Goal: Task Accomplishment & Management: Complete application form

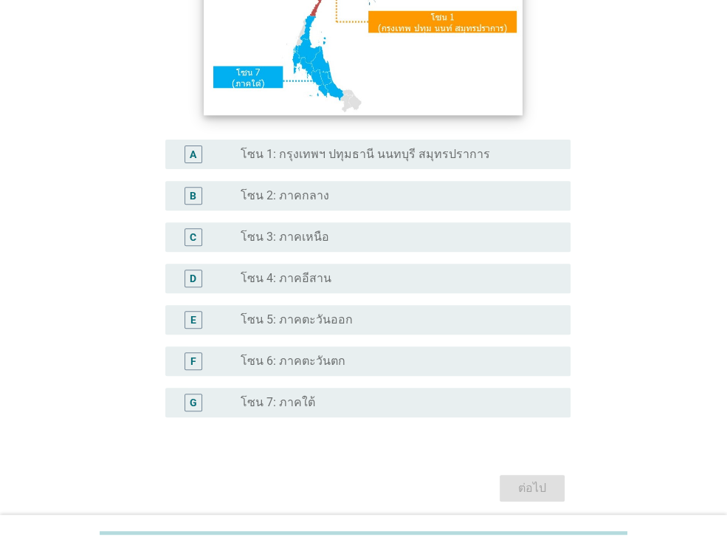
scroll to position [295, 0]
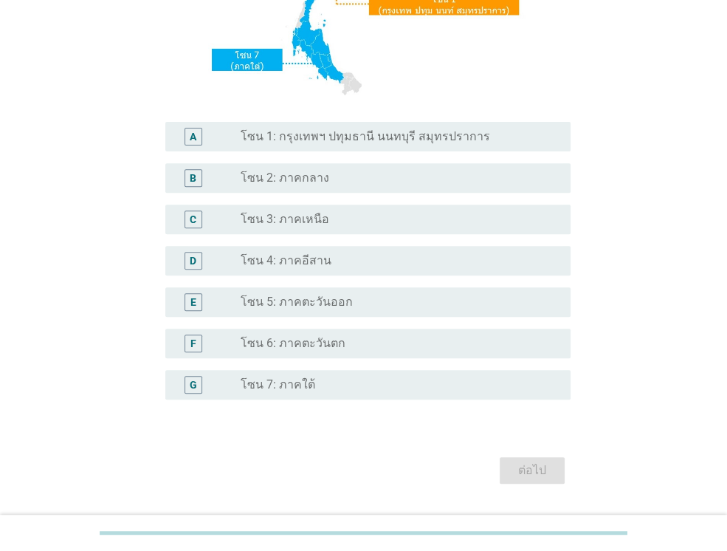
click at [408, 148] on div "A radio_button_unchecked โซน 1: กรุงเทพฯ ปทุมธานี นนทบุรี สมุทรปราการ" at bounding box center [367, 137] width 405 height 30
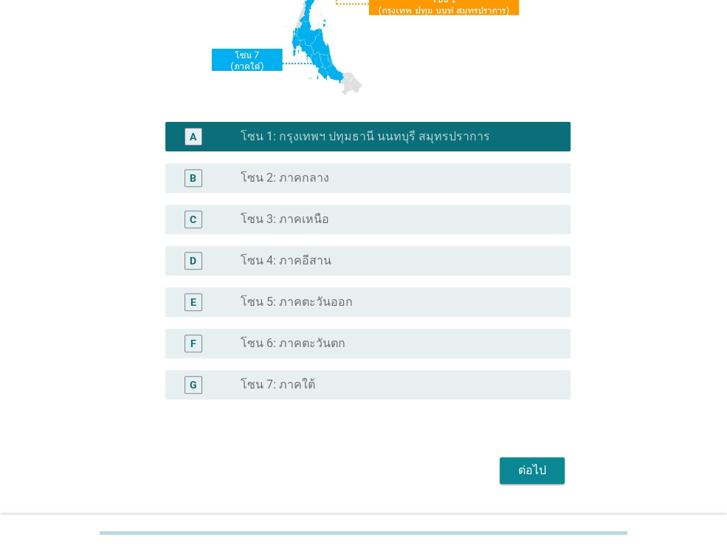
click at [532, 468] on div "ต่อไป" at bounding box center [532, 471] width 41 height 18
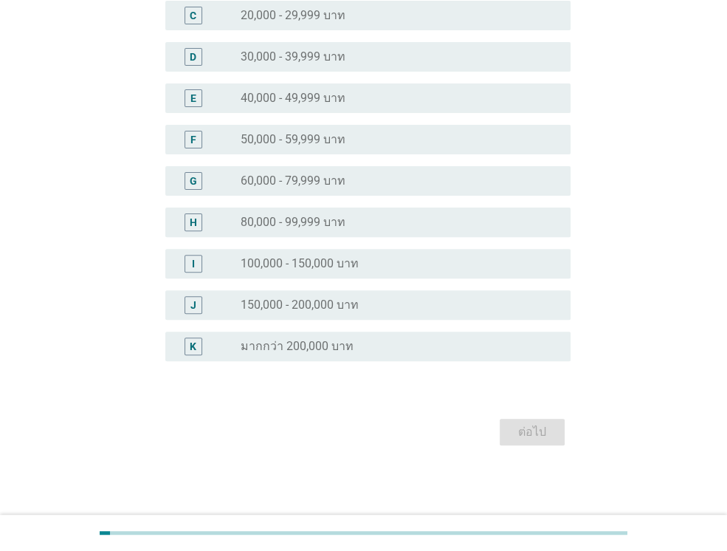
scroll to position [0, 0]
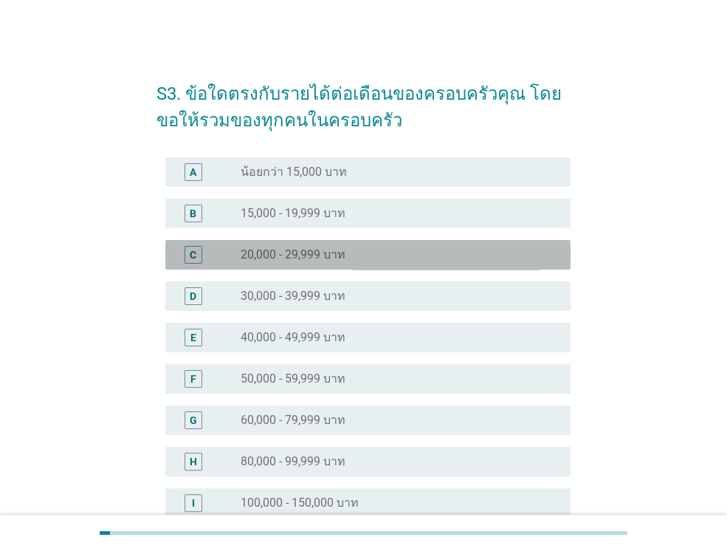
click at [329, 256] on label "20,000 - 29,999 บาท" at bounding box center [293, 254] width 105 height 15
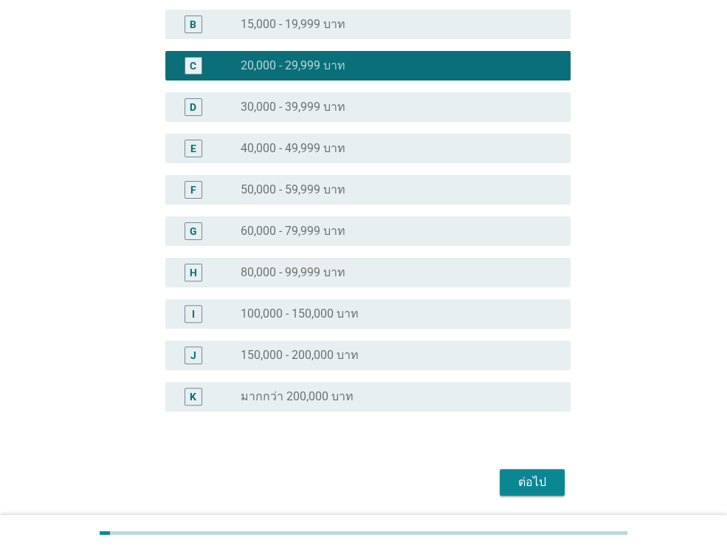
scroll to position [239, 0]
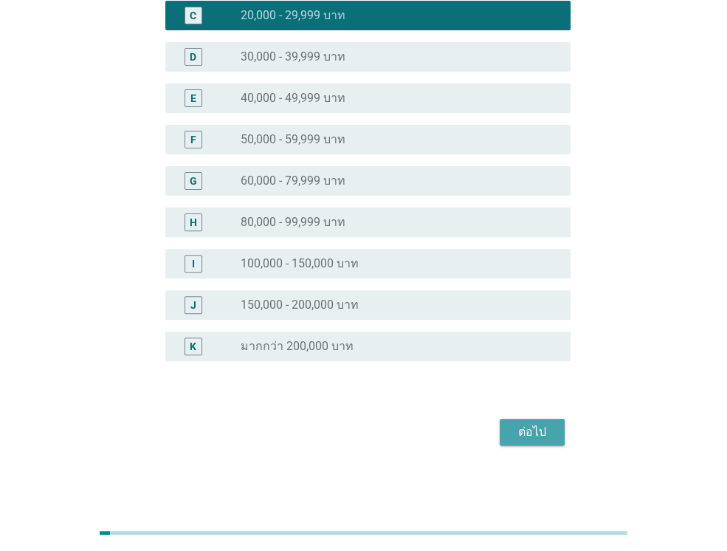
click at [518, 429] on div "ต่อไป" at bounding box center [532, 432] width 41 height 18
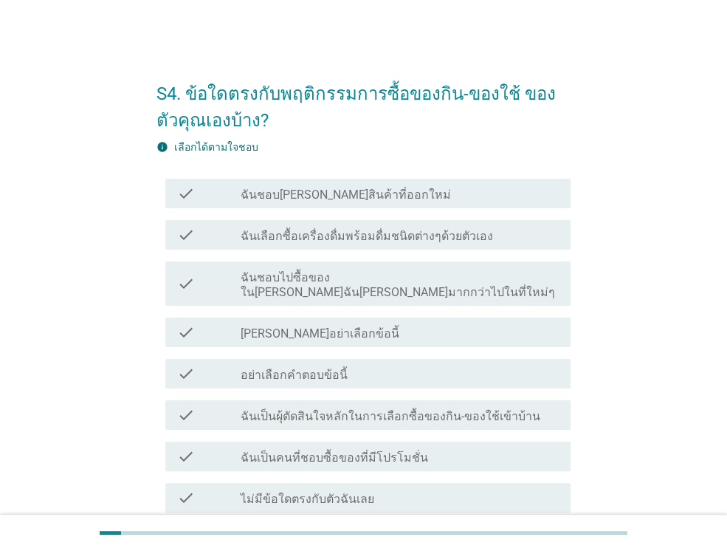
click at [408, 196] on div "check_box_outline_blank ฉันชอบลองสินค้าที่ออกใหม่" at bounding box center [400, 194] width 318 height 18
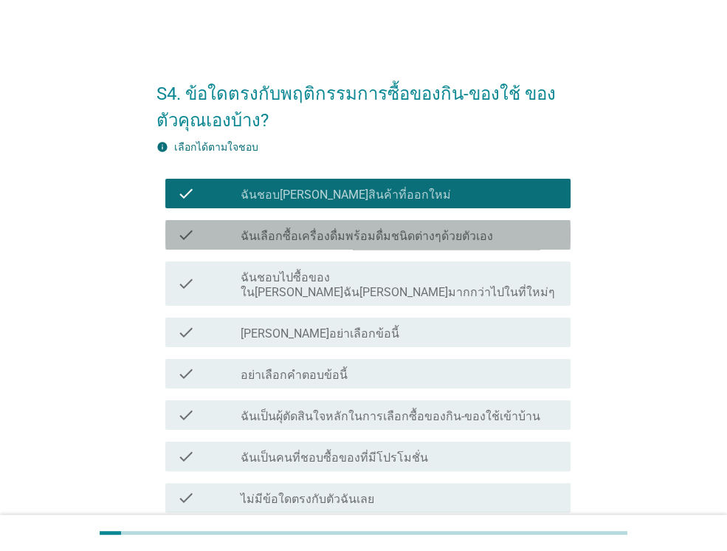
click at [386, 224] on div "check check_box_outline_blank ฉันเลือกซื้อเครื่องดื่มพร้อมดื่มชนิดต่างๆด้วยตัวเ…" at bounding box center [367, 235] width 405 height 30
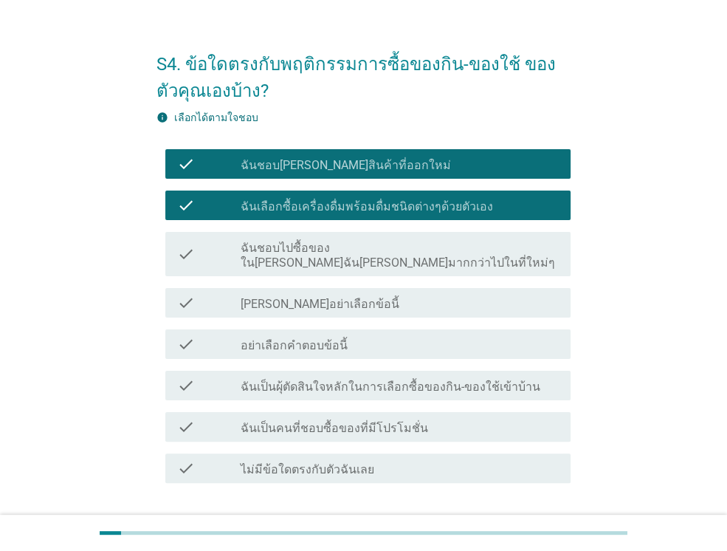
scroll to position [59, 0]
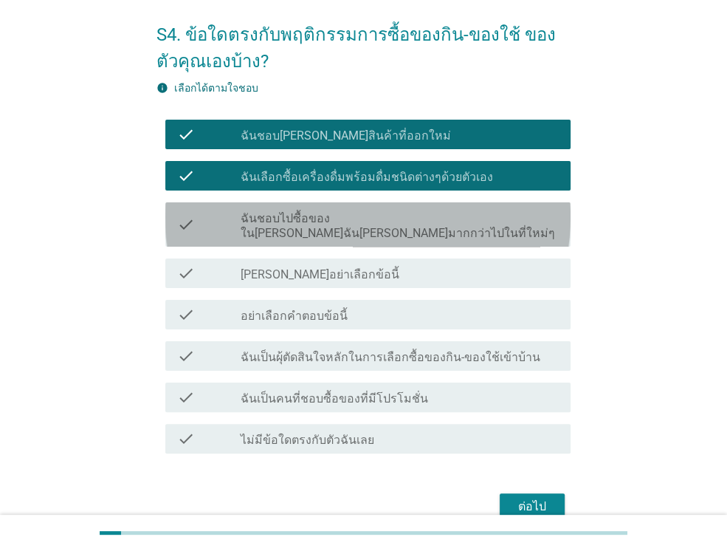
click at [386, 224] on label "ฉันชอบไปซื้อของในที่ที่ฉันคุ้นเคยมากกว่าไปในที่ใหม่ๆ" at bounding box center [400, 226] width 318 height 30
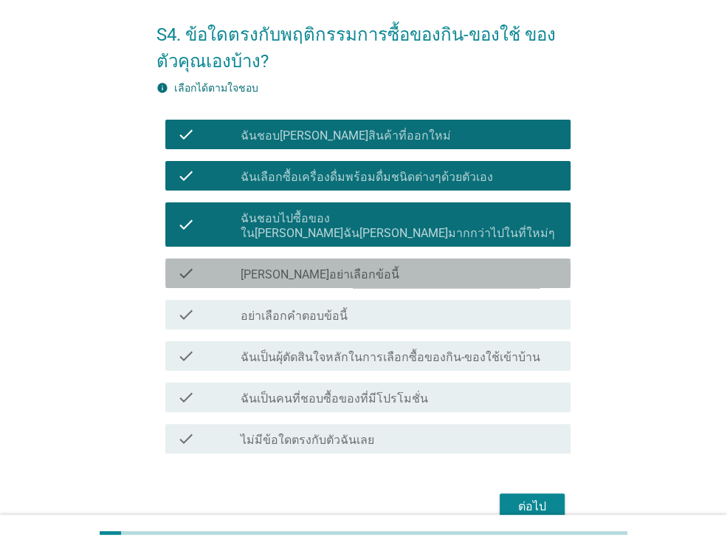
click at [357, 264] on div "check_box_outline_blank กรุณาอย่าเลือกข้อนี้" at bounding box center [400, 273] width 318 height 18
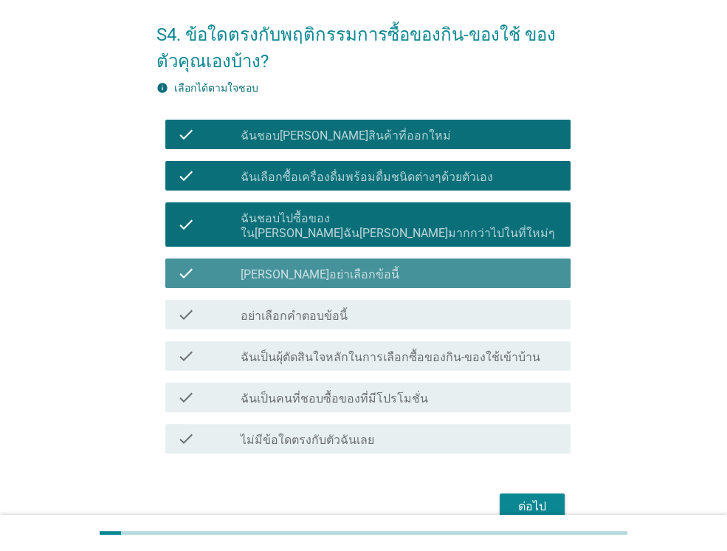
click at [357, 264] on div "check_box_outline_blank กรุณาอย่าเลือกข้อนี้" at bounding box center [400, 273] width 318 height 18
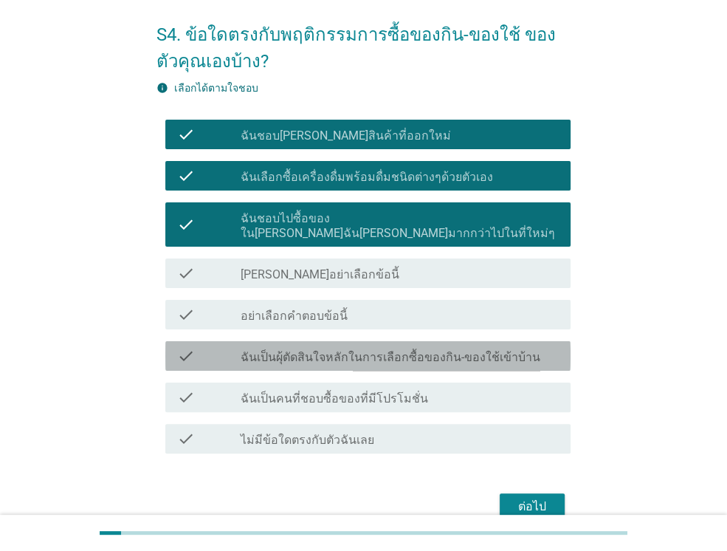
click at [349, 350] on label "ฉันเป็นผุ้ตัดสินใจหลักในการเลือกซื้อของกิน-ของใช้เข้าบ้าน" at bounding box center [391, 357] width 300 height 15
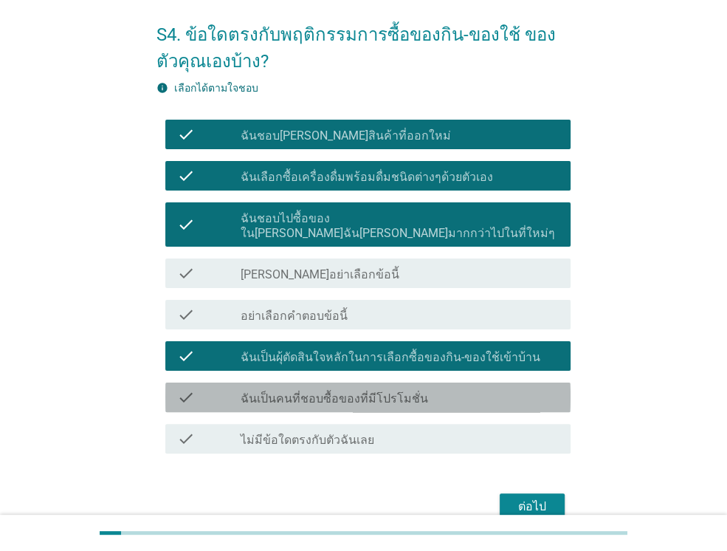
click at [325, 388] on div "check_box_outline_blank ฉันเป็นคนที่ชอบซื้อของที่มีโปรโมชั่น" at bounding box center [400, 397] width 318 height 18
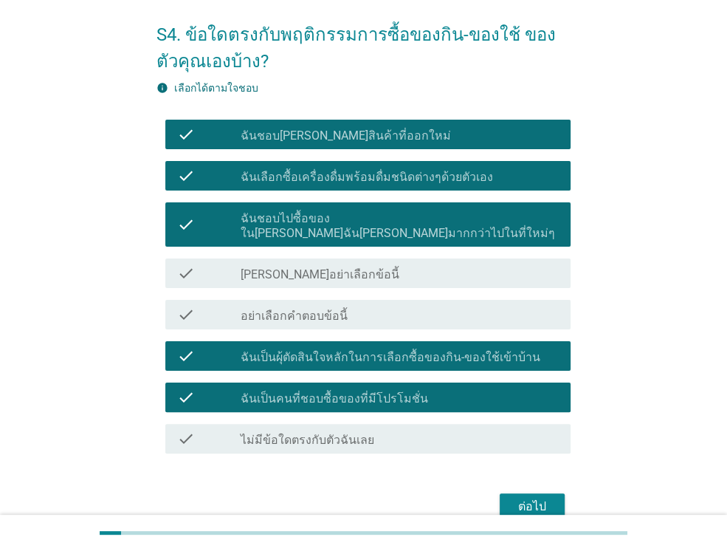
click at [494, 489] on div "ต่อไป" at bounding box center [364, 506] width 414 height 35
click at [512, 498] on div "ต่อไป" at bounding box center [532, 507] width 41 height 18
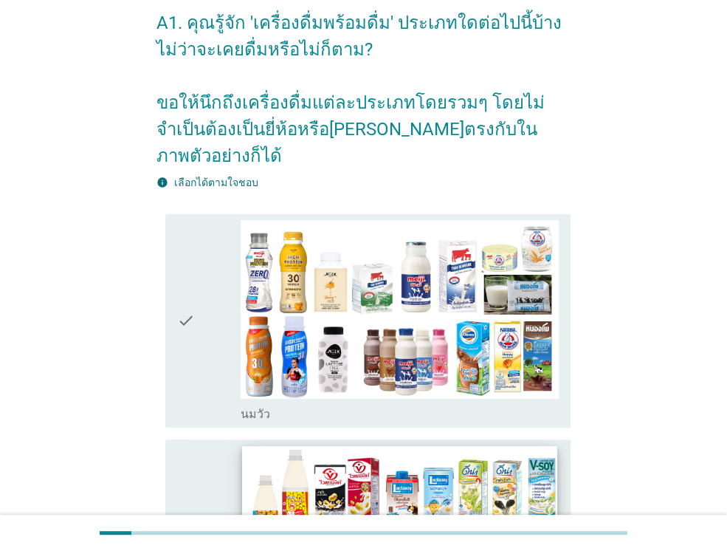
scroll to position [89, 0]
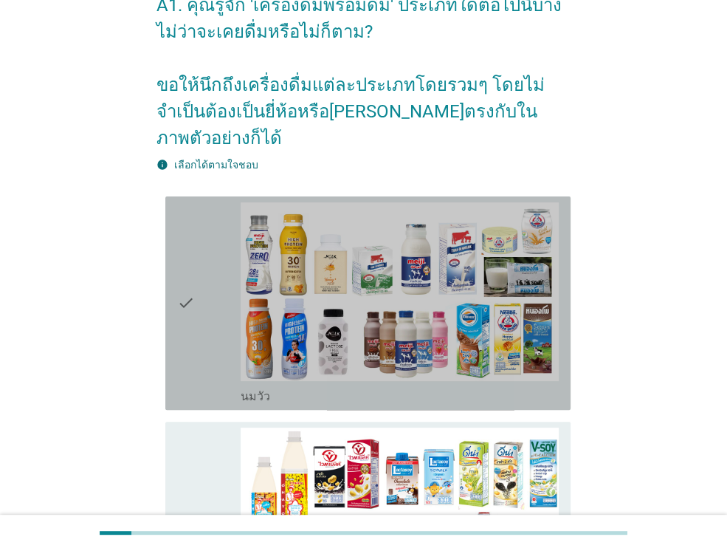
click at [233, 326] on div "check" at bounding box center [209, 303] width 64 height 202
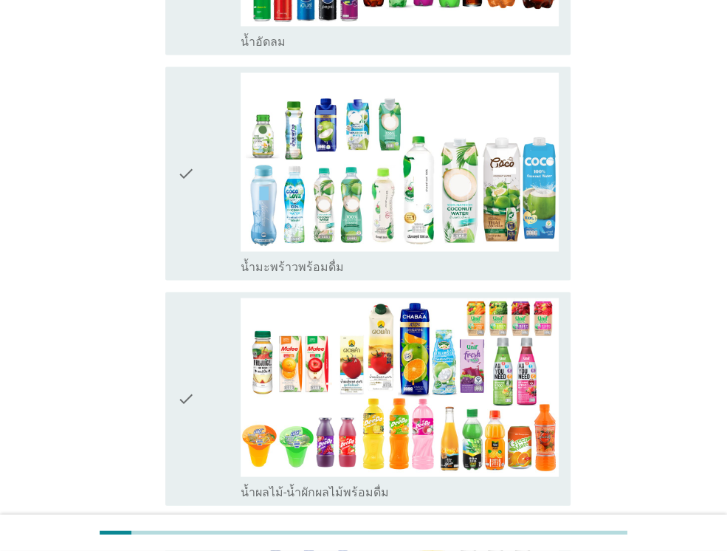
scroll to position [1802, 0]
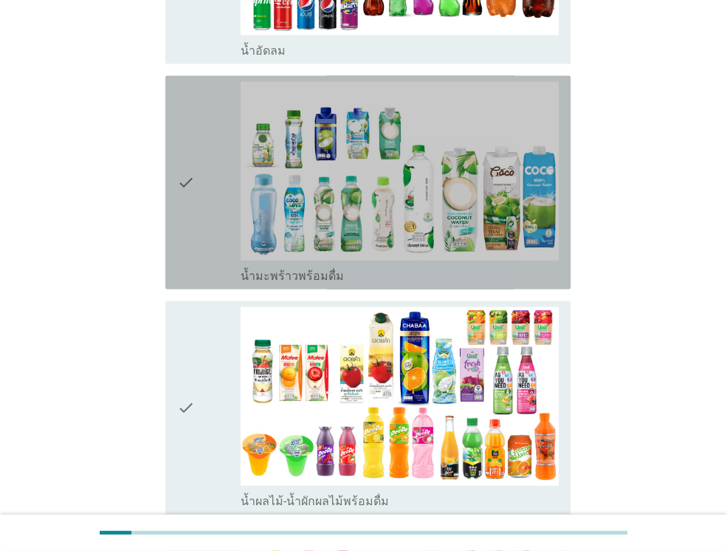
click at [198, 175] on div "check" at bounding box center [209, 182] width 64 height 202
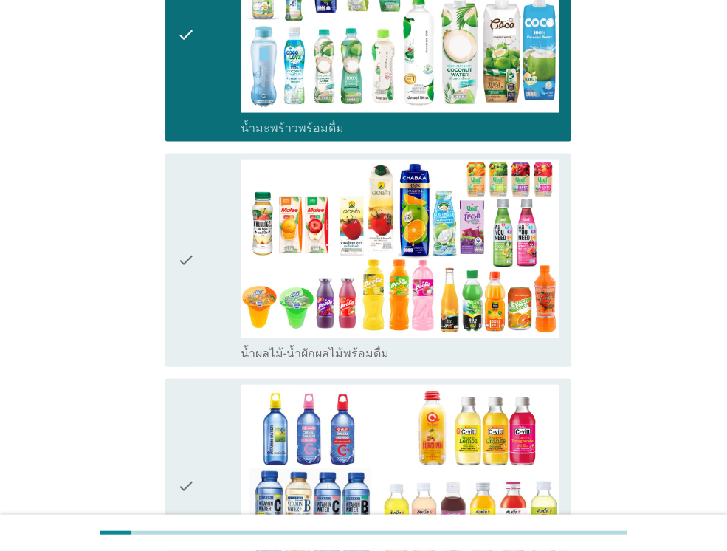
scroll to position [1950, 0]
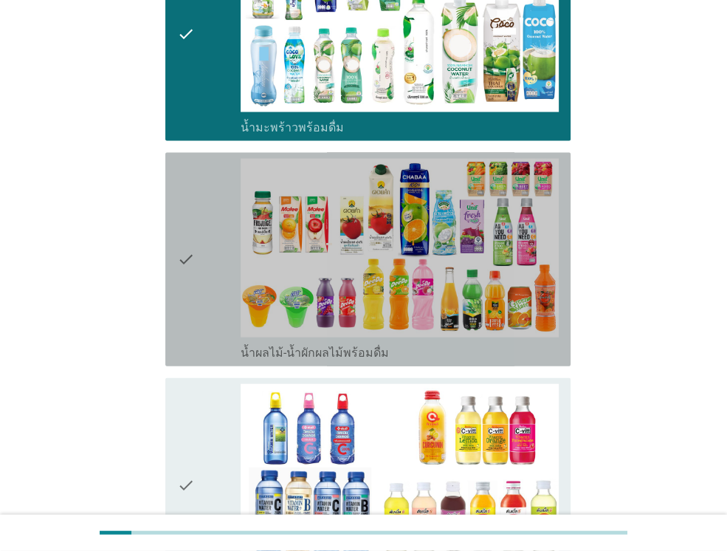
click at [208, 159] on div "check" at bounding box center [209, 260] width 64 height 202
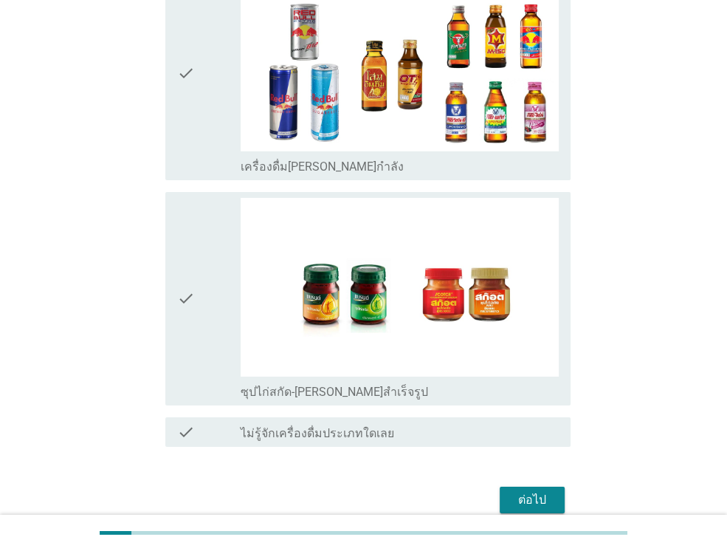
scroll to position [3057, 0]
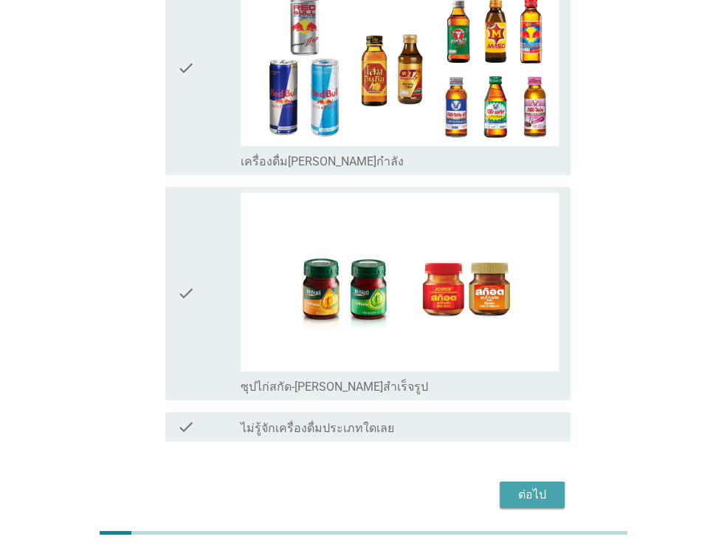
click at [529, 486] on div "ต่อไป" at bounding box center [532, 495] width 41 height 18
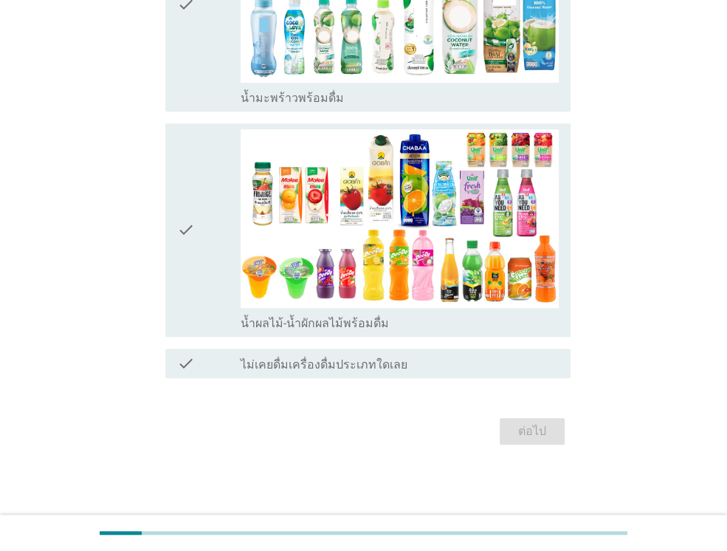
scroll to position [0, 0]
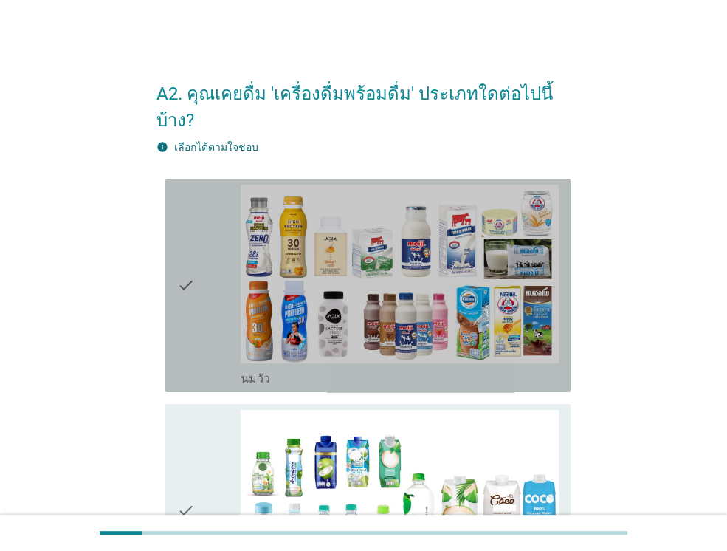
click at [191, 308] on icon "check" at bounding box center [186, 286] width 18 height 202
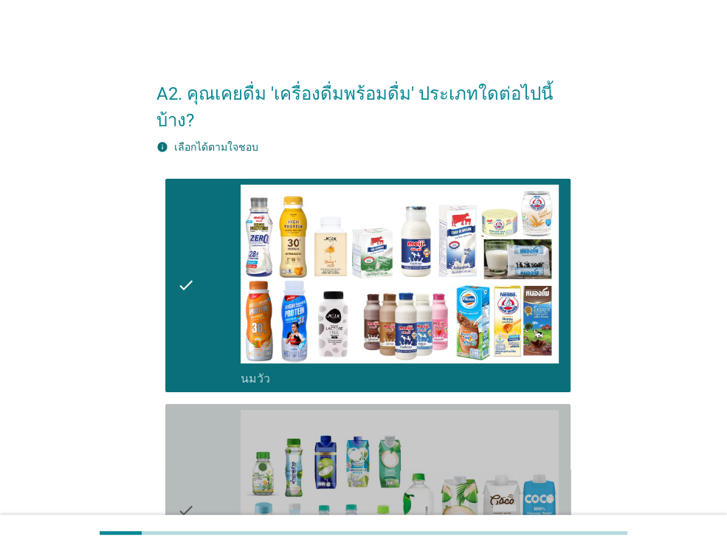
click at [209, 441] on div "check" at bounding box center [209, 511] width 64 height 202
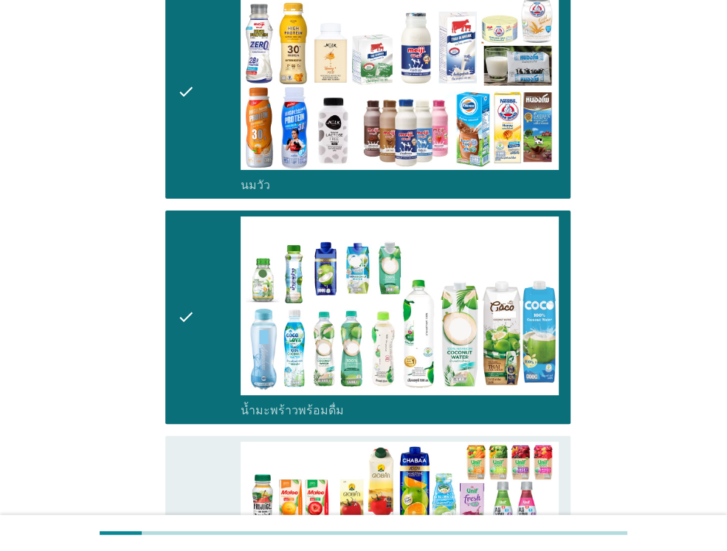
scroll to position [236, 0]
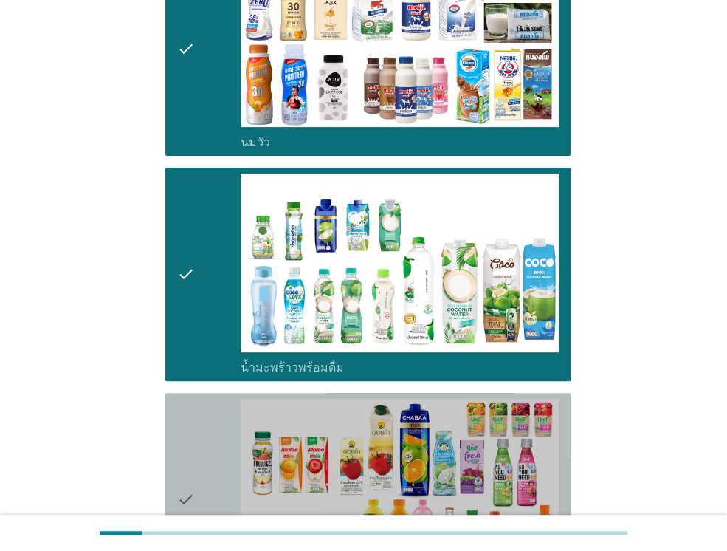
click at [209, 441] on div "check" at bounding box center [209, 500] width 64 height 202
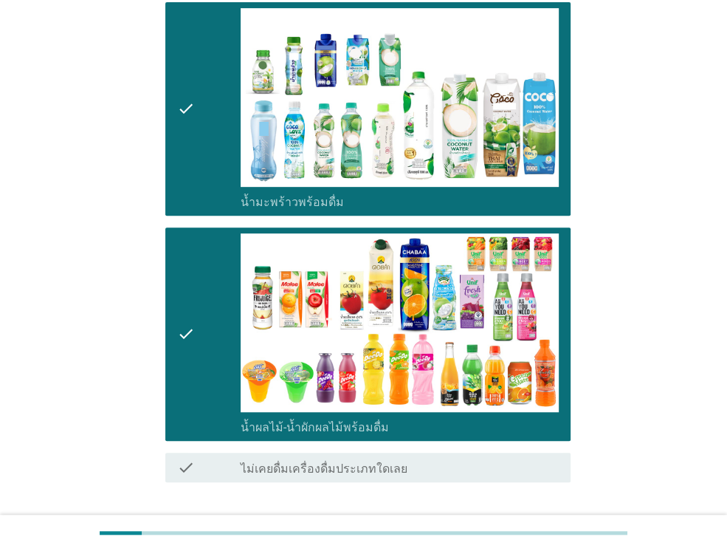
scroll to position [477, 0]
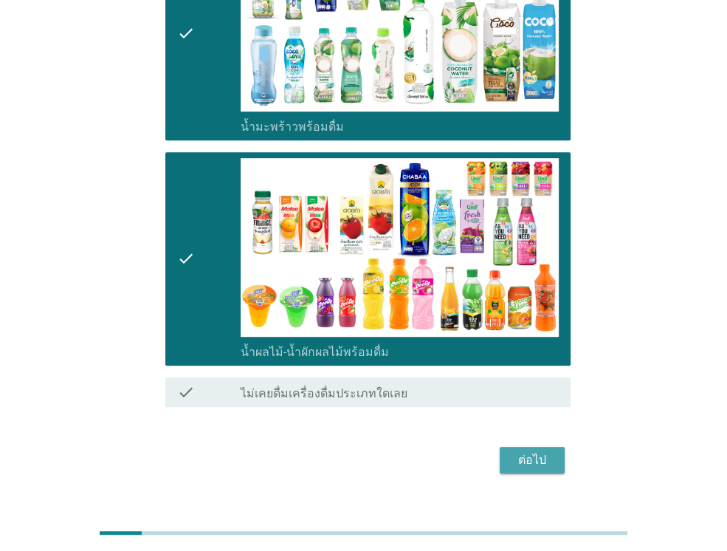
click at [522, 451] on div "ต่อไป" at bounding box center [532, 460] width 41 height 18
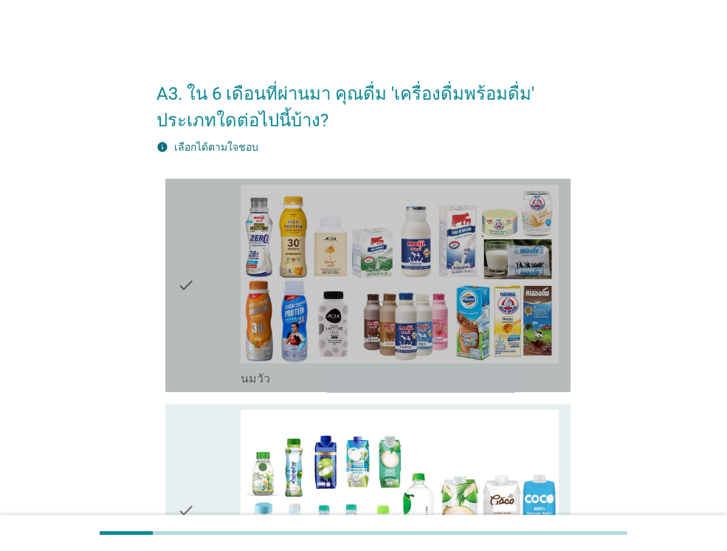
click at [213, 307] on div "check" at bounding box center [209, 286] width 64 height 202
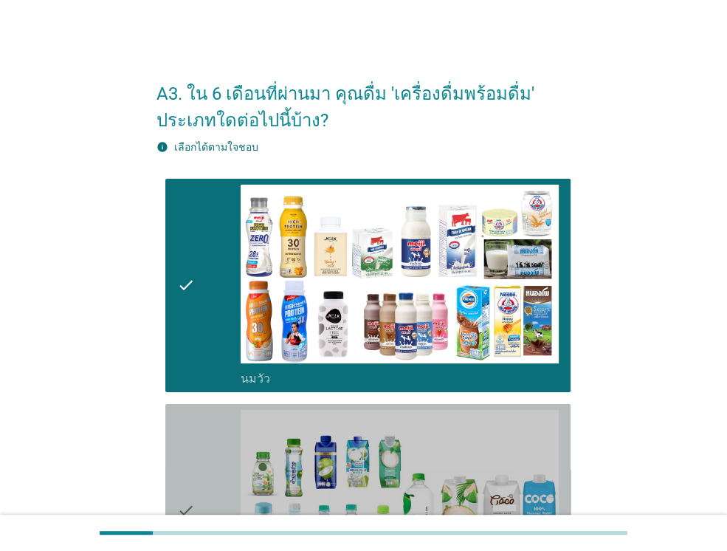
click at [212, 434] on div "check" at bounding box center [209, 511] width 64 height 202
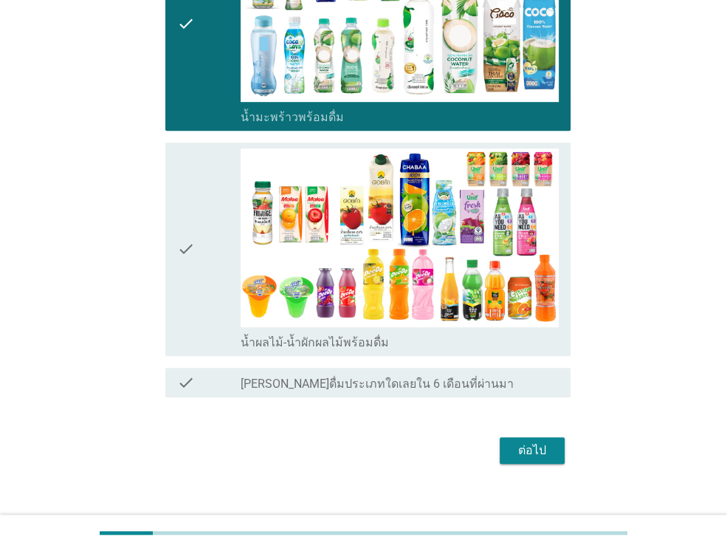
scroll to position [504, 0]
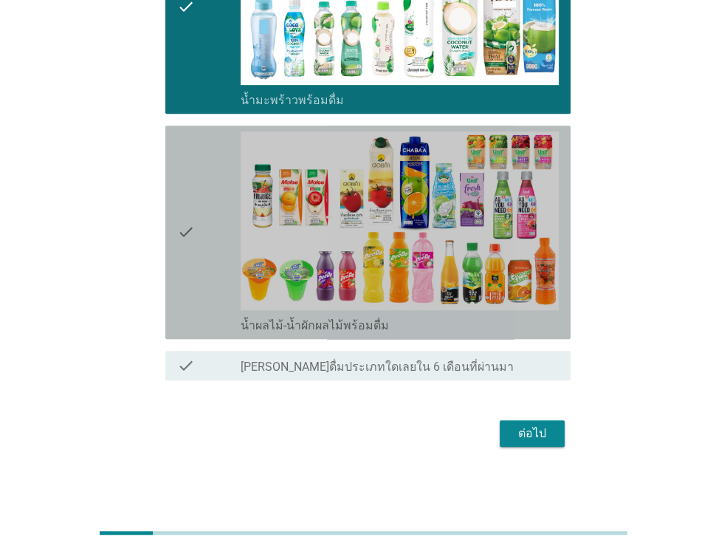
click at [199, 270] on div "check" at bounding box center [209, 232] width 64 height 202
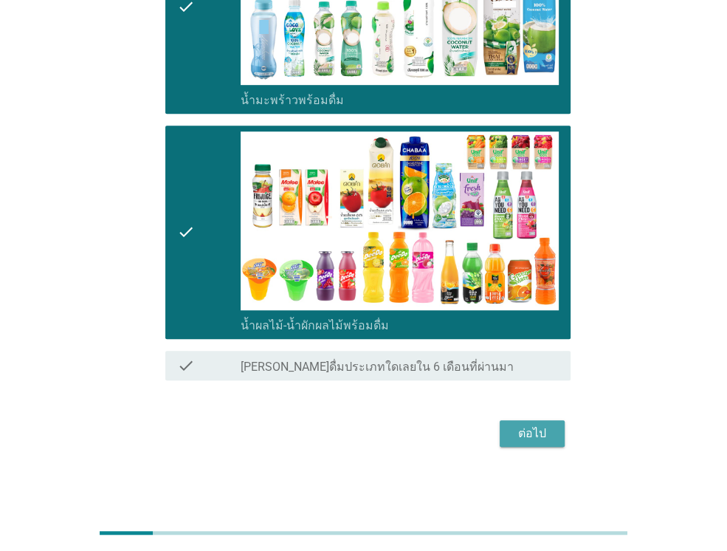
click at [524, 431] on div "ต่อไป" at bounding box center [532, 434] width 41 height 18
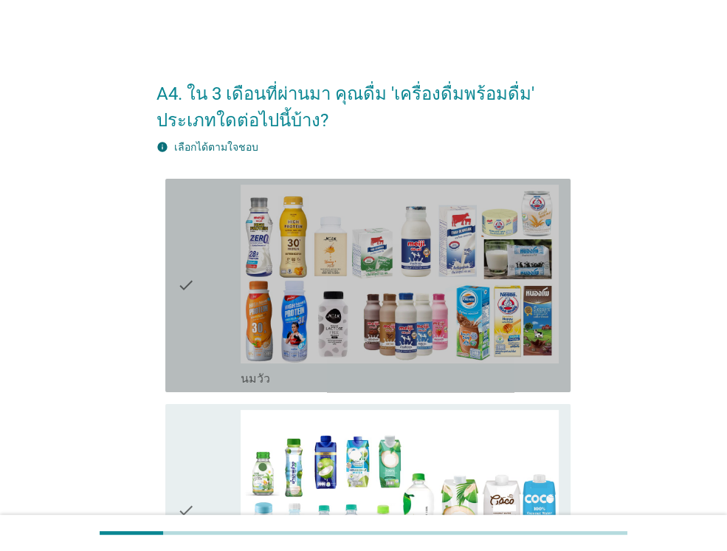
click at [198, 310] on div "check" at bounding box center [209, 286] width 64 height 202
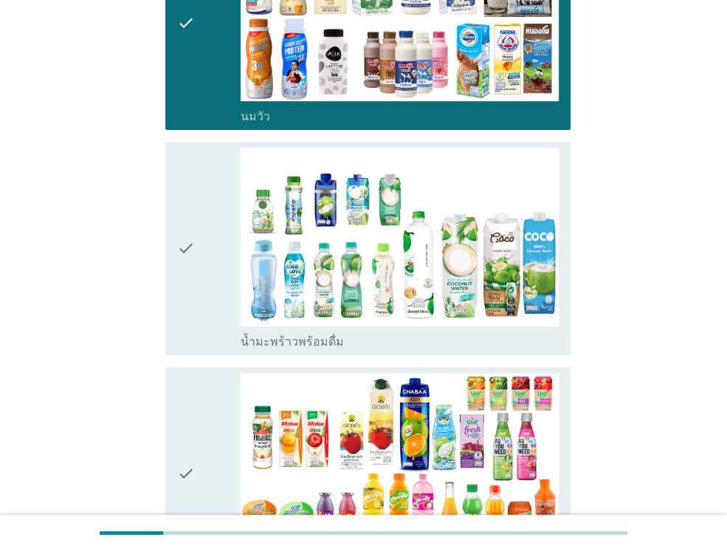
scroll to position [266, 0]
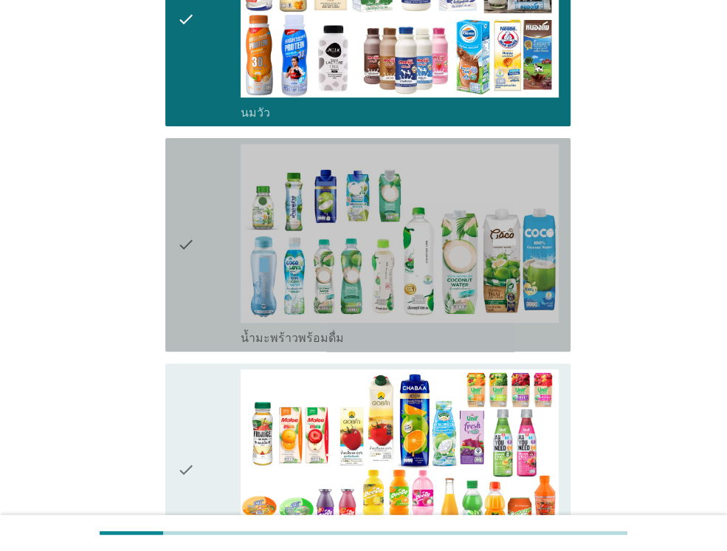
click at [198, 310] on div "check" at bounding box center [209, 245] width 64 height 202
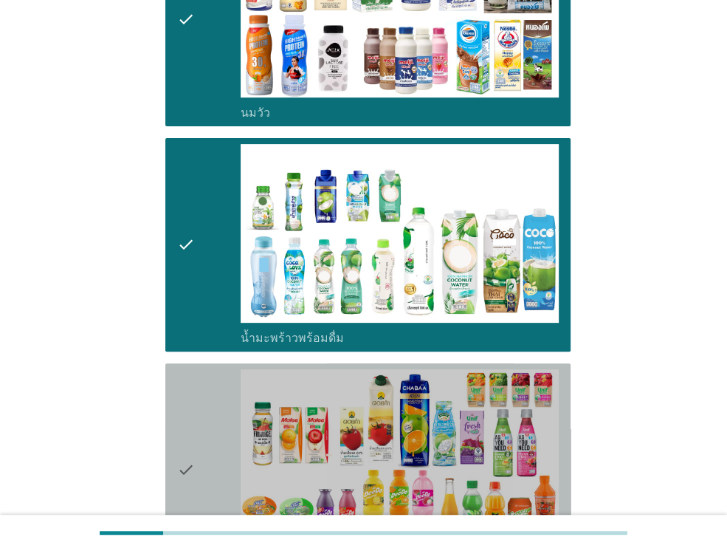
click at [203, 445] on div "check" at bounding box center [209, 470] width 64 height 202
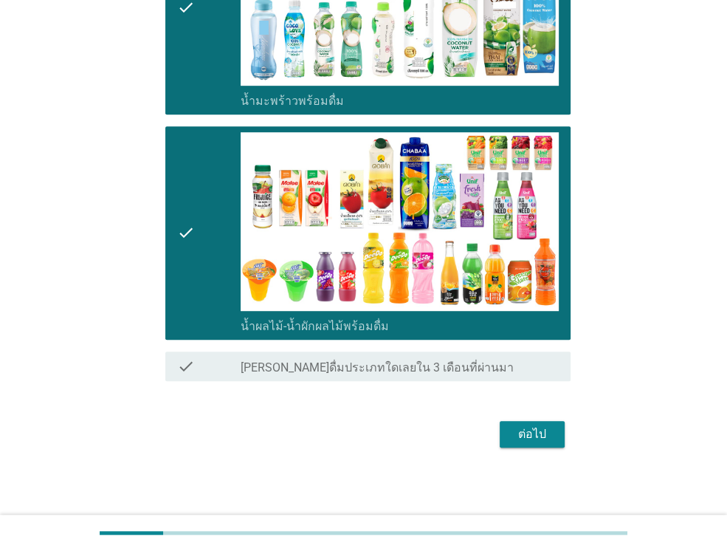
scroll to position [504, 0]
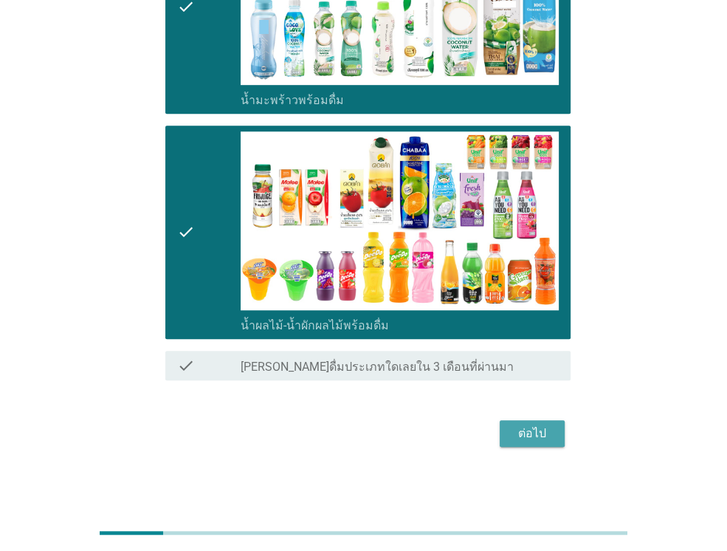
click at [532, 438] on div "ต่อไป" at bounding box center [532, 434] width 41 height 18
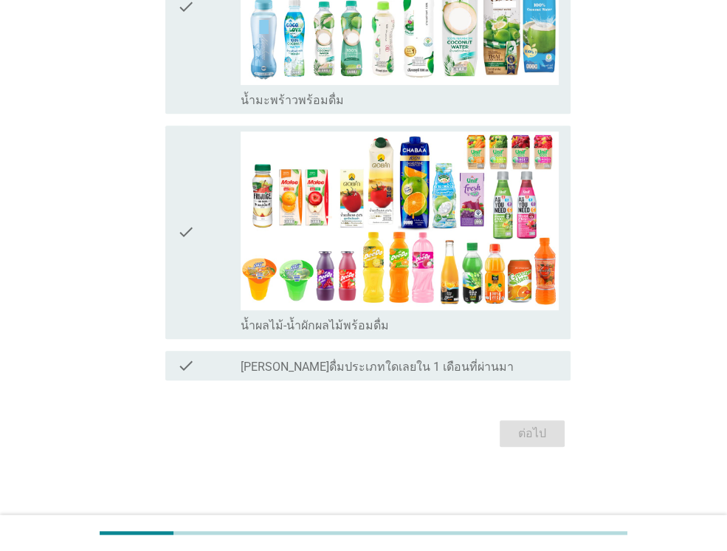
scroll to position [0, 0]
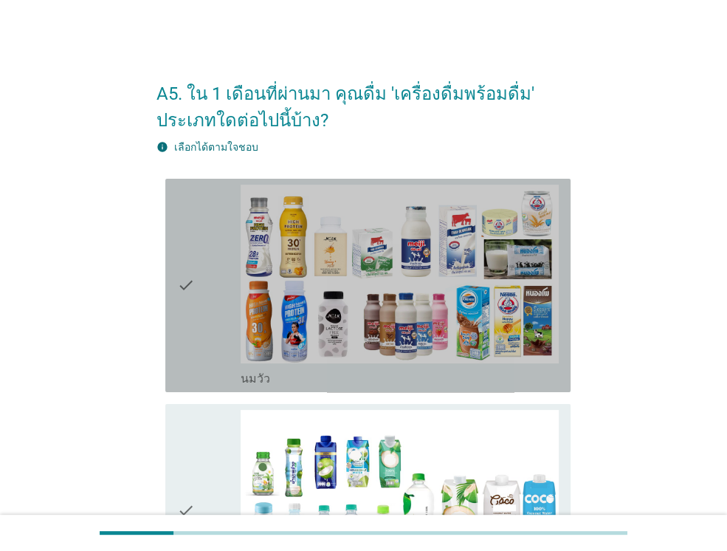
click at [219, 319] on div "check" at bounding box center [209, 286] width 64 height 202
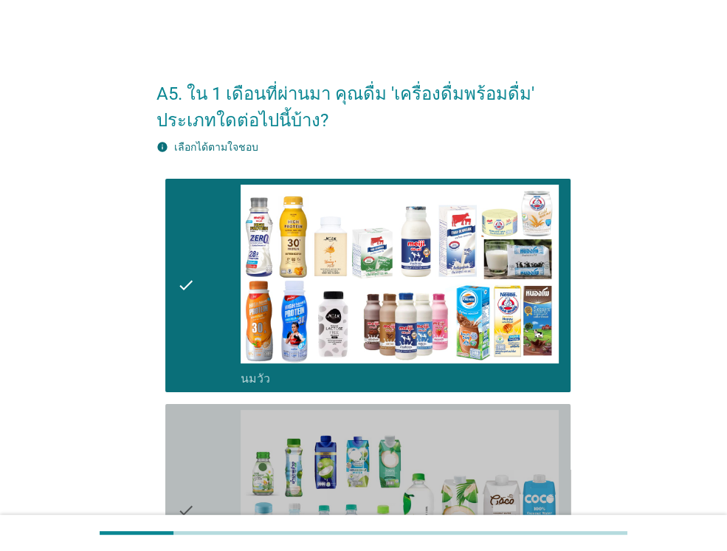
click at [190, 441] on icon "check" at bounding box center [186, 511] width 18 height 202
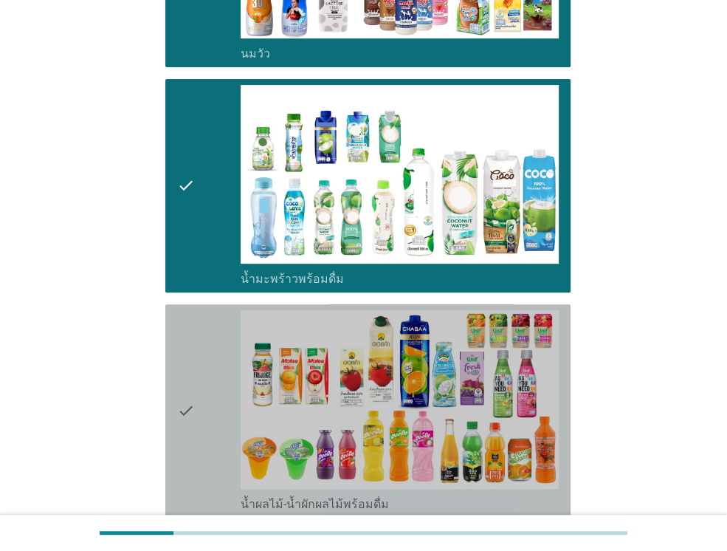
click at [190, 441] on icon "check" at bounding box center [186, 411] width 18 height 202
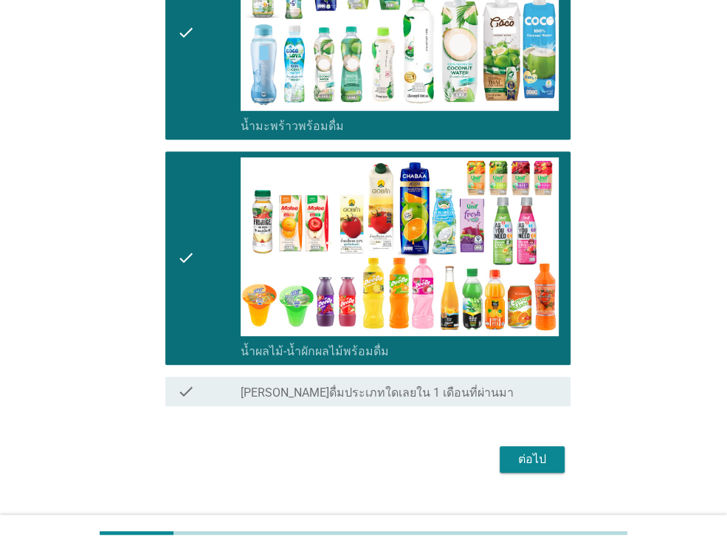
scroll to position [504, 0]
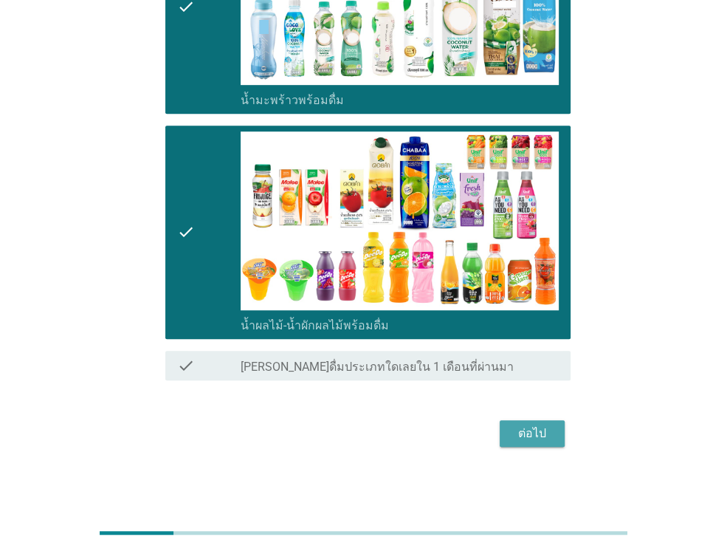
click at [530, 431] on div "ต่อไป" at bounding box center [532, 434] width 41 height 18
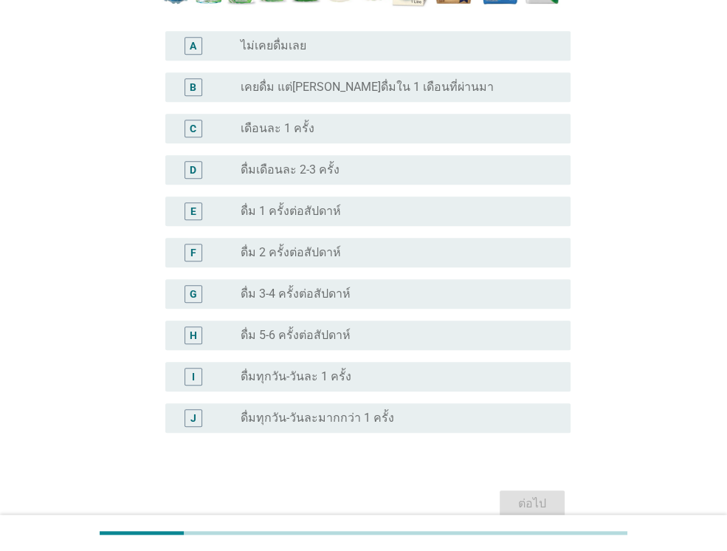
scroll to position [473, 0]
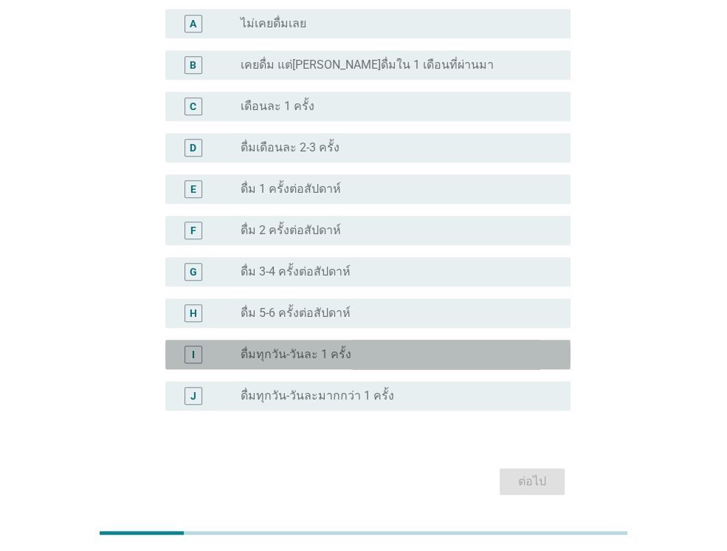
click at [337, 340] on div "I radio_button_unchecked ดื่มทุกวัน-วันละ 1 ครั้ง" at bounding box center [367, 355] width 405 height 30
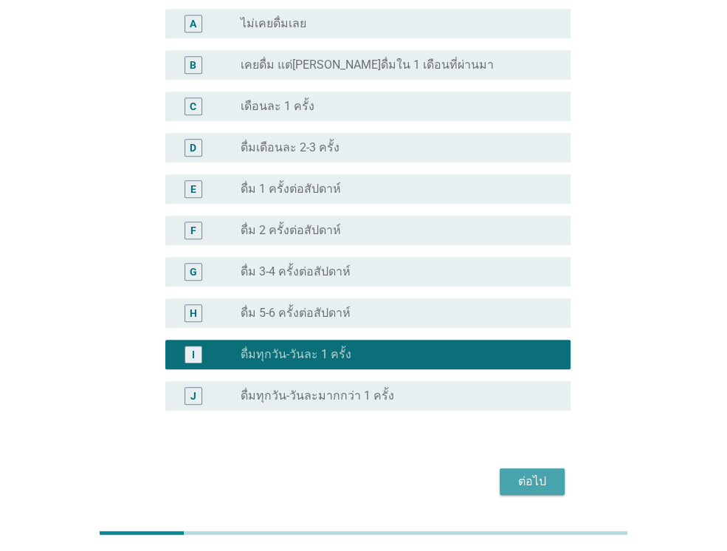
click at [541, 473] on div "ต่อไป" at bounding box center [532, 482] width 41 height 18
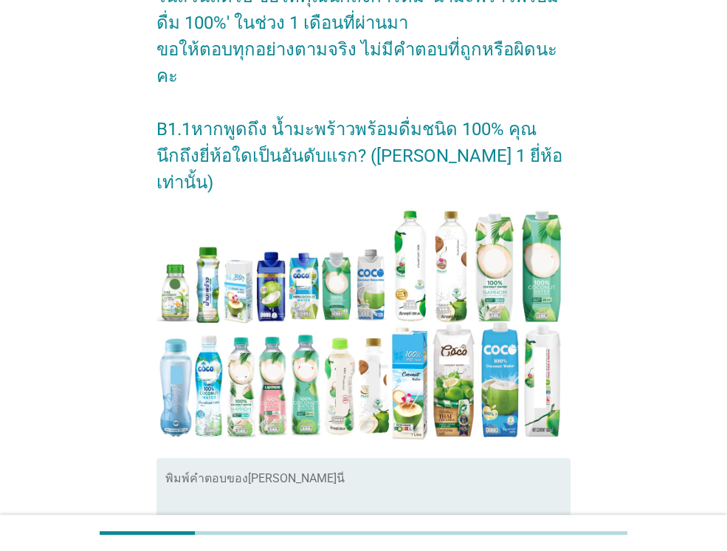
scroll to position [287, 0]
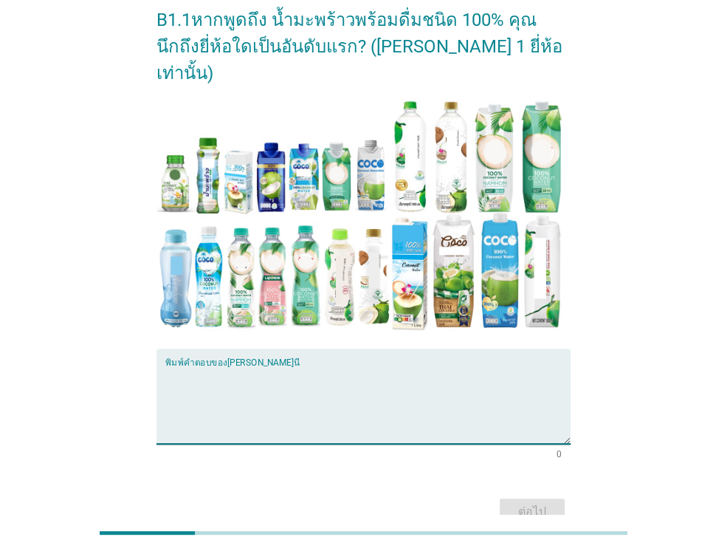
click at [327, 366] on textarea "พิมพ์คำตอบของคุณ ที่นี่" at bounding box center [367, 405] width 405 height 78
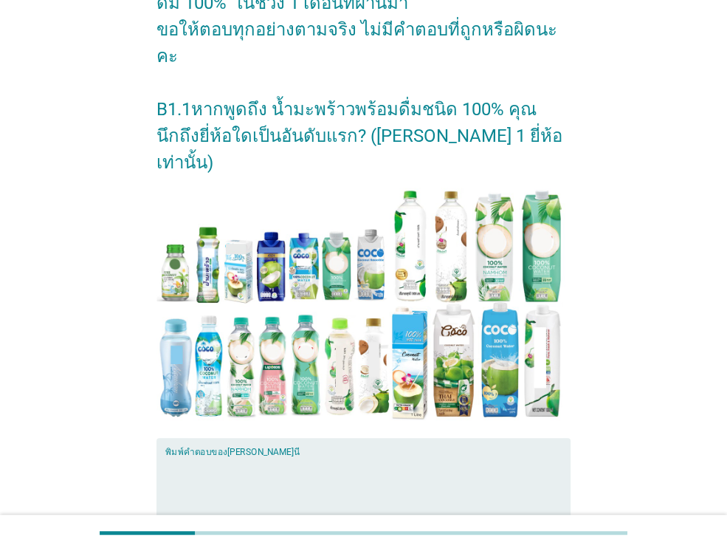
scroll to position [198, 0]
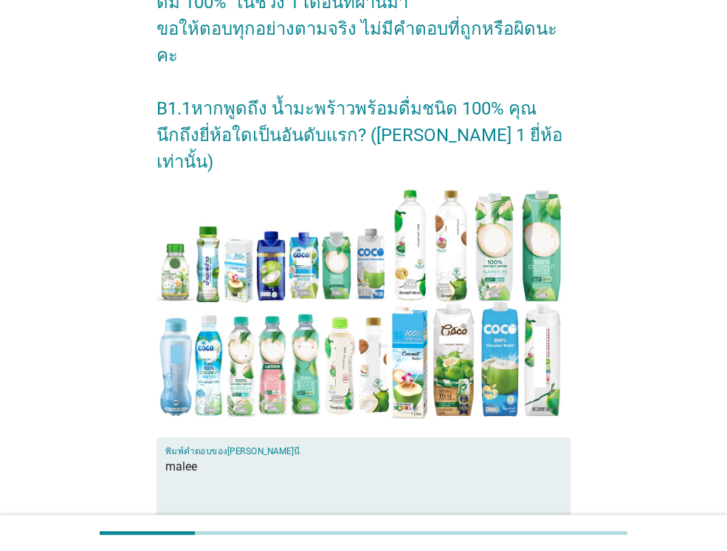
type textarea "malee"
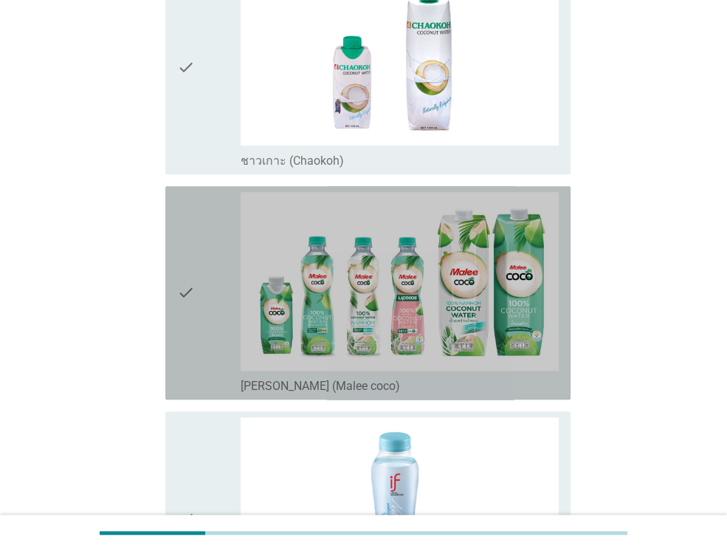
click at [202, 352] on div "check" at bounding box center [209, 293] width 64 height 202
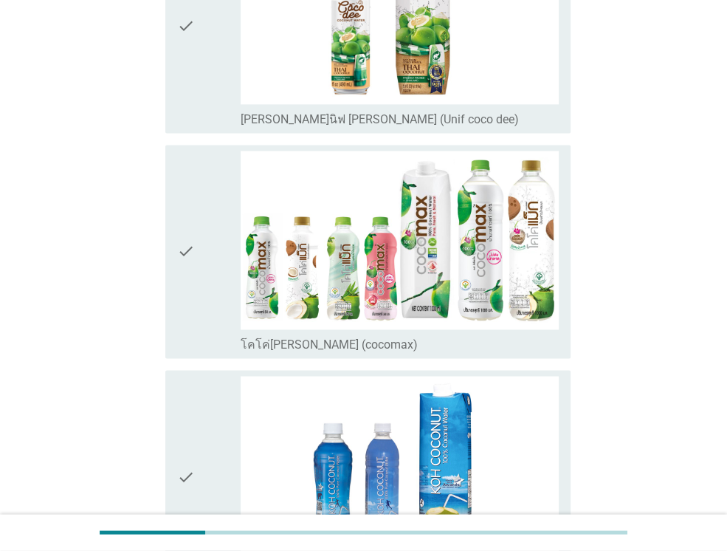
scroll to position [1388, 0]
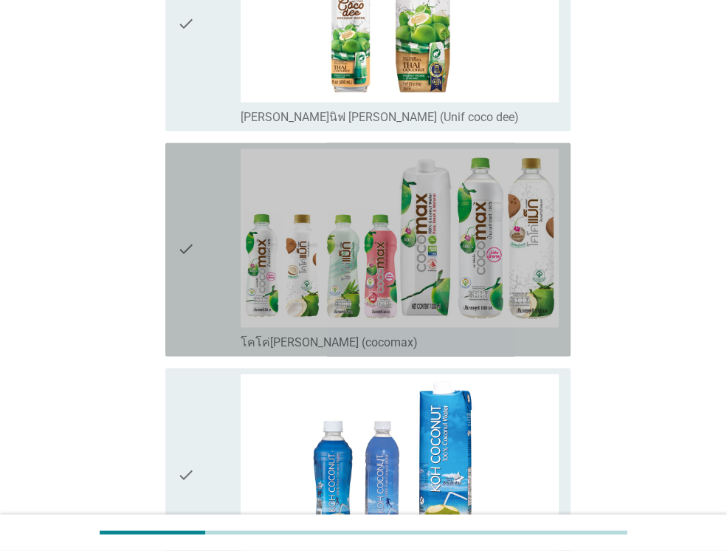
click at [187, 318] on icon "check" at bounding box center [186, 249] width 18 height 202
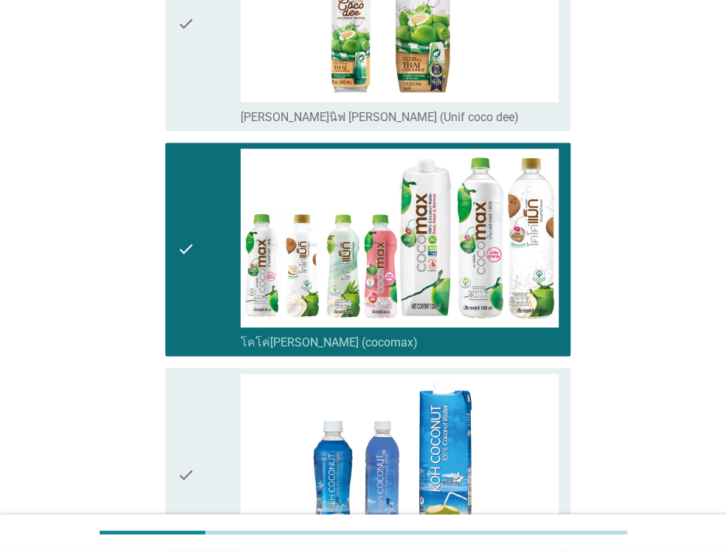
scroll to position [1418, 0]
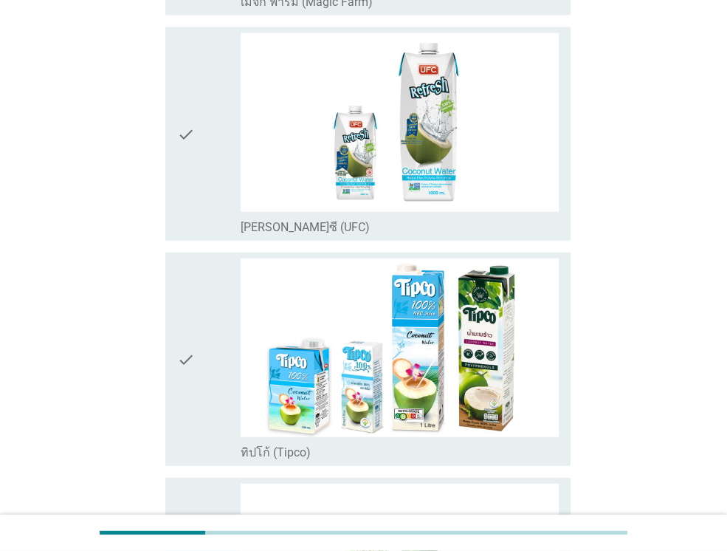
scroll to position [2216, 0]
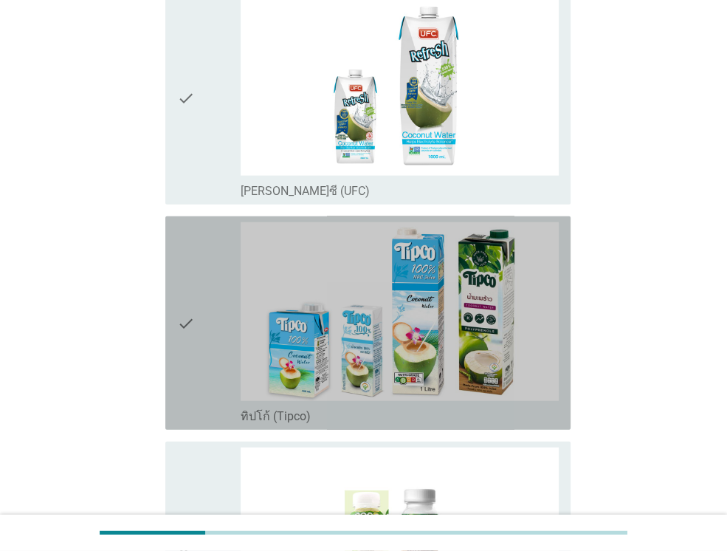
click at [210, 301] on div "check" at bounding box center [209, 323] width 64 height 202
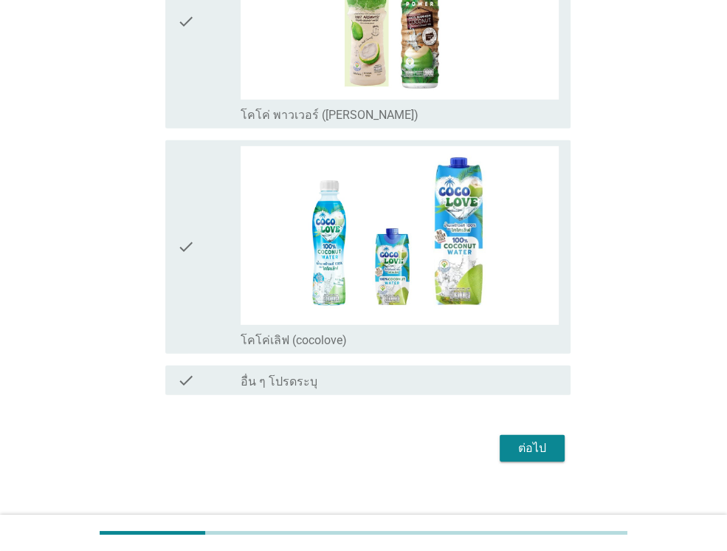
scroll to position [2752, 0]
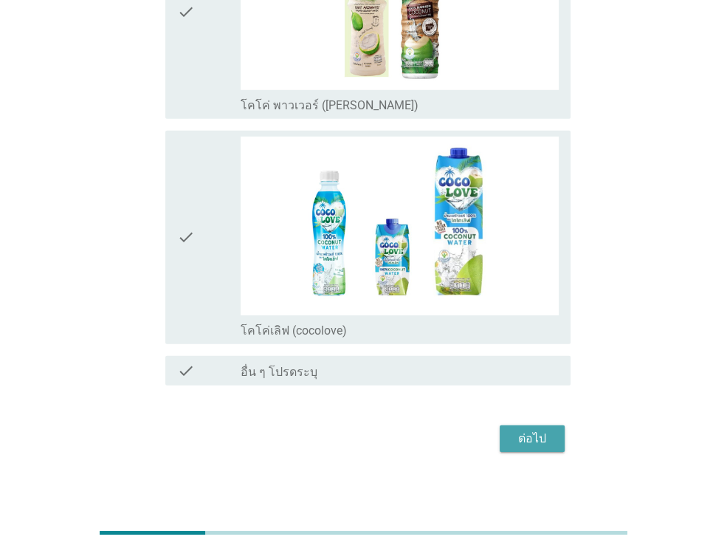
click at [520, 425] on button "ต่อไป" at bounding box center [532, 438] width 65 height 27
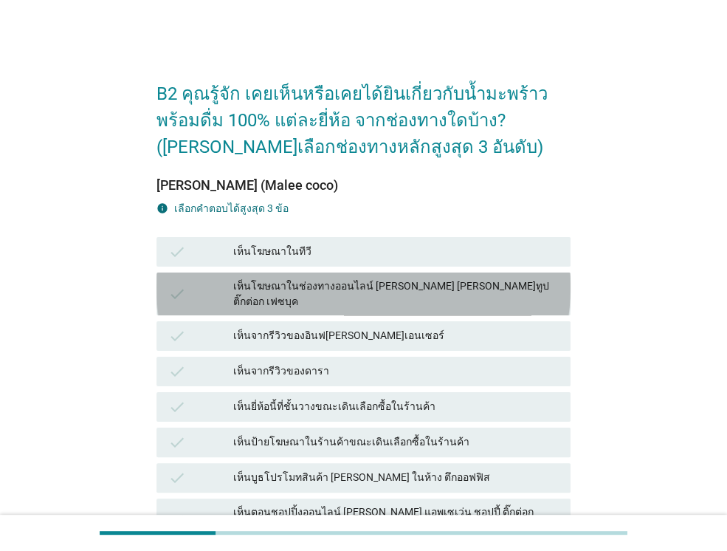
click at [369, 284] on div "เห็นโฆษณาในช่องทางออนไลน์ เช่น ยูทูป ติ๊กต่อก เฟซบุค" at bounding box center [396, 293] width 326 height 31
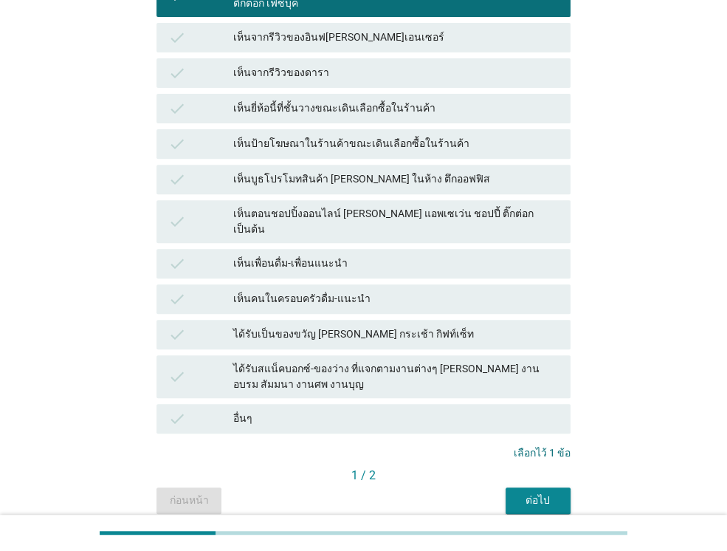
scroll to position [335, 0]
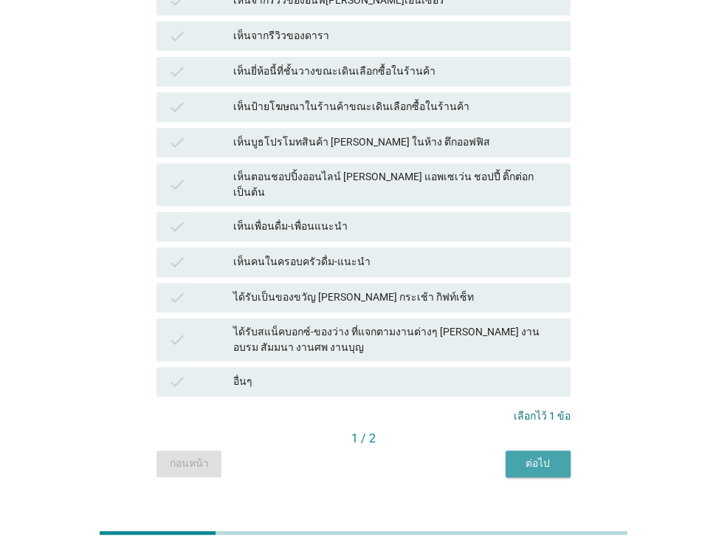
click at [532, 456] on div "ต่อไป" at bounding box center [538, 464] width 41 height 16
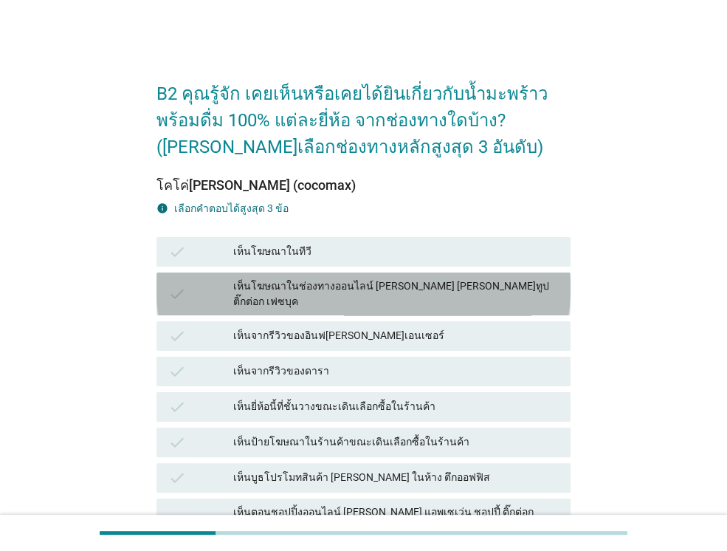
click at [349, 278] on div "เห็นโฆษณาในช่องทางออนไลน์ เช่น ยูทูป ติ๊กต่อก เฟซบุค" at bounding box center [396, 293] width 326 height 31
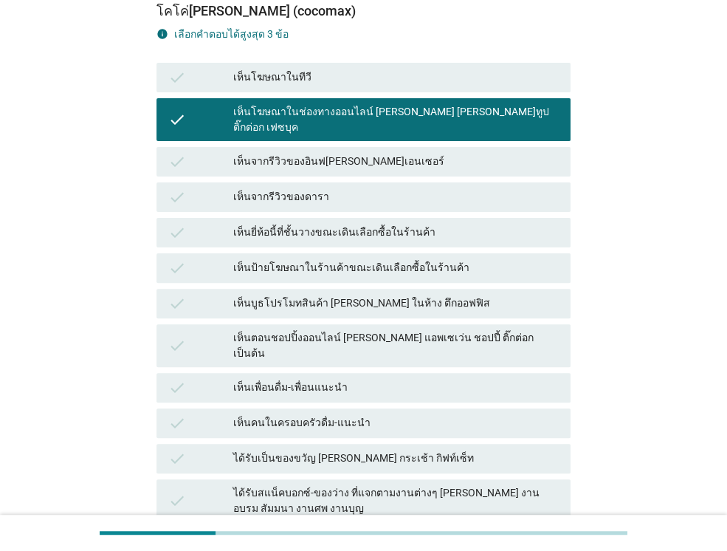
scroll to position [335, 0]
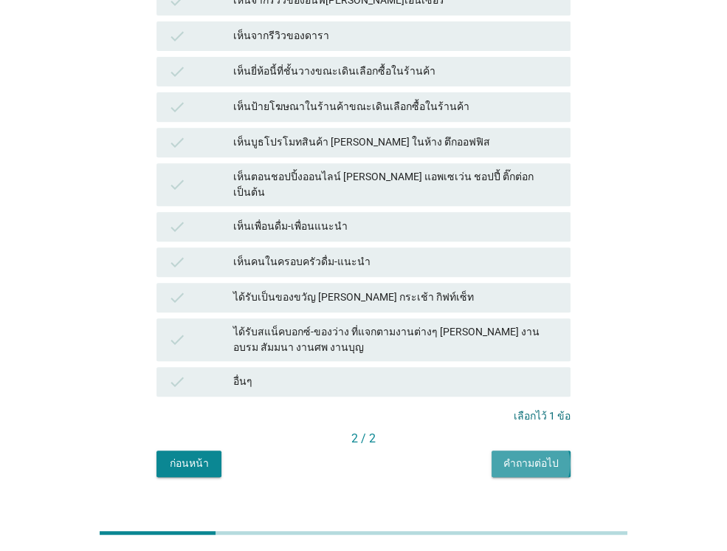
click at [552, 456] on div "คำถามต่อไป" at bounding box center [531, 464] width 55 height 16
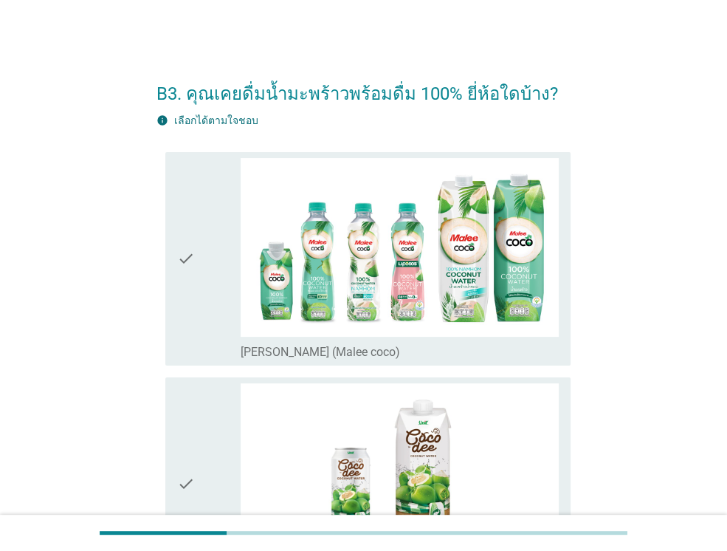
scroll to position [30, 0]
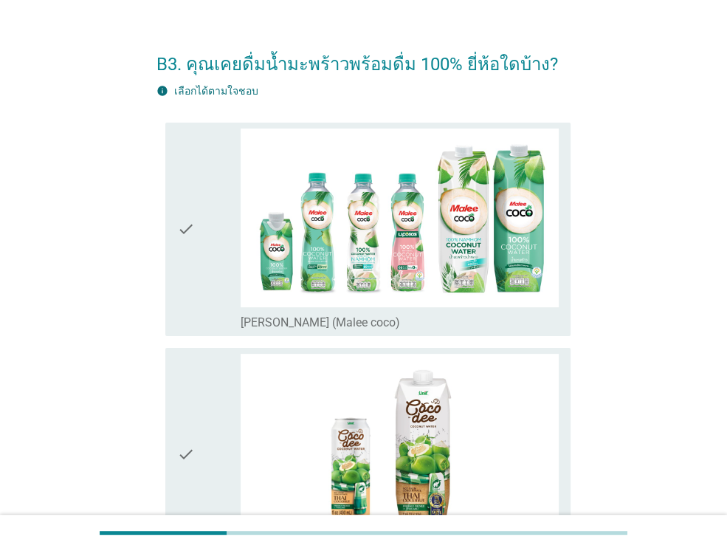
click at [195, 264] on div "check" at bounding box center [209, 230] width 64 height 202
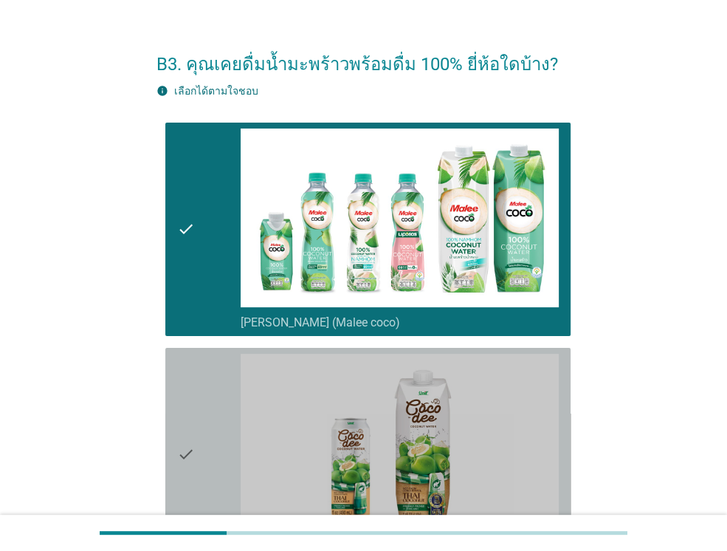
click at [202, 383] on div "check" at bounding box center [209, 455] width 64 height 202
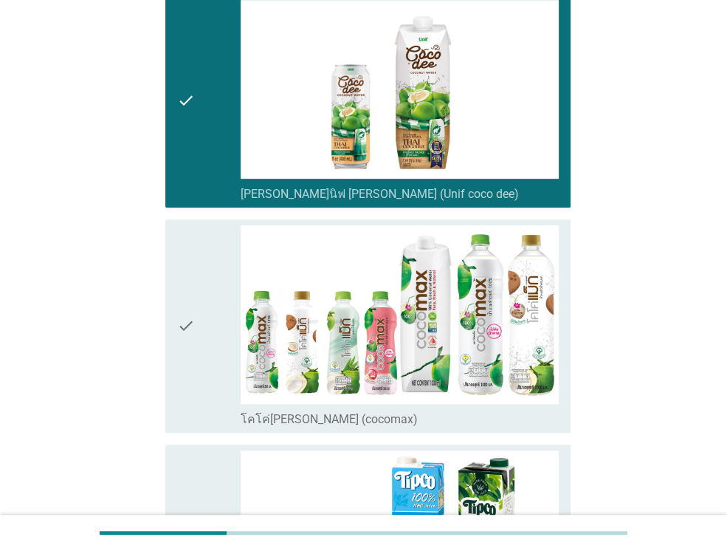
scroll to position [384, 0]
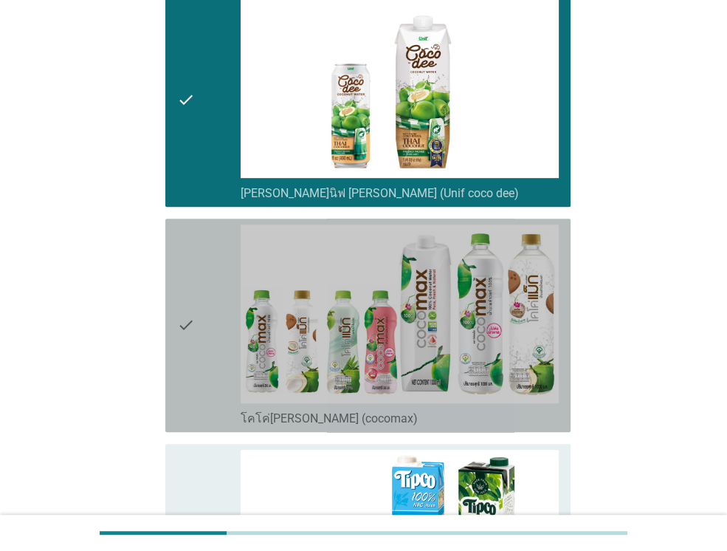
click at [202, 383] on div "check" at bounding box center [209, 326] width 64 height 202
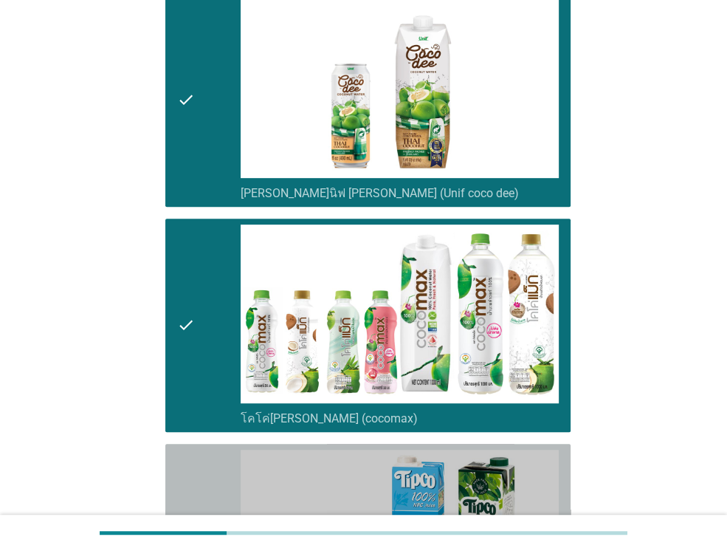
click at [202, 445] on div "check check_box_outline_blank ทิปโก้ (Tipco)" at bounding box center [367, 550] width 405 height 213
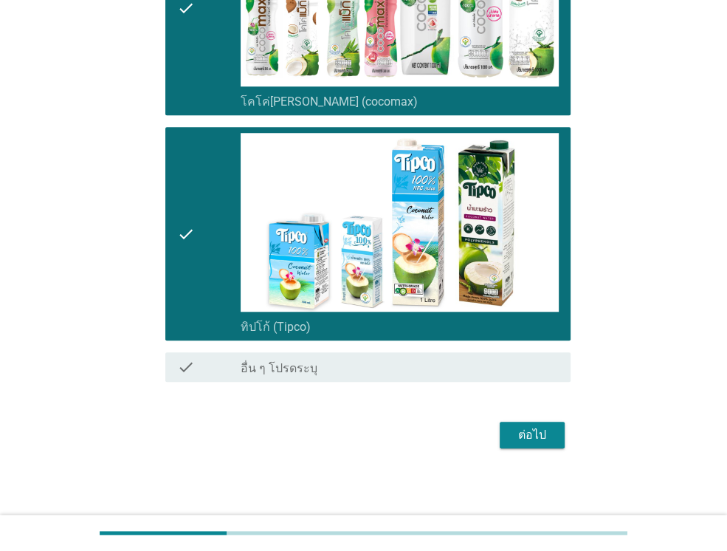
scroll to position [702, 0]
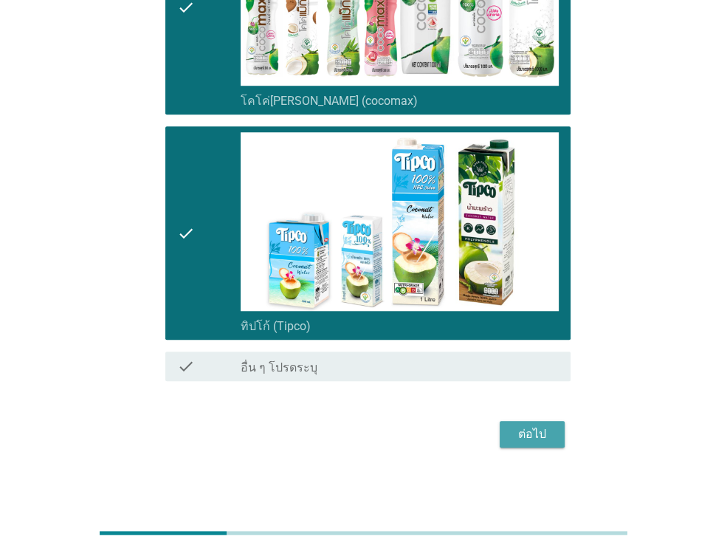
click at [538, 429] on div "ต่อไป" at bounding box center [532, 434] width 41 height 18
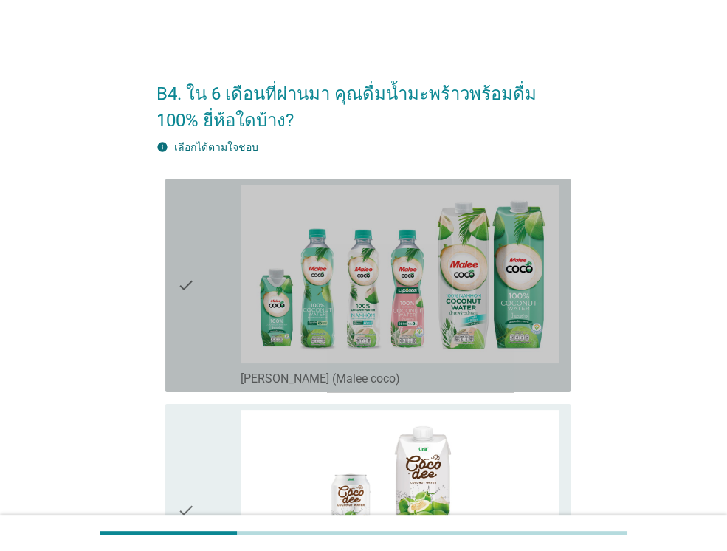
click at [183, 317] on icon "check" at bounding box center [186, 286] width 18 height 202
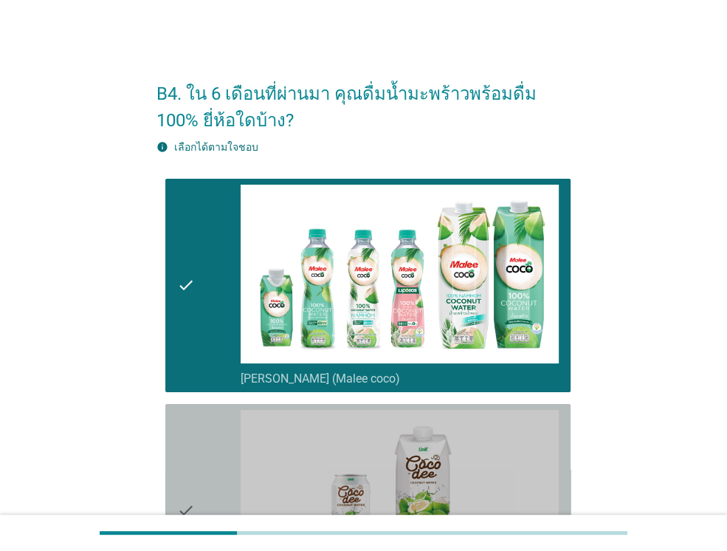
click at [212, 460] on div "check" at bounding box center [209, 511] width 64 height 202
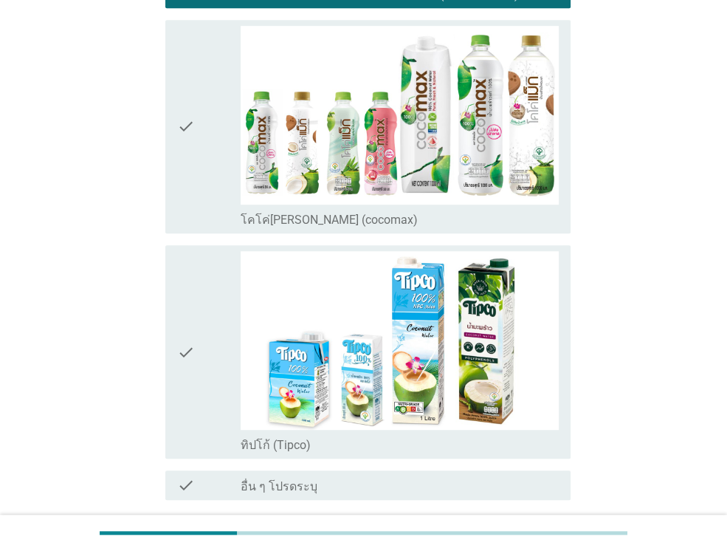
scroll to position [728, 0]
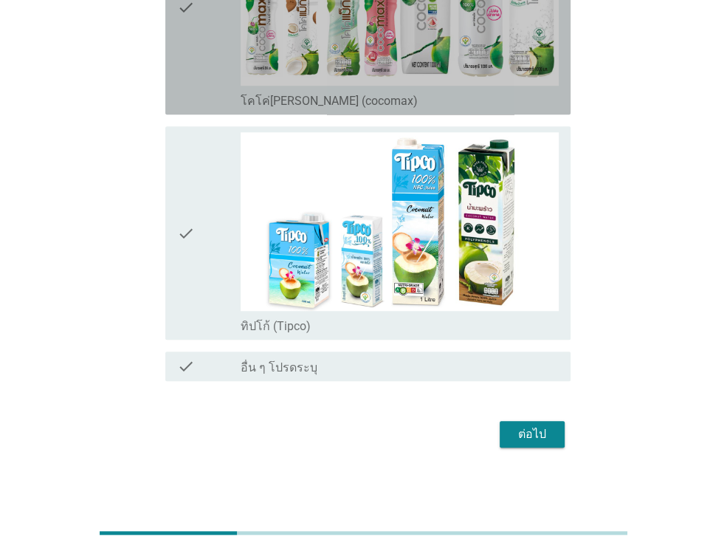
click at [207, 57] on div "check" at bounding box center [209, 8] width 64 height 202
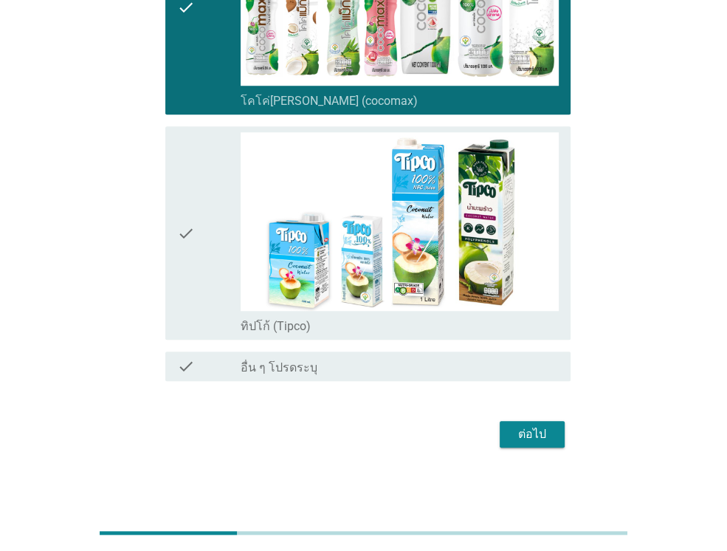
click at [219, 172] on div "check" at bounding box center [209, 233] width 64 height 202
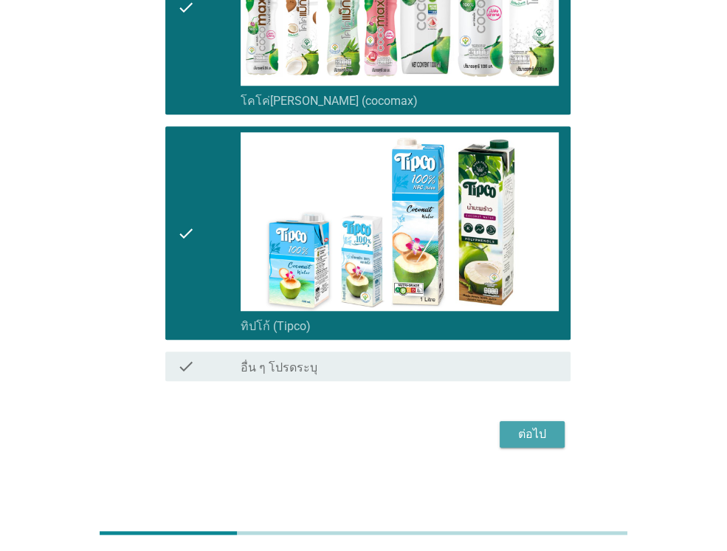
click at [535, 429] on div "ต่อไป" at bounding box center [532, 434] width 41 height 18
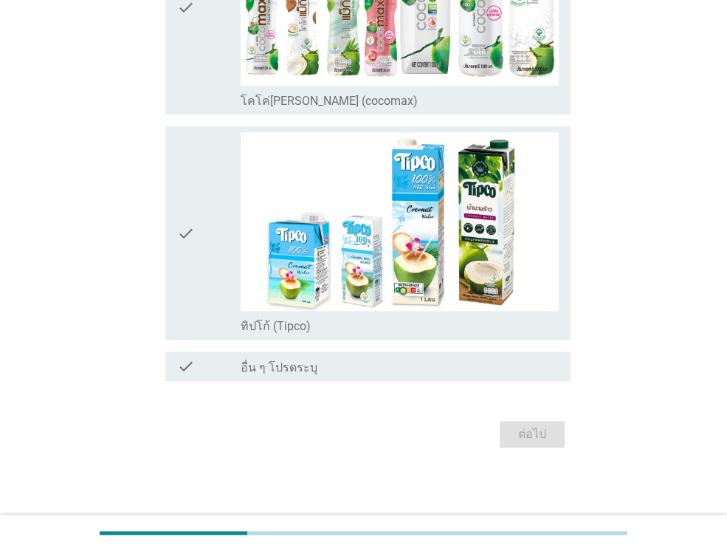
scroll to position [0, 0]
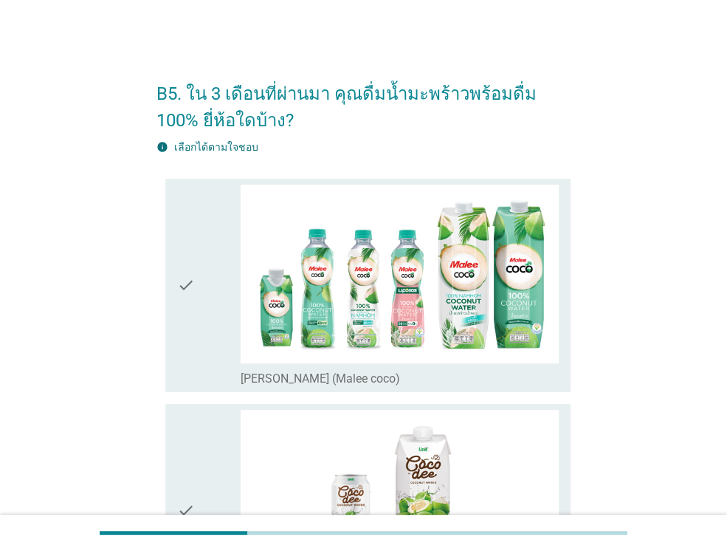
click at [176, 335] on div "check check_box_outline_blank มาลี โคโค่ (Malee coco)" at bounding box center [367, 285] width 405 height 213
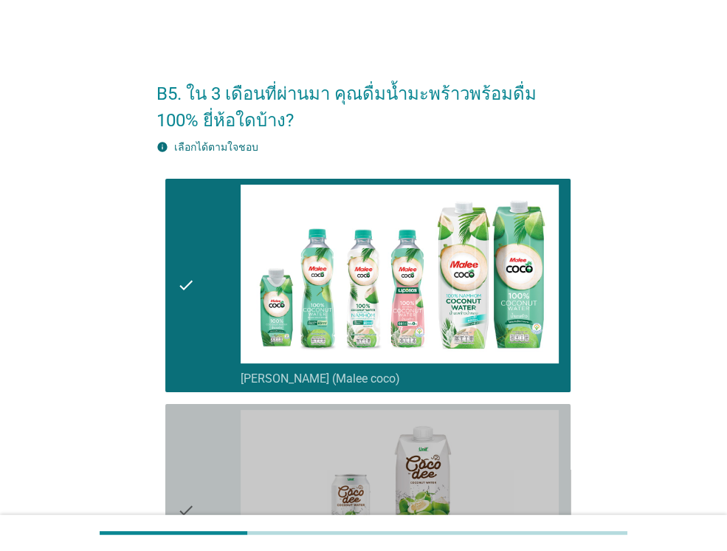
click at [213, 461] on div "check" at bounding box center [209, 511] width 64 height 202
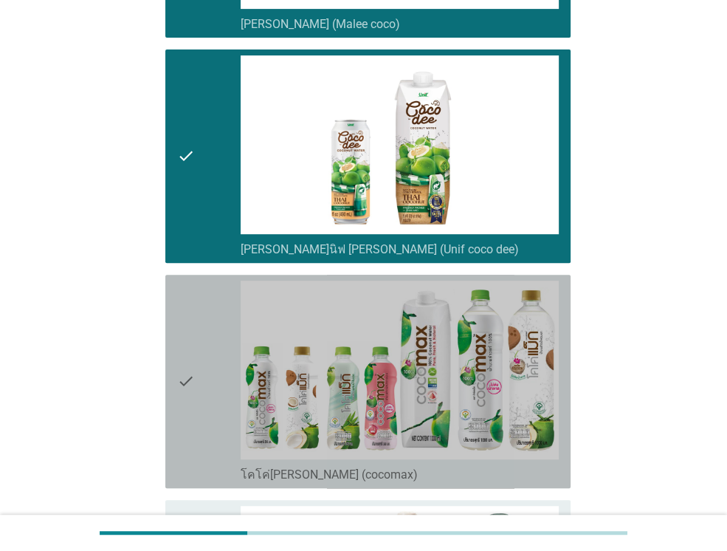
click at [199, 395] on div "check" at bounding box center [209, 382] width 64 height 202
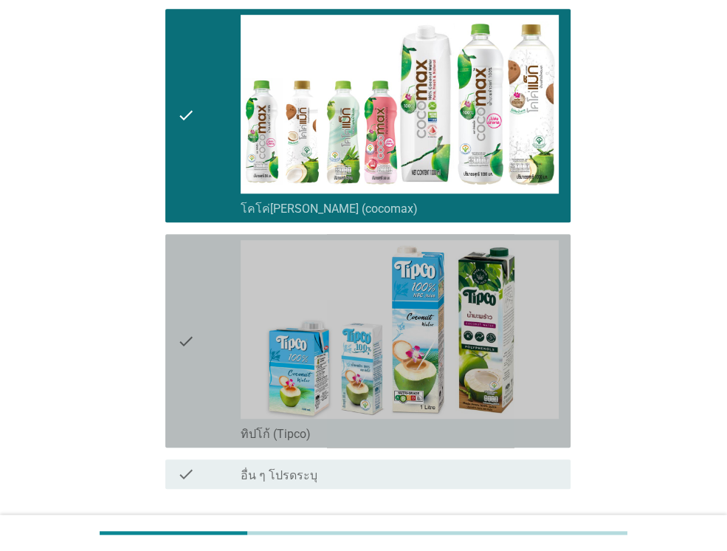
click at [187, 343] on icon "check" at bounding box center [186, 341] width 18 height 202
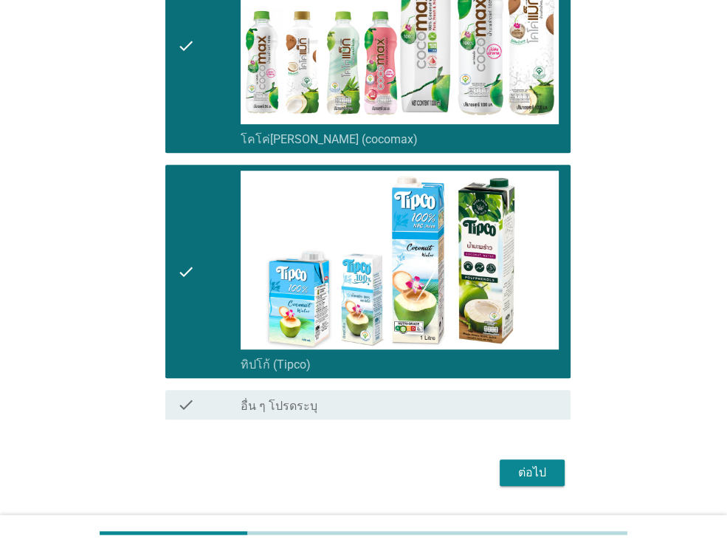
scroll to position [728, 0]
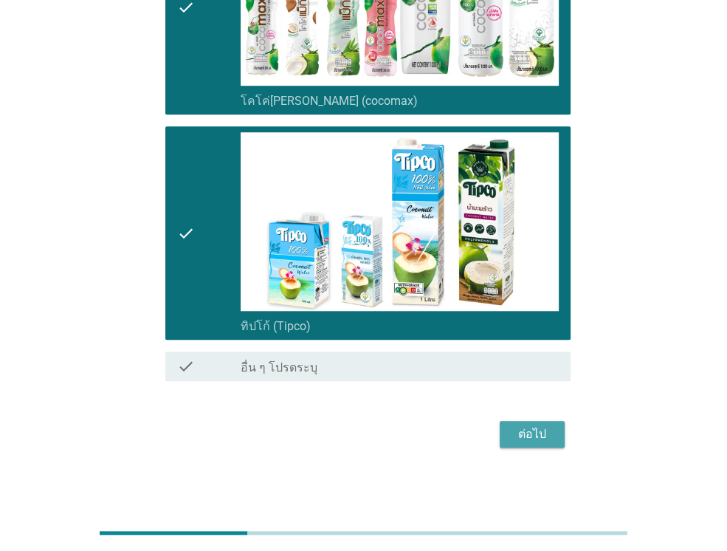
click at [558, 439] on button "ต่อไป" at bounding box center [532, 434] width 65 height 27
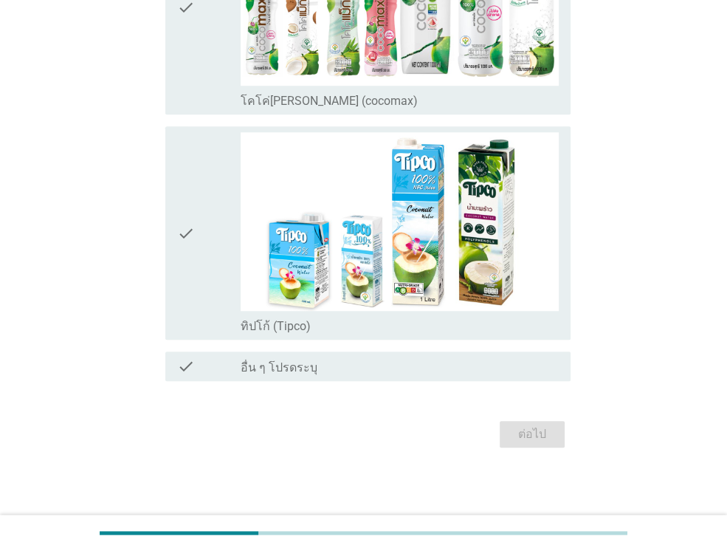
scroll to position [0, 0]
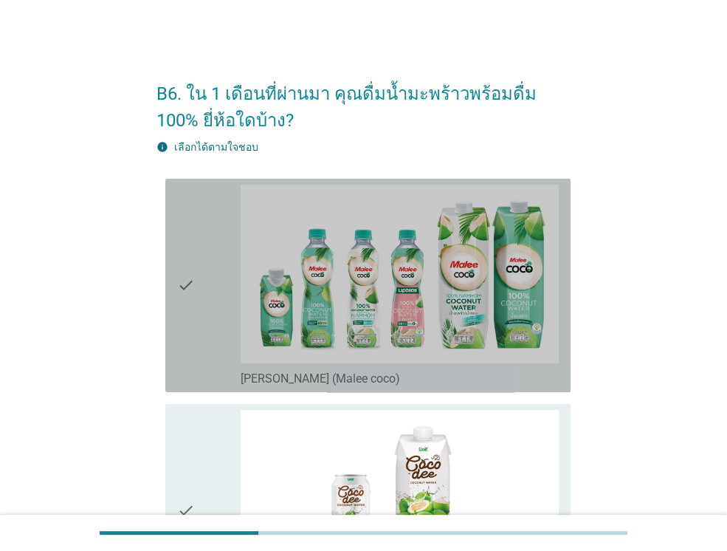
click at [221, 336] on div "check" at bounding box center [209, 286] width 64 height 202
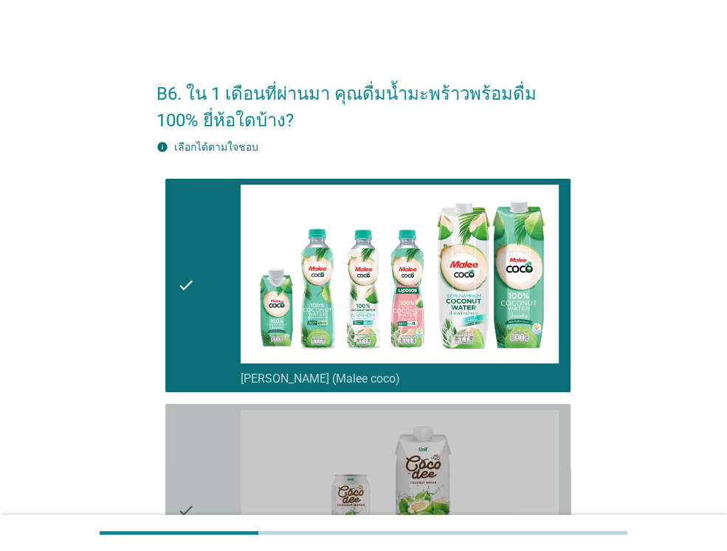
click at [216, 497] on div "check" at bounding box center [209, 511] width 64 height 202
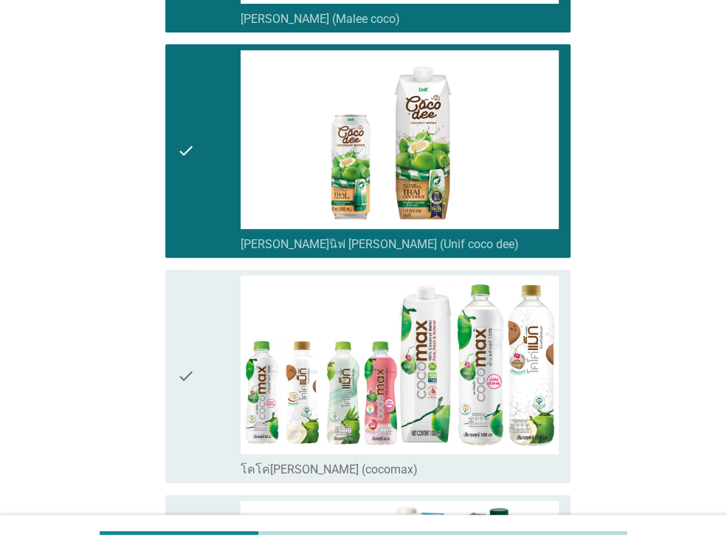
scroll to position [443, 0]
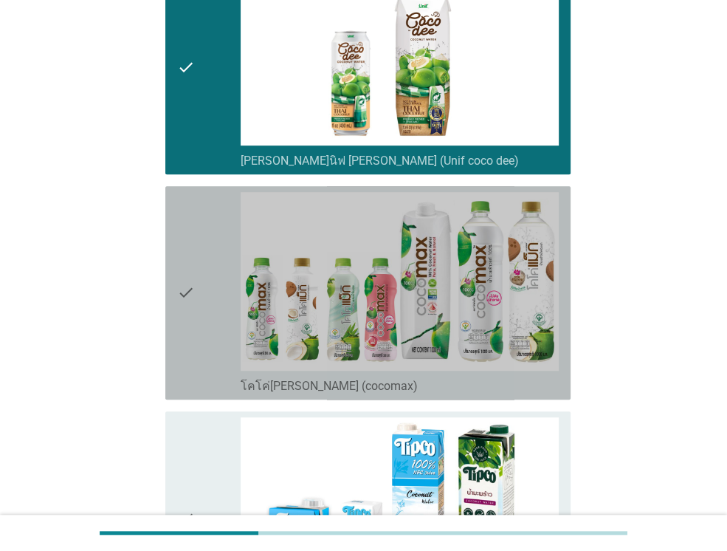
click at [226, 255] on div "check" at bounding box center [209, 293] width 64 height 202
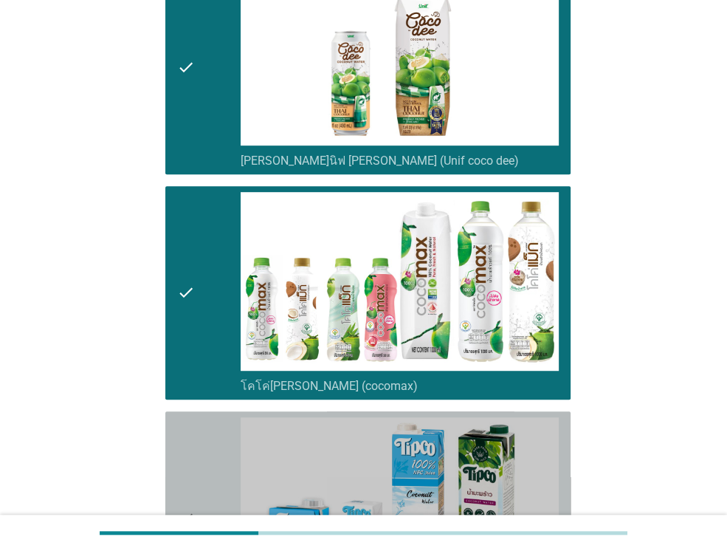
click at [214, 448] on div "check" at bounding box center [209, 518] width 64 height 202
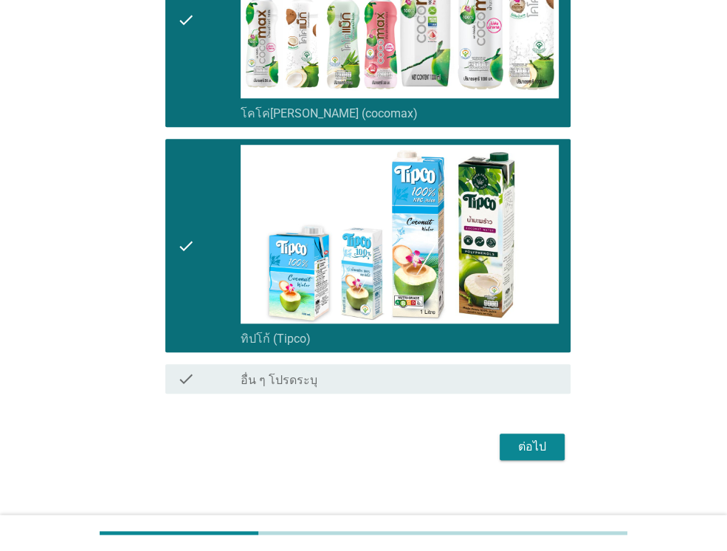
scroll to position [728, 0]
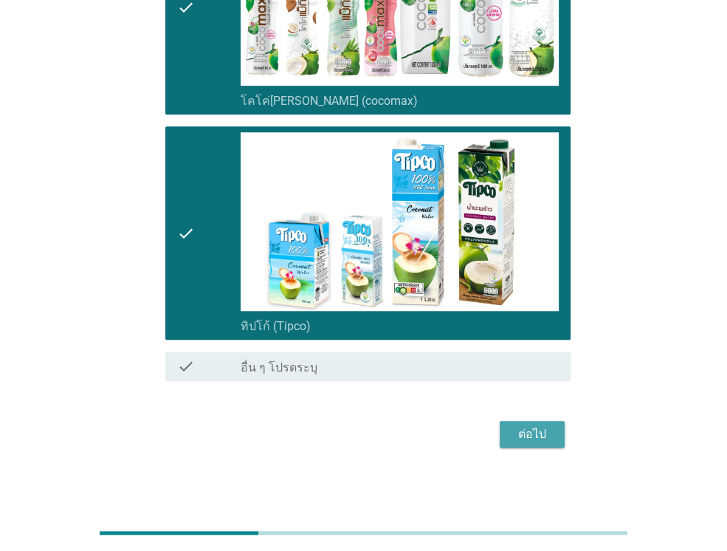
click at [520, 437] on div "ต่อไป" at bounding box center [532, 434] width 41 height 18
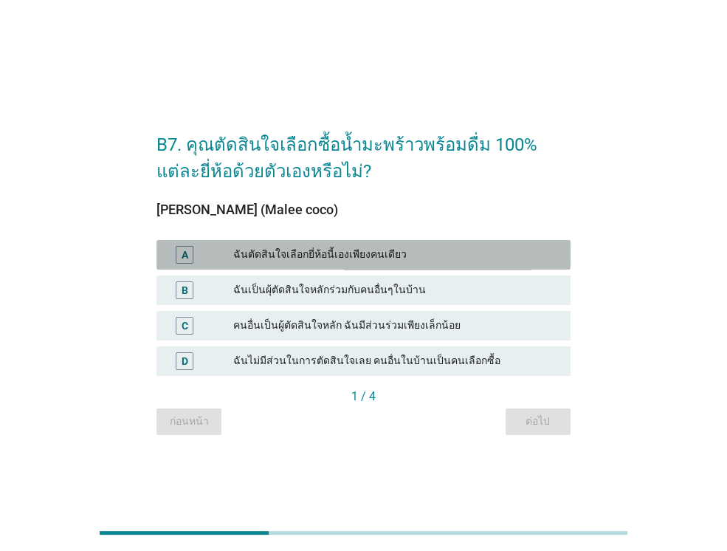
click at [390, 258] on div "ฉันตัดสินใจเลือกยี่ห้อนี้เองเพียงคนเดียว" at bounding box center [396, 255] width 326 height 18
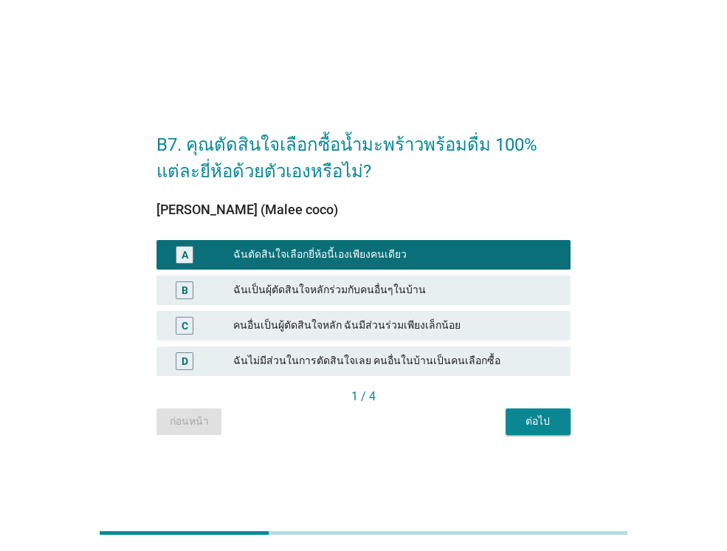
click at [527, 405] on div "1 / 4" at bounding box center [364, 398] width 414 height 21
click at [527, 415] on div "ต่อไป" at bounding box center [538, 422] width 41 height 16
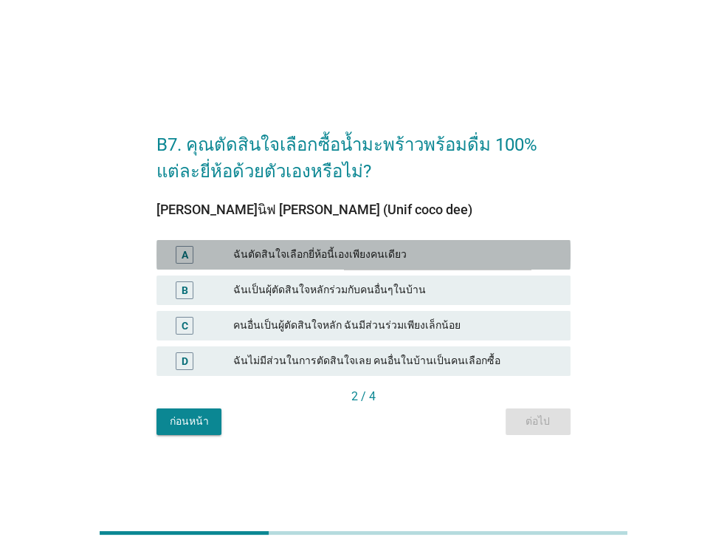
click at [480, 249] on div "ฉันตัดสินใจเลือกยี่ห้อนี้เองเพียงคนเดียว" at bounding box center [396, 255] width 326 height 18
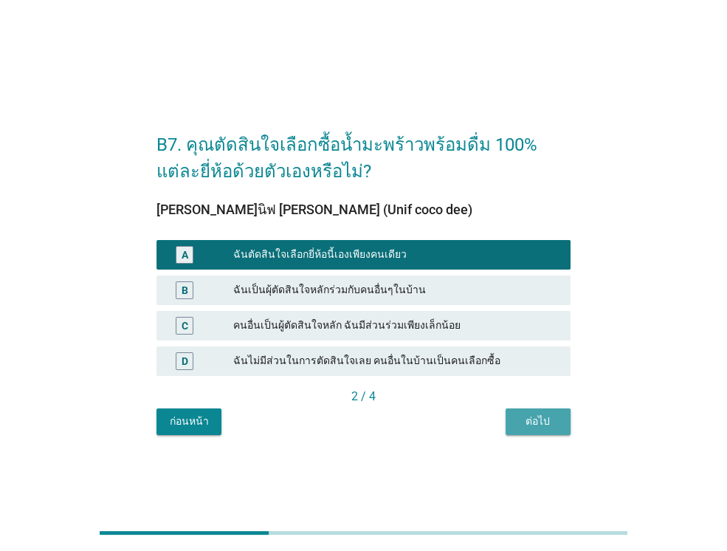
click at [546, 425] on div "ต่อไป" at bounding box center [538, 422] width 41 height 16
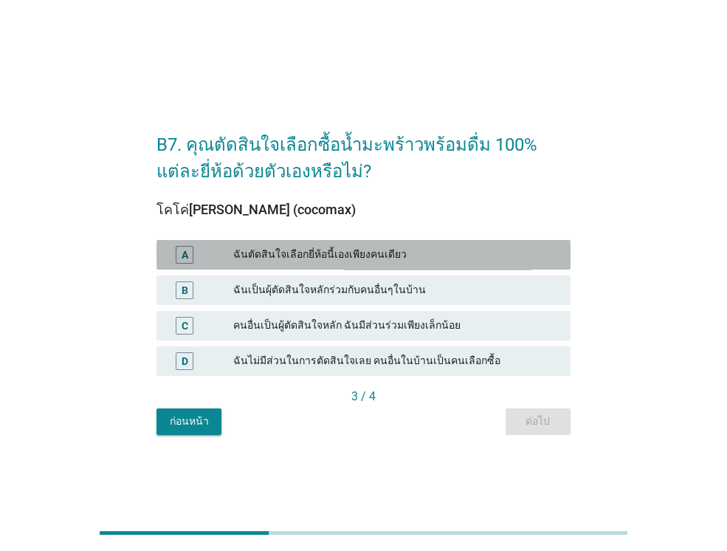
click at [535, 258] on div "ฉันตัดสินใจเลือกยี่ห้อนี้เองเพียงคนเดียว" at bounding box center [396, 255] width 326 height 18
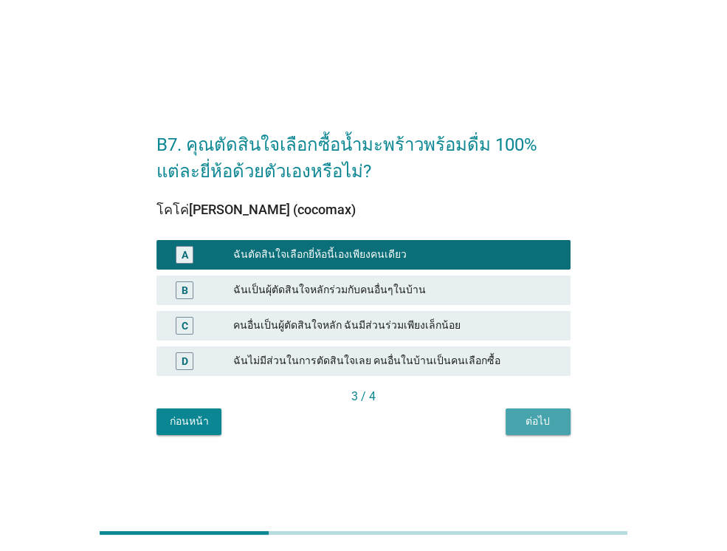
click at [543, 423] on div "ต่อไป" at bounding box center [538, 422] width 41 height 16
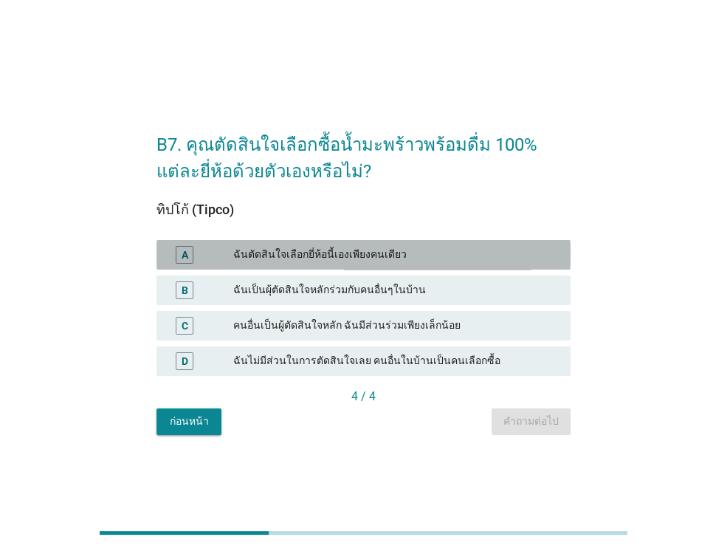
click at [523, 249] on div "ฉันตัดสินใจเลือกยี่ห้อนี้เองเพียงคนเดียว" at bounding box center [396, 255] width 326 height 18
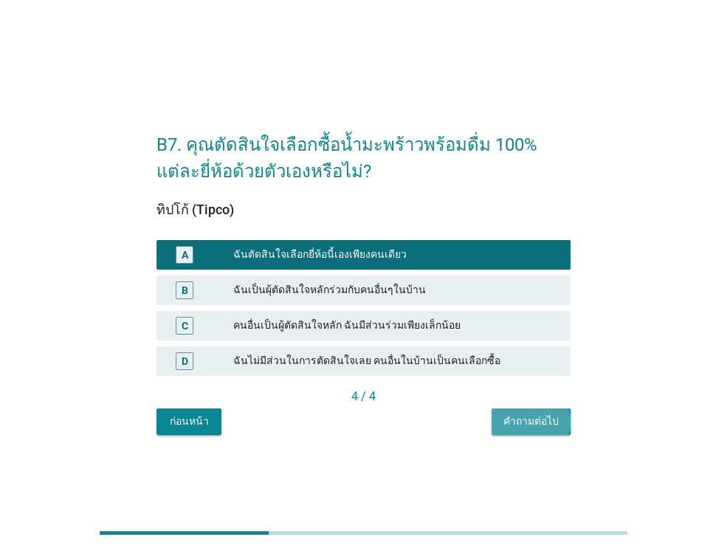
click at [541, 414] on div "คำถามต่อไป" at bounding box center [531, 422] width 55 height 16
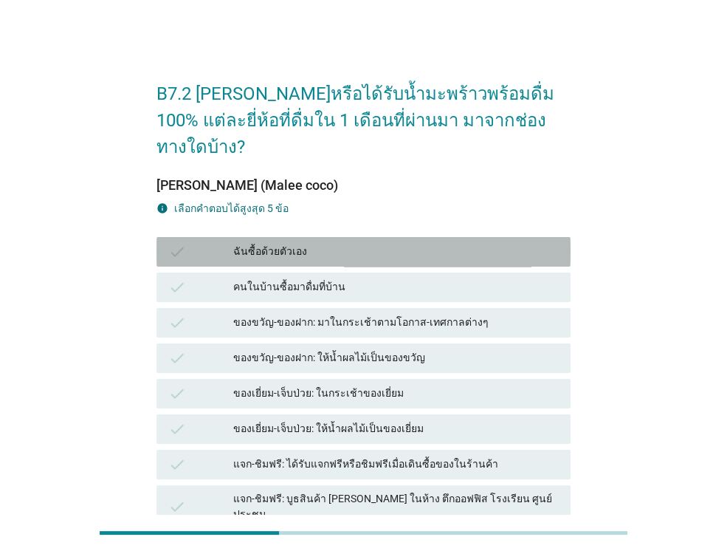
click at [375, 239] on div "check ฉันซื้อด้วยตัวเอง" at bounding box center [364, 252] width 414 height 30
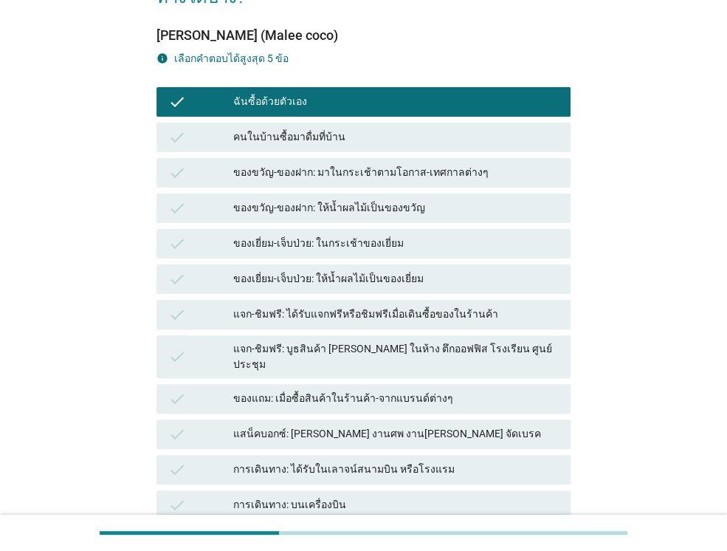
scroll to position [295, 0]
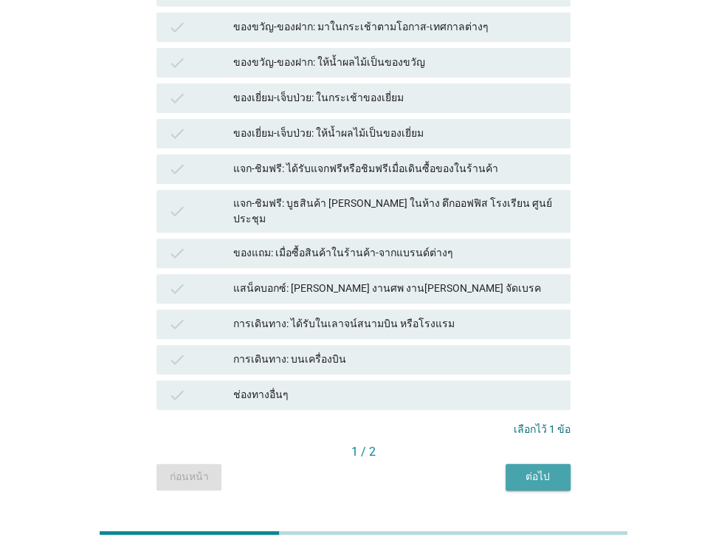
click at [555, 464] on button "ต่อไป" at bounding box center [538, 477] width 65 height 27
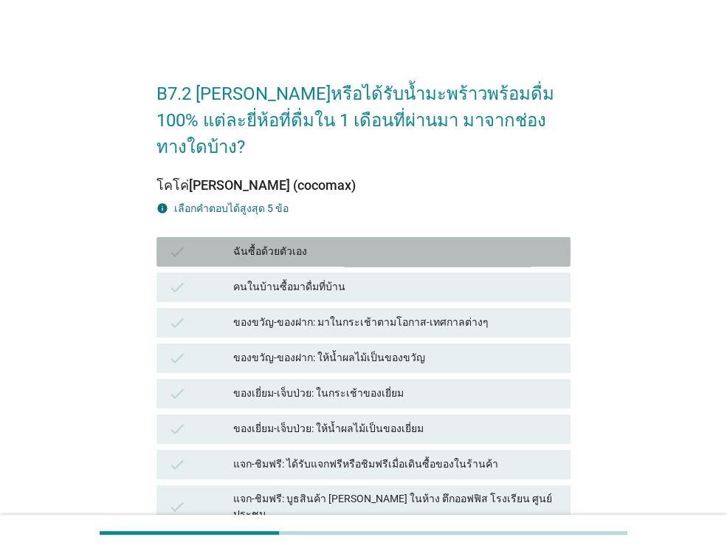
click at [411, 243] on div "ฉันซื้อด้วยตัวเอง" at bounding box center [396, 252] width 326 height 18
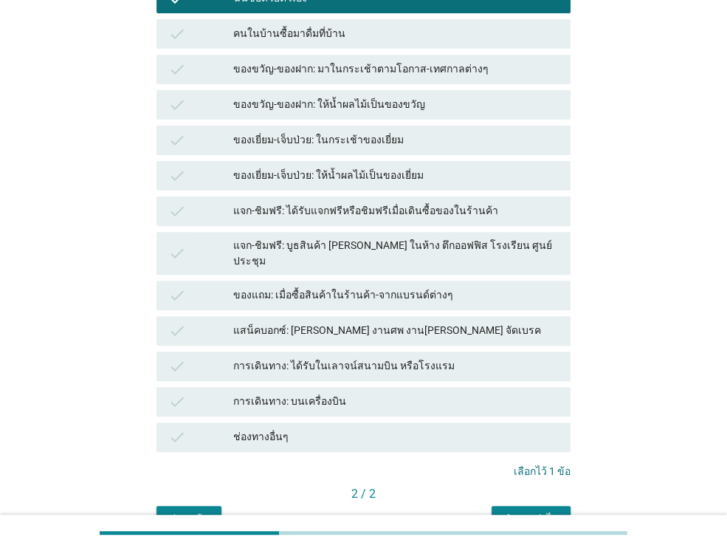
scroll to position [295, 0]
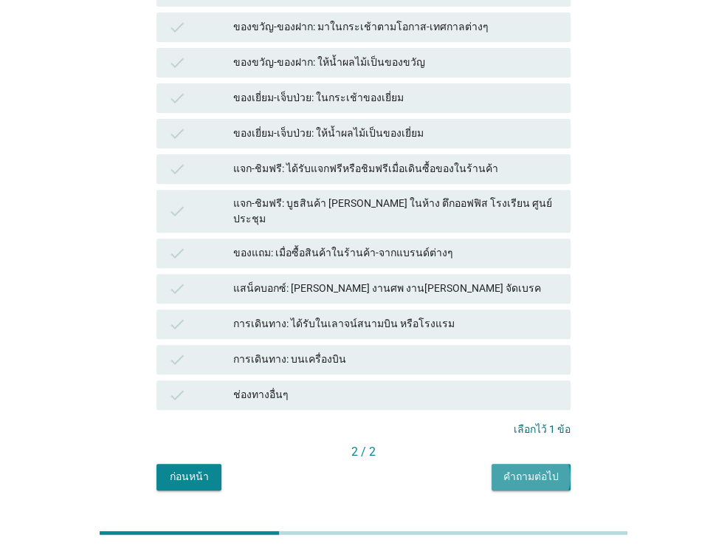
click at [527, 469] on div "คำถามต่อไป" at bounding box center [531, 477] width 55 height 16
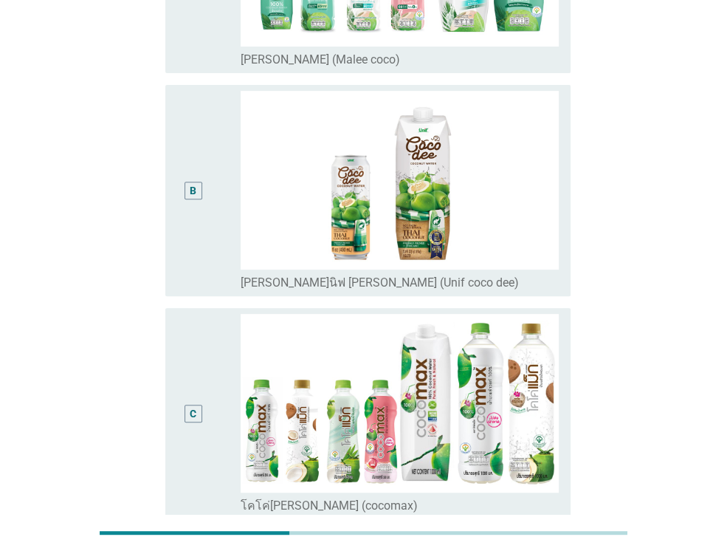
scroll to position [0, 0]
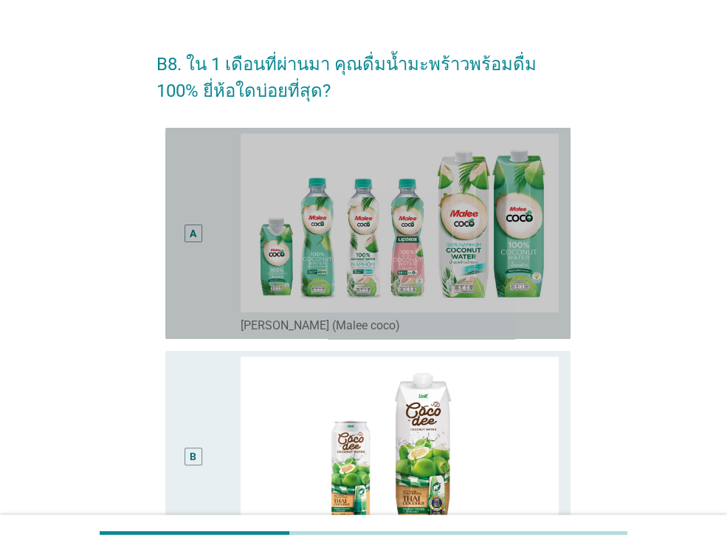
click at [219, 327] on div "A" at bounding box center [209, 233] width 64 height 199
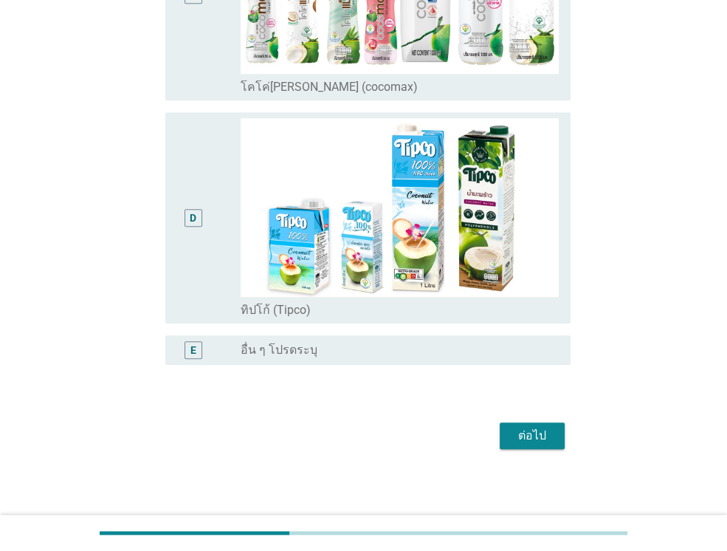
scroll to position [718, 0]
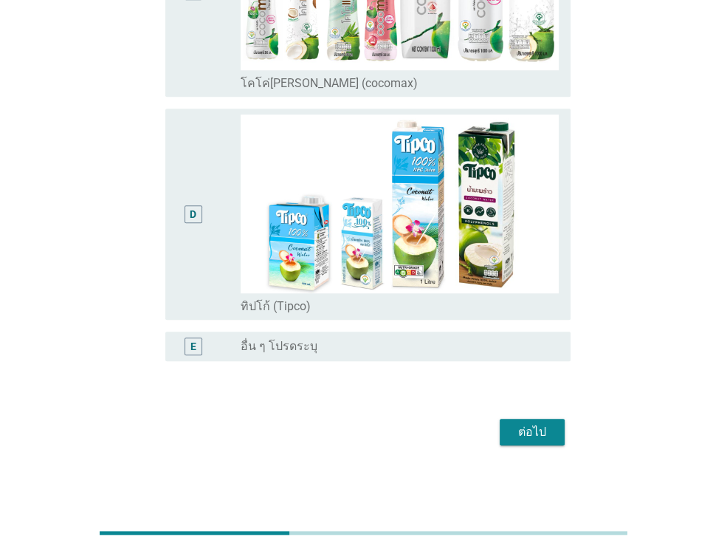
click at [523, 447] on div "ต่อไป" at bounding box center [364, 431] width 414 height 35
click at [524, 444] on button "ต่อไป" at bounding box center [532, 432] width 65 height 27
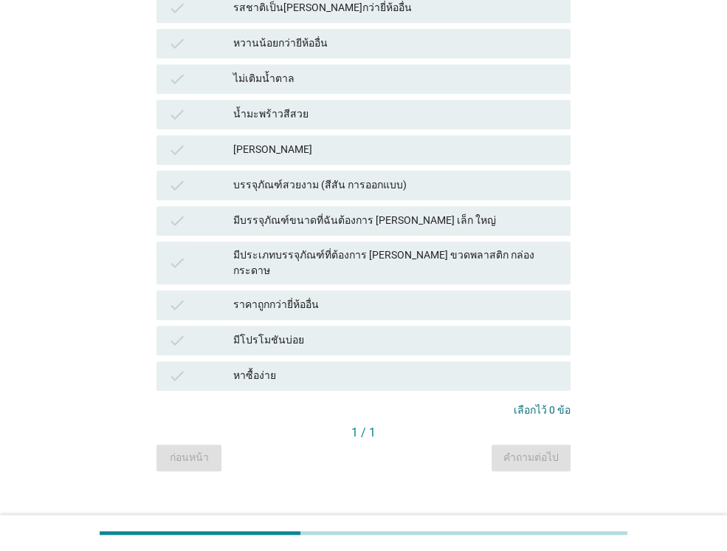
scroll to position [0, 0]
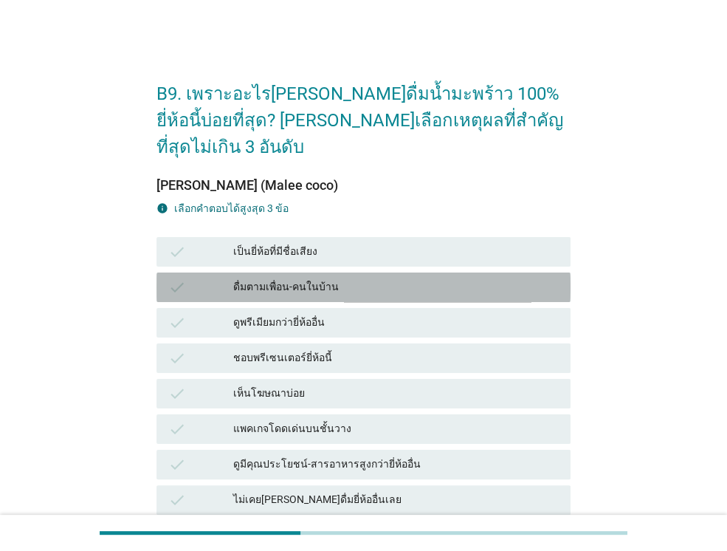
click at [408, 278] on div "ดื่มตามเพื่อน-คนในบ้าน" at bounding box center [396, 287] width 326 height 18
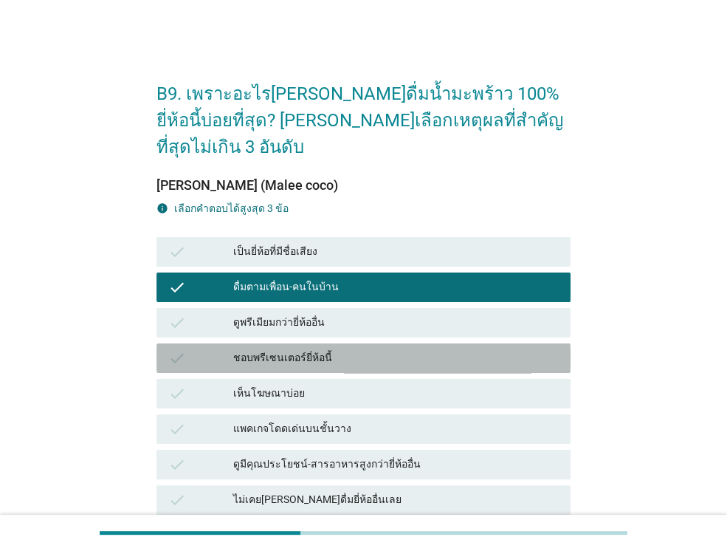
click at [363, 343] on div "check ชอบพรีเซนเตอร์ยี่ห้อนี้" at bounding box center [364, 358] width 414 height 30
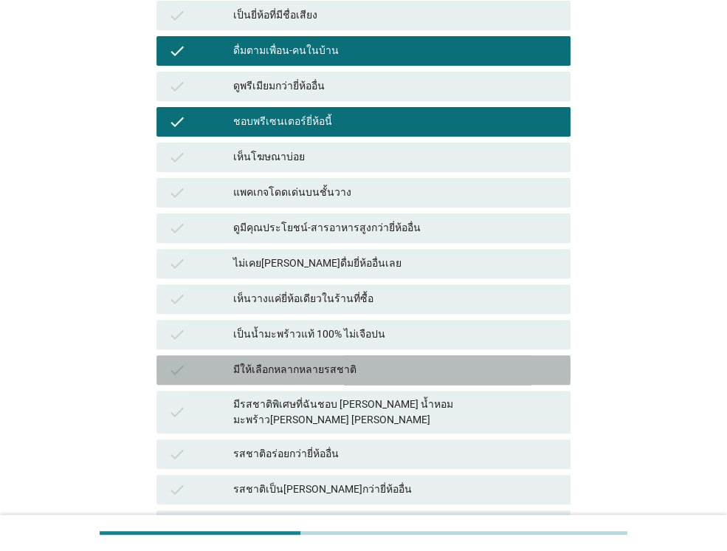
click at [318, 361] on div "มีให้เลือกหลากหลายรสชาติ" at bounding box center [396, 370] width 326 height 18
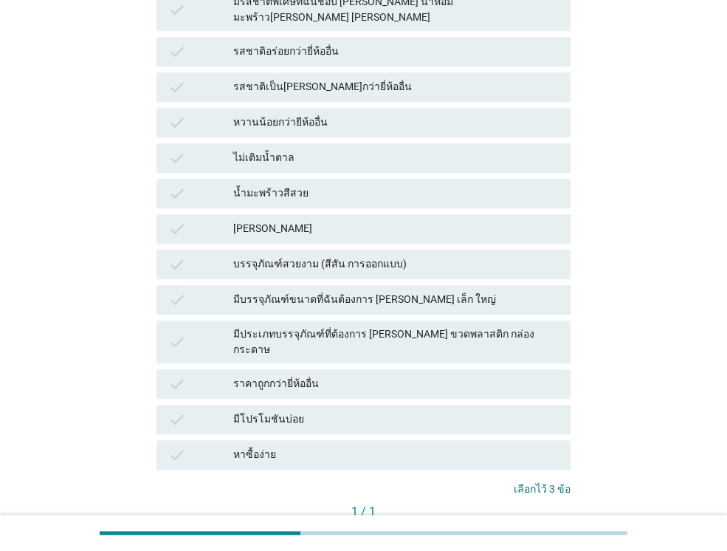
scroll to position [679, 0]
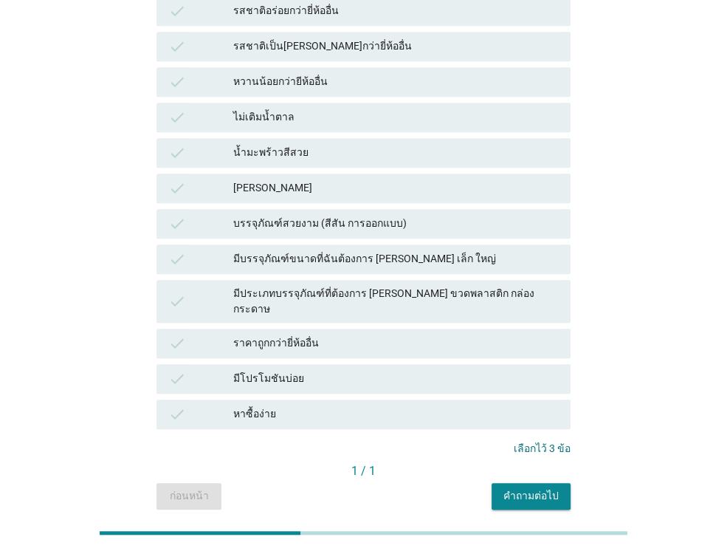
click at [551, 483] on button "คำถามต่อไป" at bounding box center [531, 496] width 79 height 27
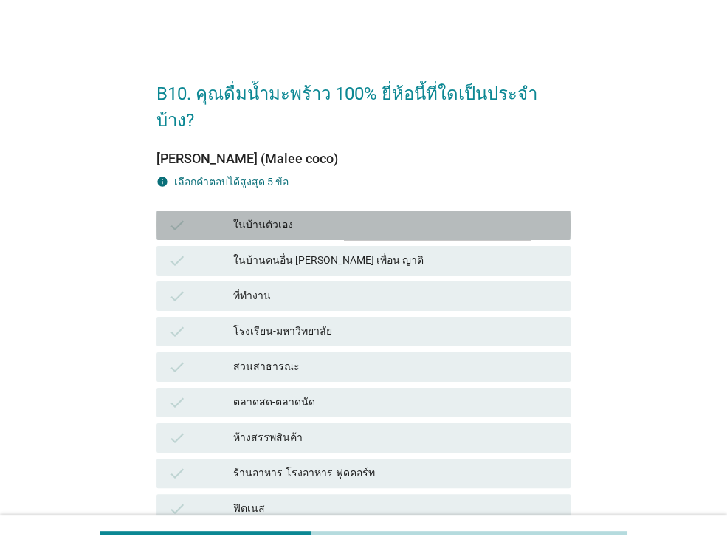
click at [328, 216] on div "ในบ้านตัวเอง" at bounding box center [396, 225] width 326 height 18
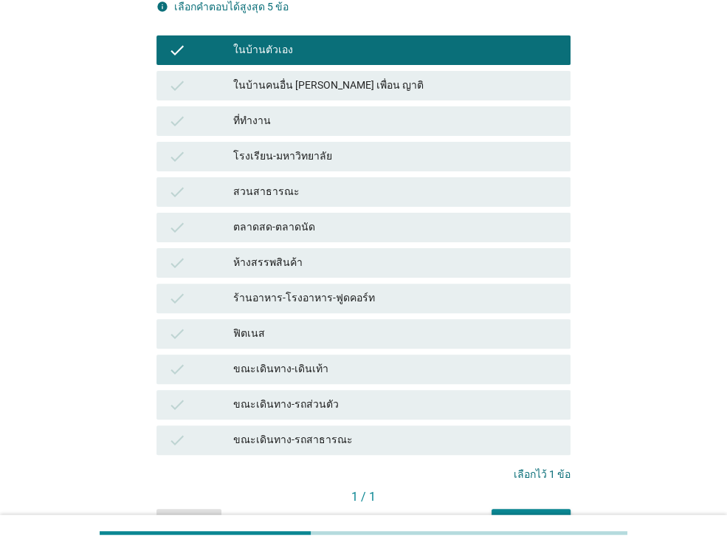
scroll to position [233, 0]
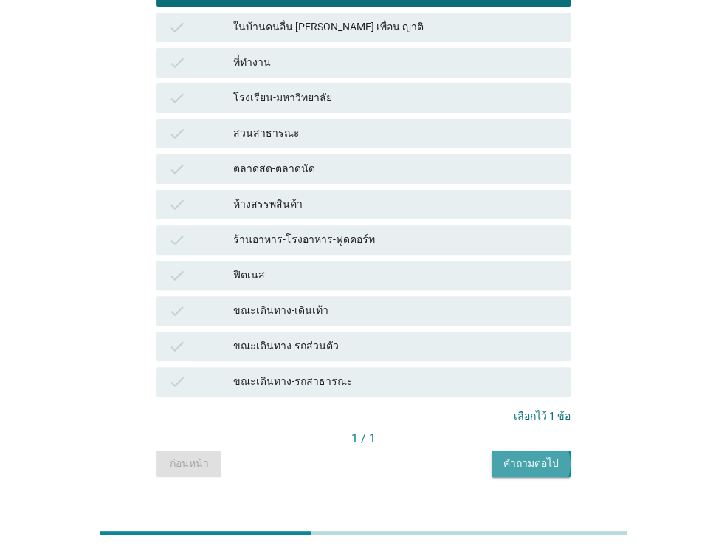
click at [521, 450] on button "คำถามต่อไป" at bounding box center [531, 463] width 79 height 27
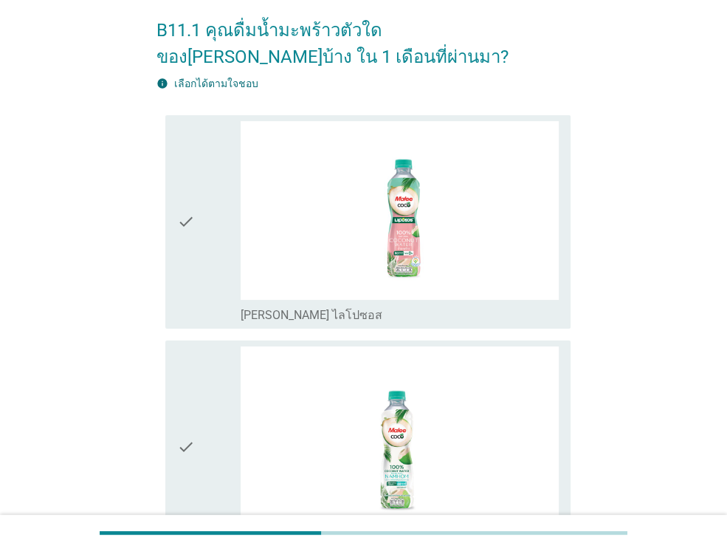
scroll to position [118, 0]
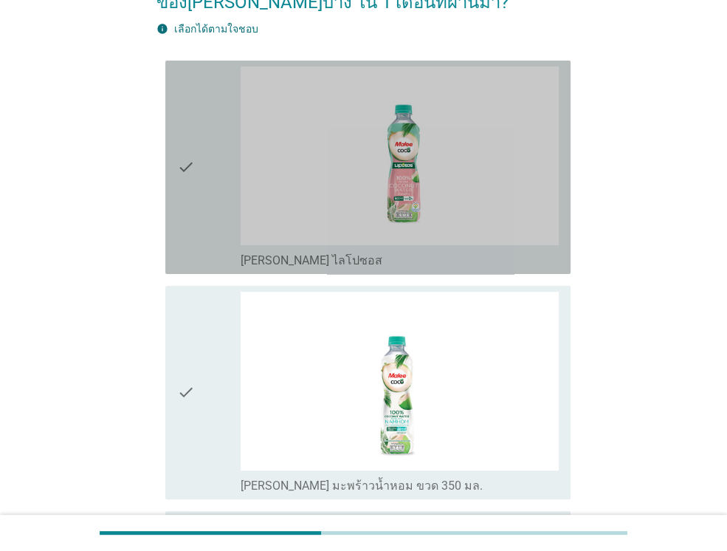
click at [177, 240] on icon "check" at bounding box center [186, 167] width 18 height 202
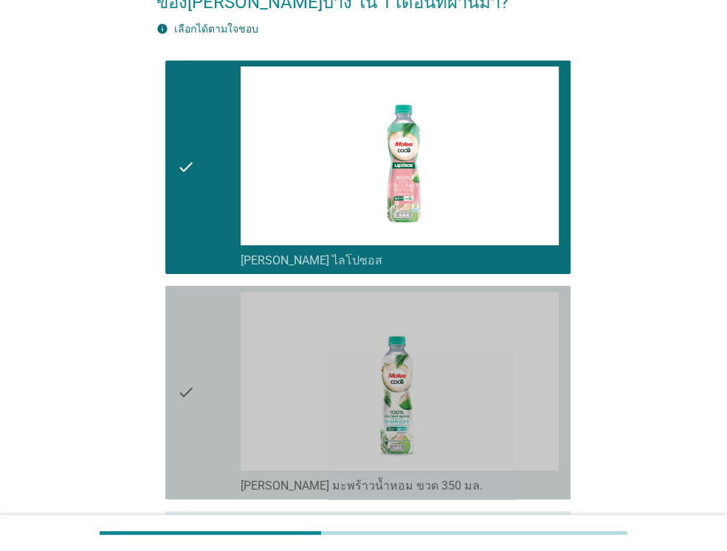
click at [213, 411] on div "check" at bounding box center [209, 393] width 64 height 202
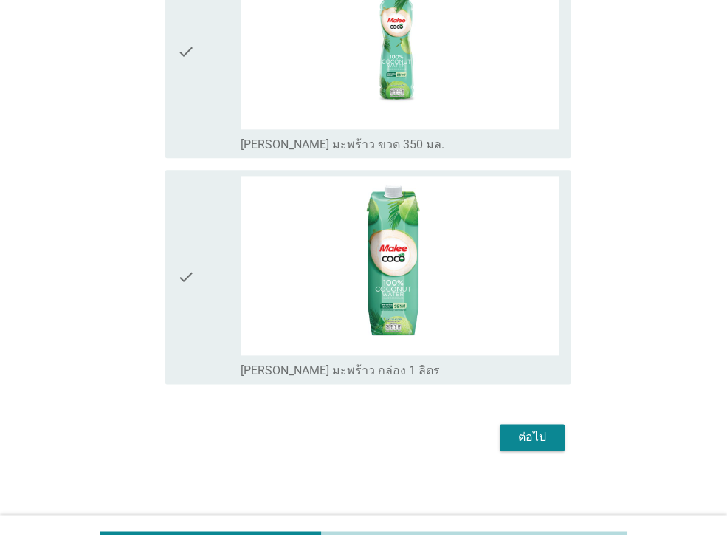
scroll to position [1137, 0]
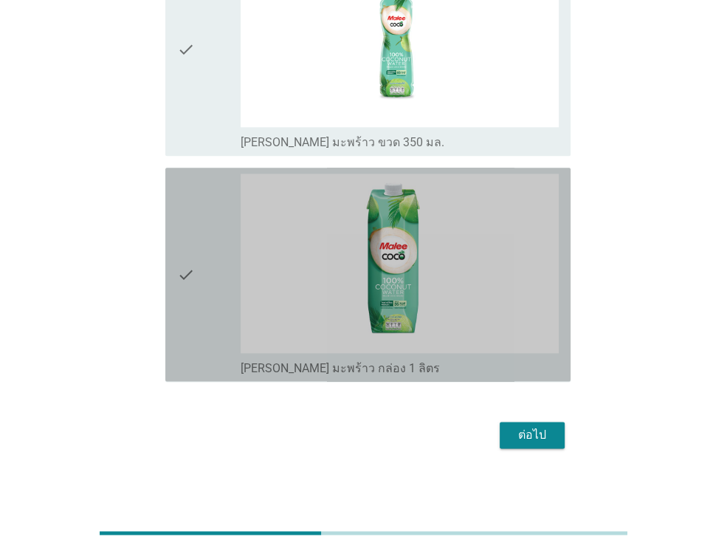
click at [201, 308] on div "check" at bounding box center [209, 275] width 64 height 202
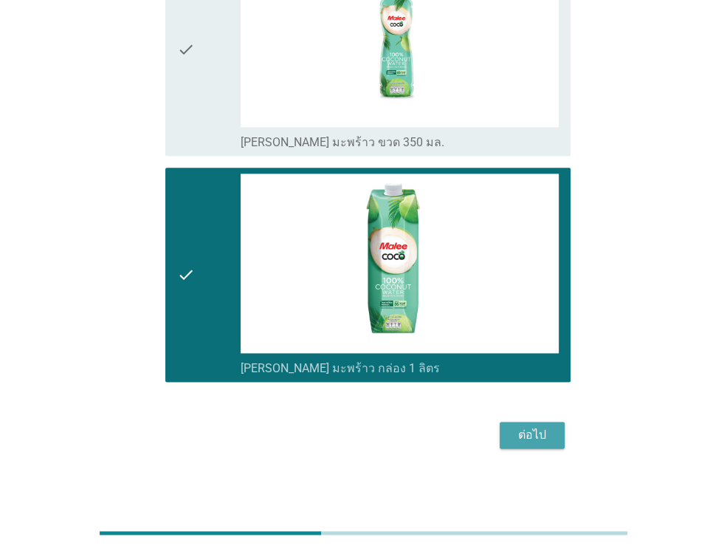
click at [515, 422] on button "ต่อไป" at bounding box center [532, 435] width 65 height 27
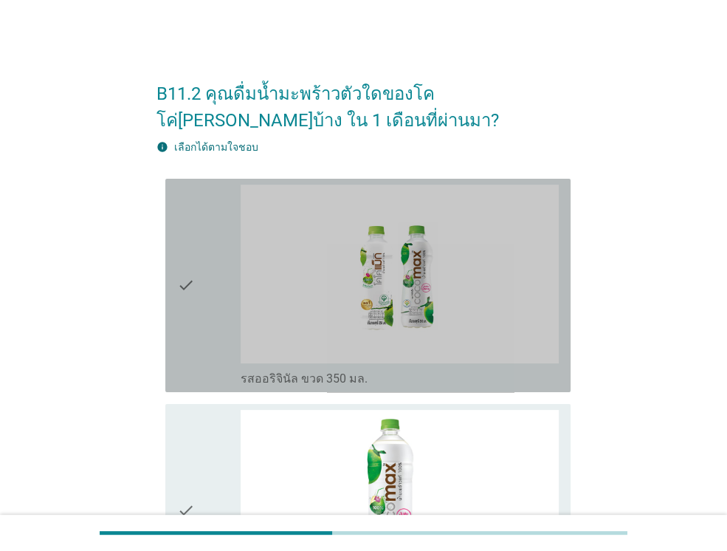
click at [248, 366] on div "check_box_outline_blank รสออริจินัล ขวด 350 มล." at bounding box center [400, 286] width 318 height 202
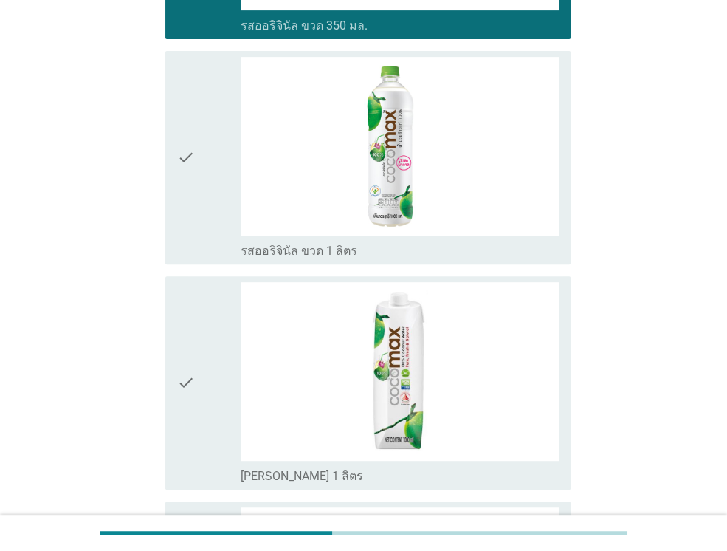
scroll to position [354, 0]
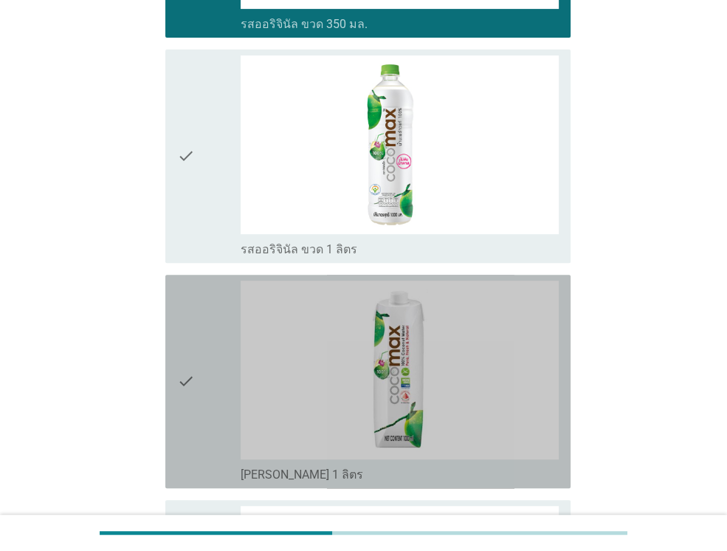
click at [222, 425] on div "check" at bounding box center [209, 382] width 64 height 202
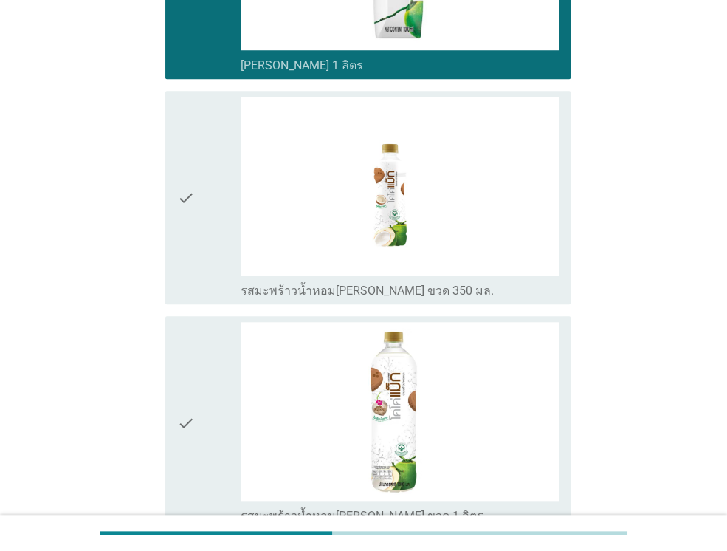
scroll to position [768, 0]
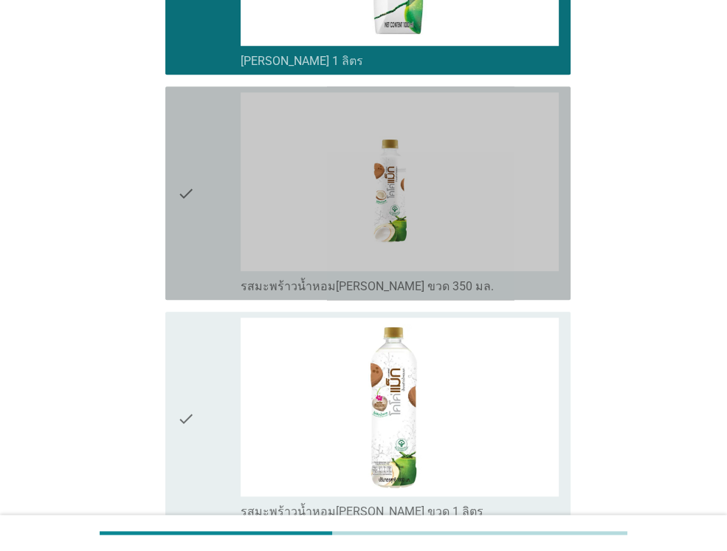
click at [213, 261] on div "check" at bounding box center [209, 193] width 64 height 202
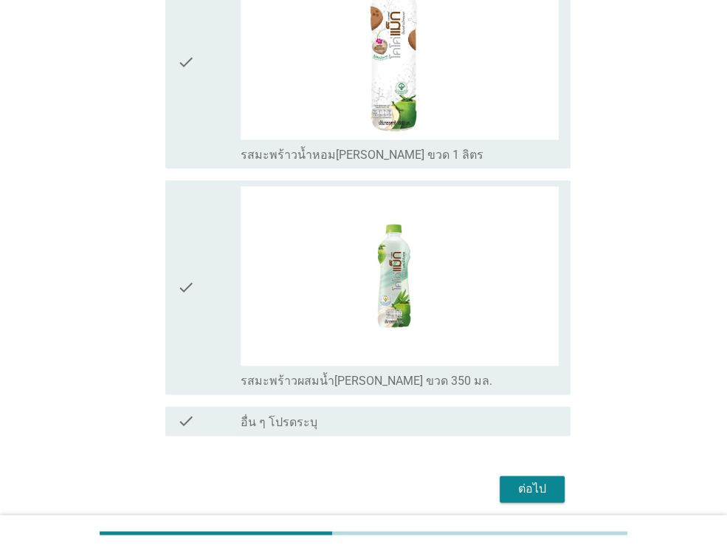
scroll to position [1152, 0]
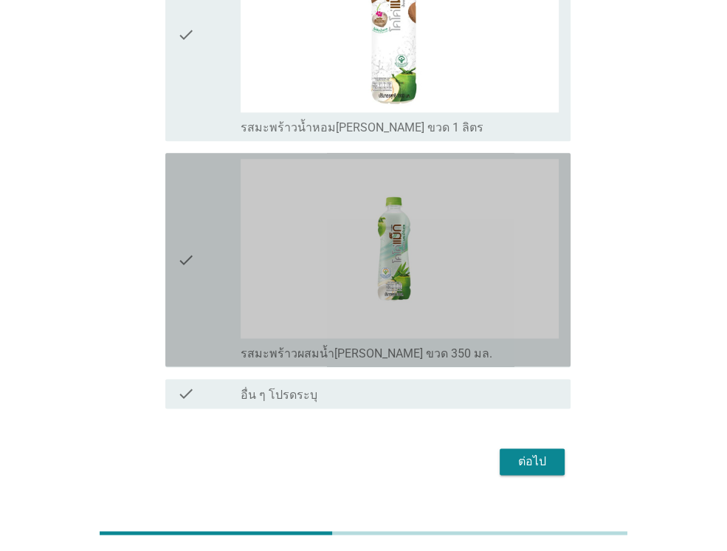
click at [210, 261] on div "check" at bounding box center [209, 260] width 64 height 202
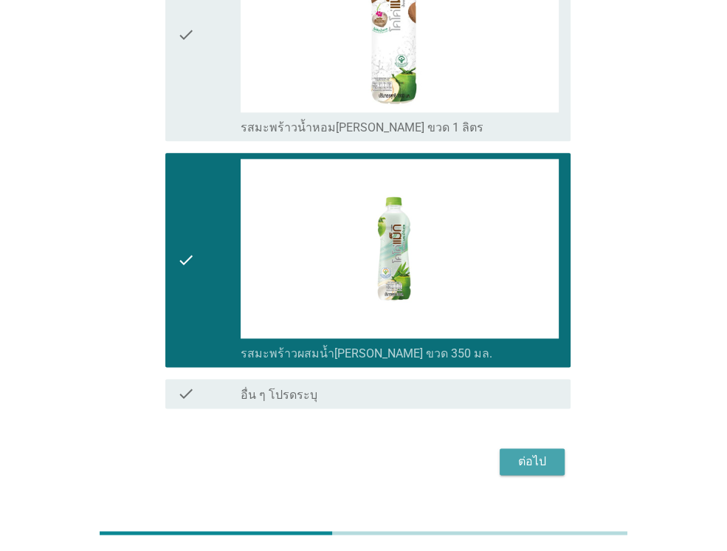
click at [528, 458] on div "ต่อไป" at bounding box center [532, 462] width 41 height 18
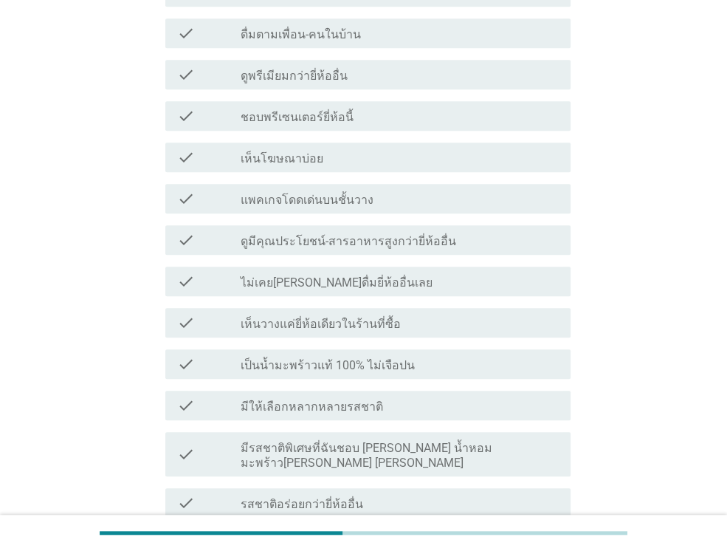
scroll to position [502, 0]
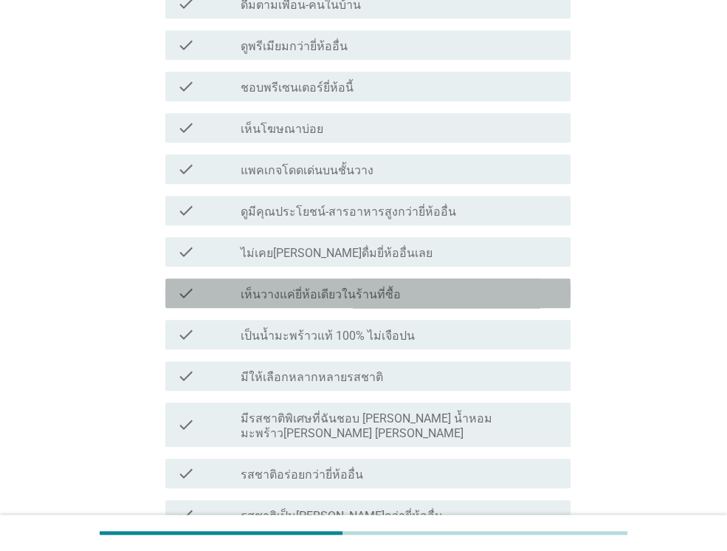
click at [361, 278] on div "check check_box_outline_blank เห็นวางแค่ยี่ห้อเดียวในร้านที่ซื้อ" at bounding box center [367, 293] width 405 height 30
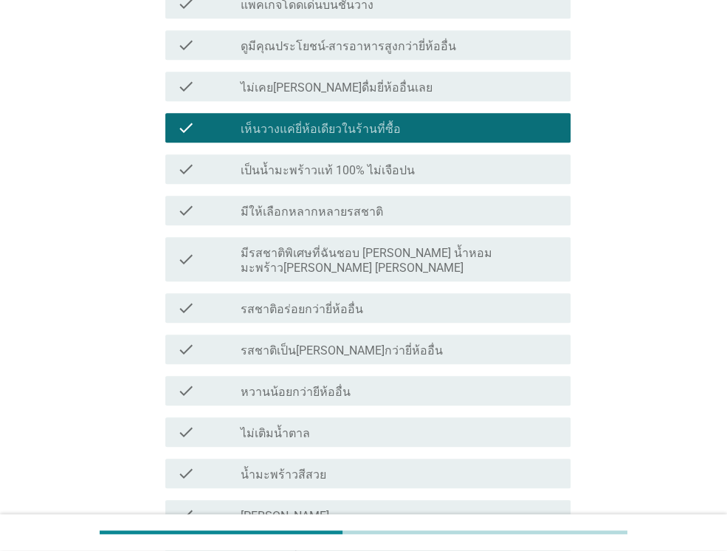
scroll to position [679, 0]
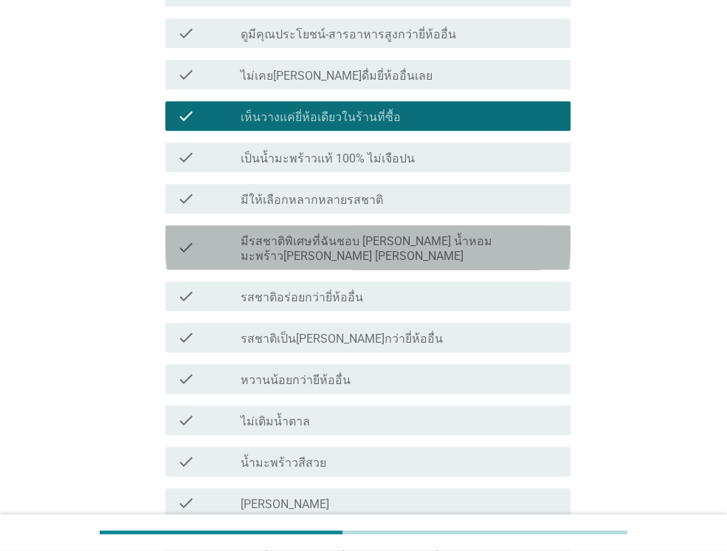
click at [332, 234] on label "มีรสชาติพิเศษที่ฉันชอบ เช่น น้ำหอม มะพร้าวเผา ใบเตย" at bounding box center [400, 249] width 318 height 30
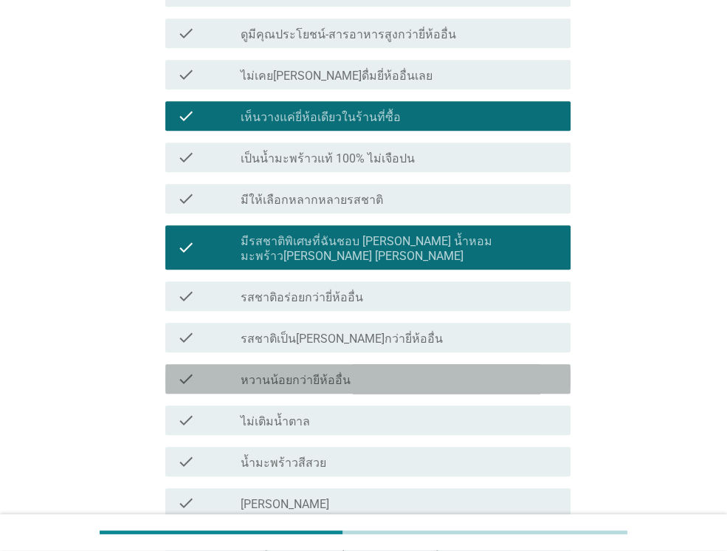
click at [313, 370] on div "check_box_outline_blank หวานน้อยกว่ายีห้ออื่น" at bounding box center [400, 379] width 318 height 18
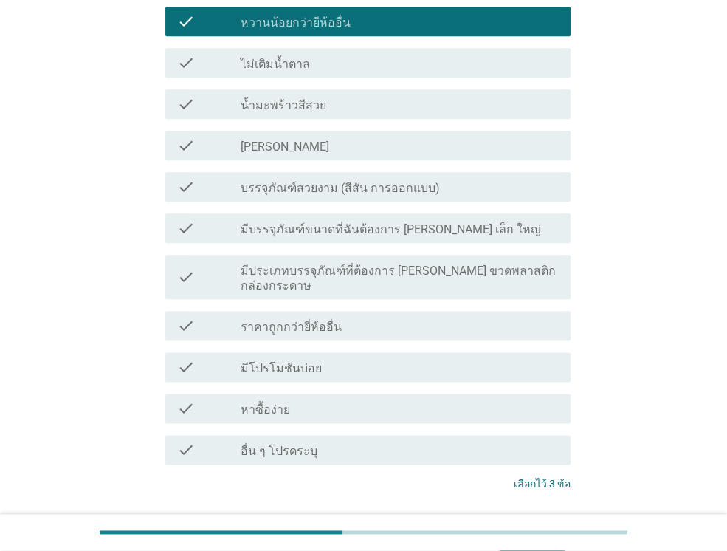
scroll to position [1087, 0]
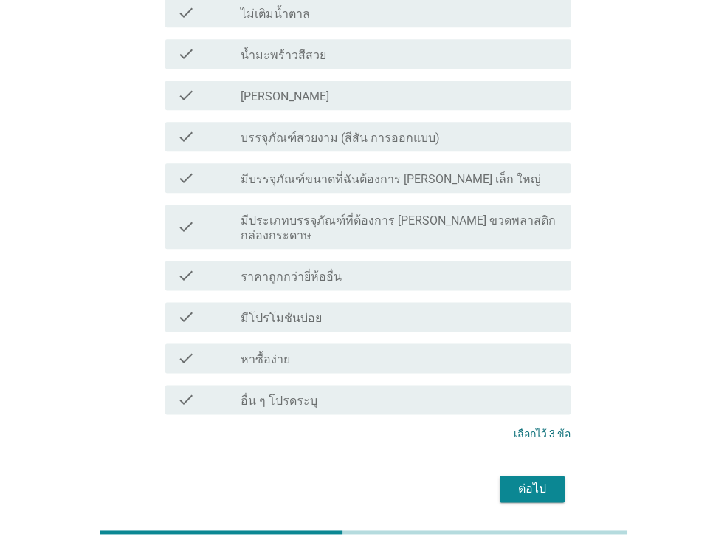
click at [544, 480] on div "ต่อไป" at bounding box center [532, 489] width 41 height 18
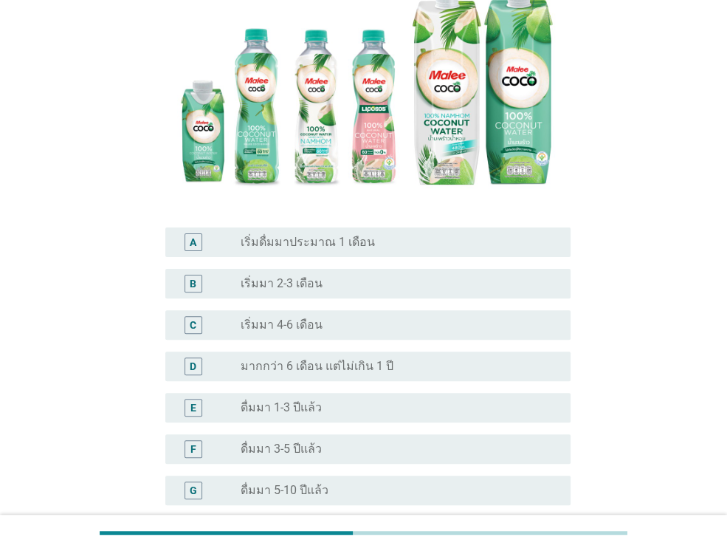
scroll to position [207, 0]
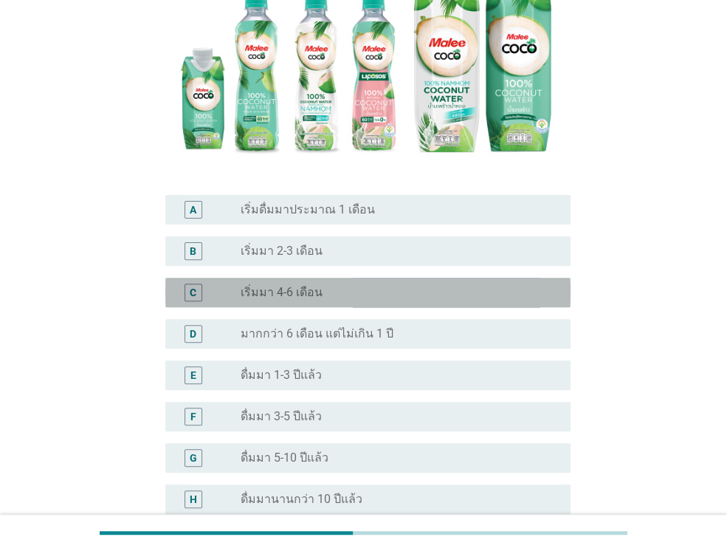
click at [322, 287] on div "radio_button_unchecked เริ่มมา 4-6 เดือน" at bounding box center [394, 292] width 306 height 15
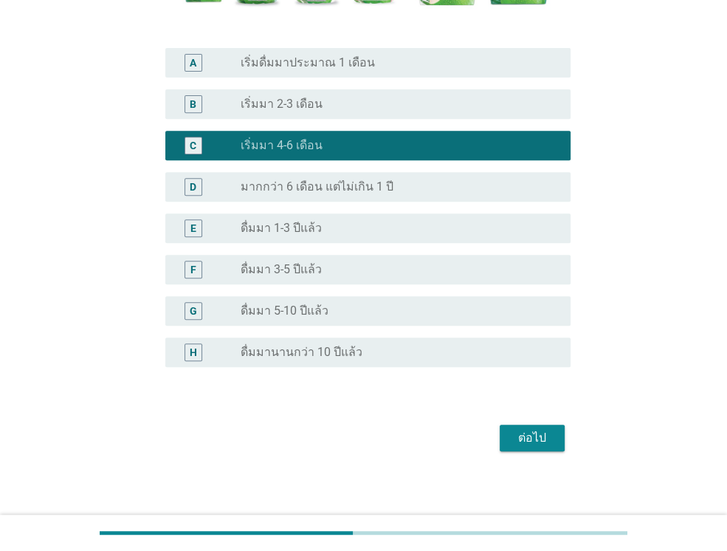
scroll to position [360, 0]
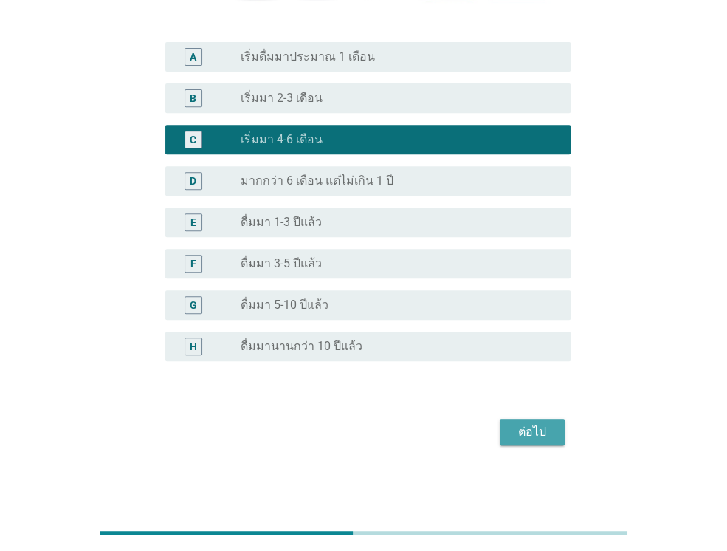
click at [514, 425] on div "ต่อไป" at bounding box center [532, 432] width 41 height 18
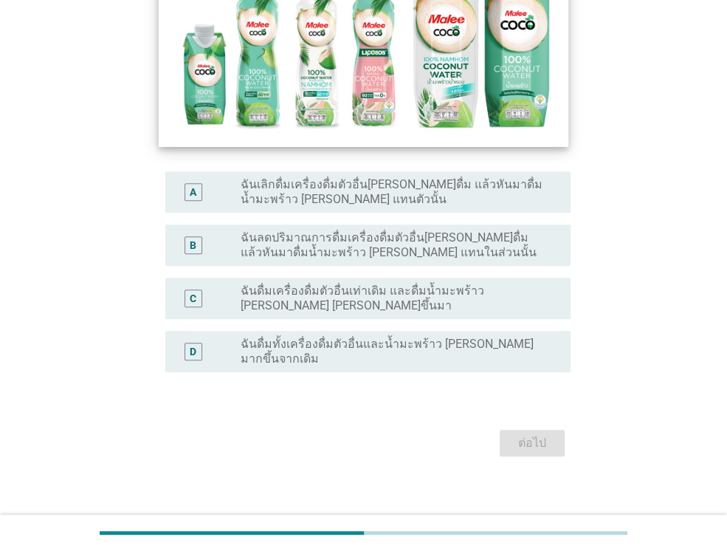
scroll to position [295, 0]
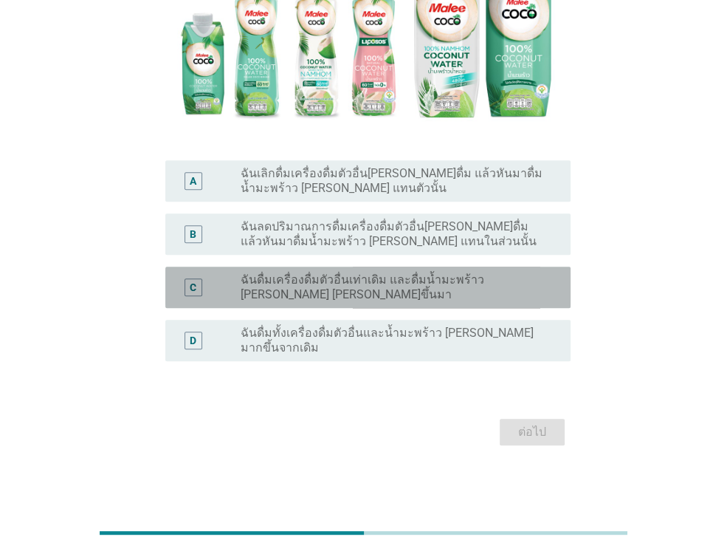
click at [475, 290] on label "ฉันดื่มเครื่องดื่มตัวอื่นเท่าเดิม และดื่มน้ำมะพร้าว มาลีโคโค่ เพิ่มขึ้นมา" at bounding box center [394, 288] width 306 height 30
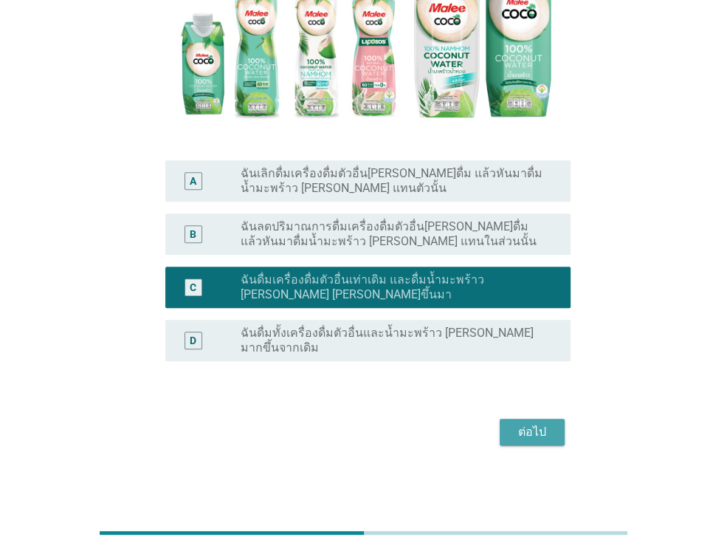
click at [544, 435] on div "ต่อไป" at bounding box center [532, 432] width 41 height 18
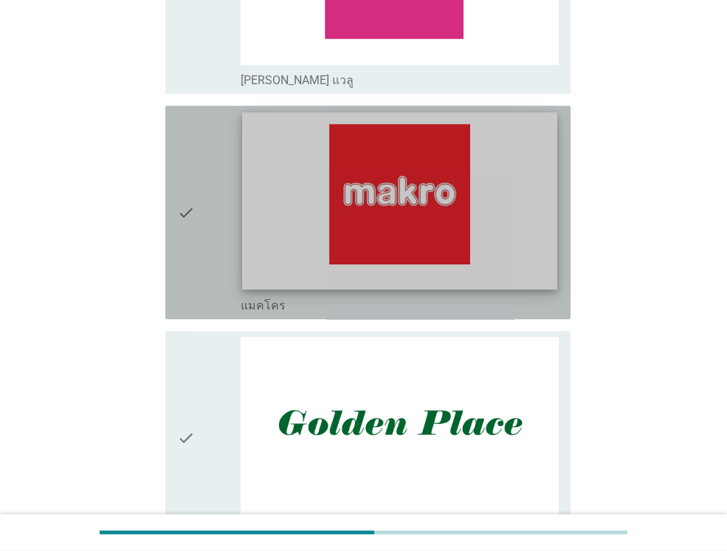
click at [431, 202] on img at bounding box center [399, 200] width 315 height 177
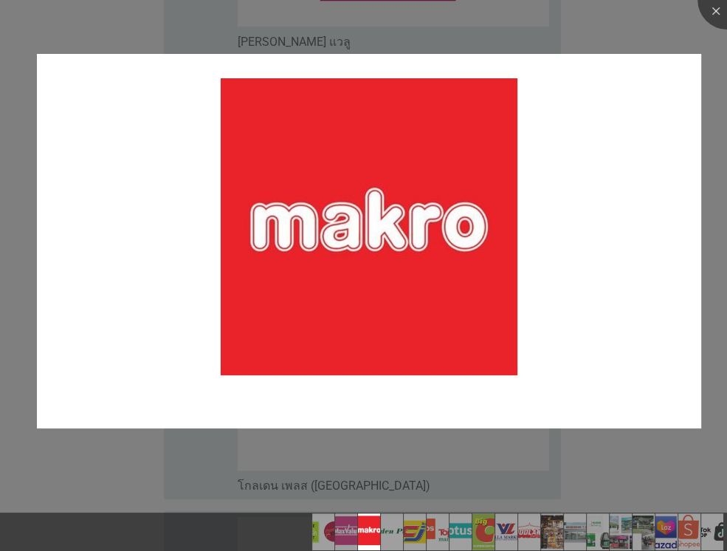
scroll to position [798, 0]
click at [126, 482] on div at bounding box center [363, 275] width 727 height 551
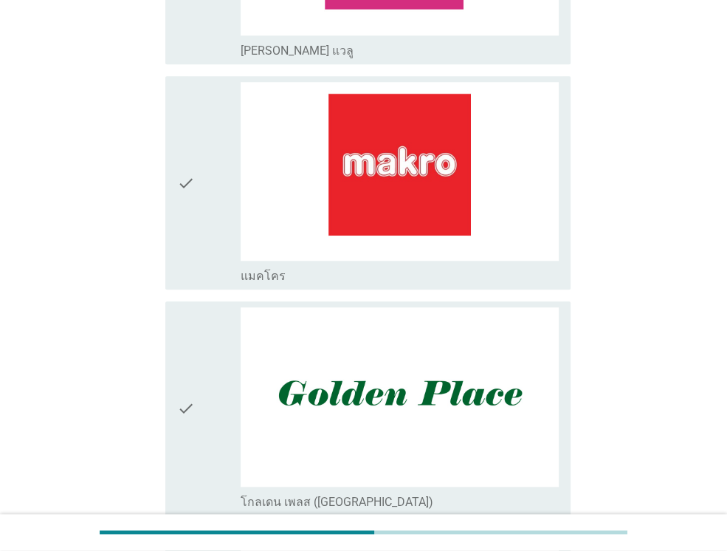
click at [207, 200] on div "check" at bounding box center [209, 183] width 64 height 202
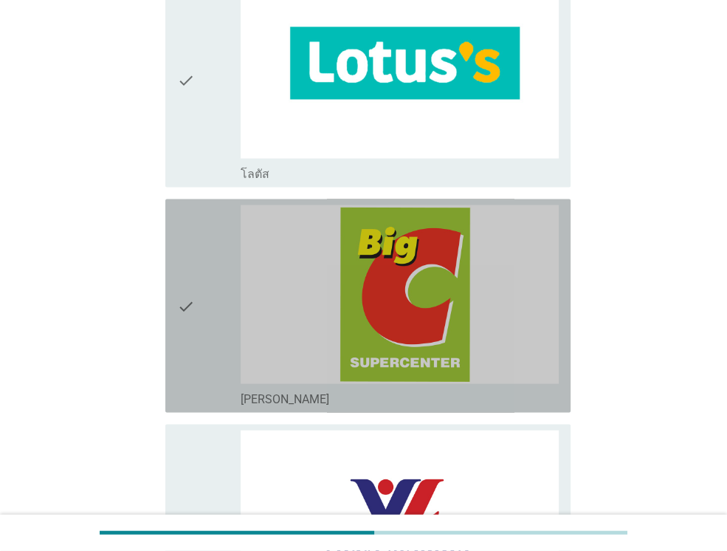
click at [229, 278] on div "check" at bounding box center [209, 306] width 64 height 202
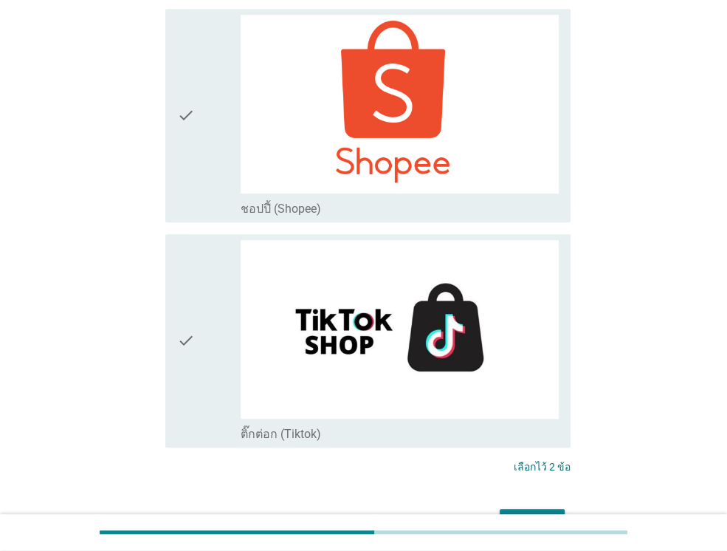
scroll to position [4187, 0]
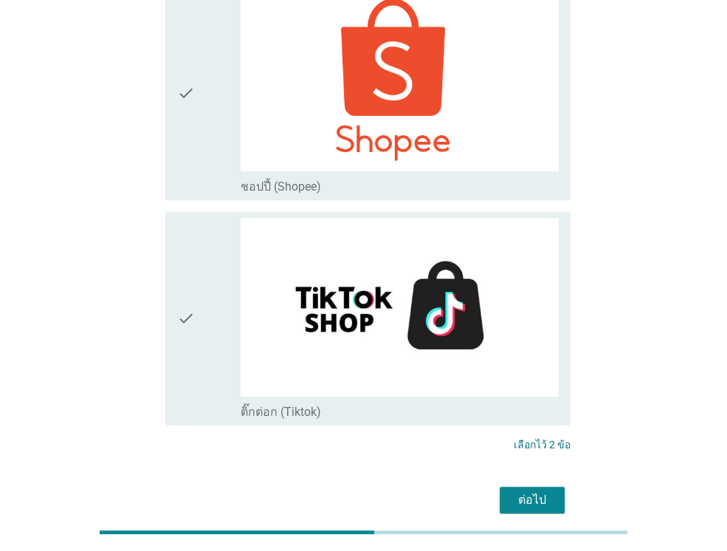
click at [520, 491] on div "ต่อไป" at bounding box center [532, 500] width 41 height 18
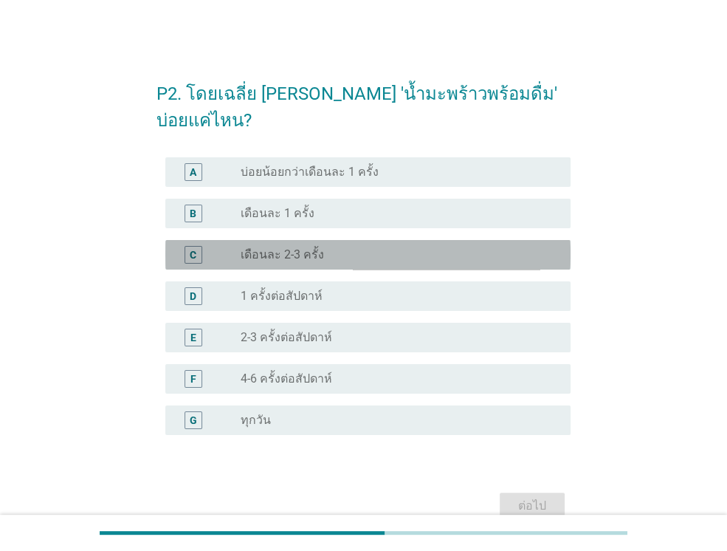
click at [304, 247] on label "เดือนละ 2-3 ครั้ง" at bounding box center [282, 254] width 83 height 15
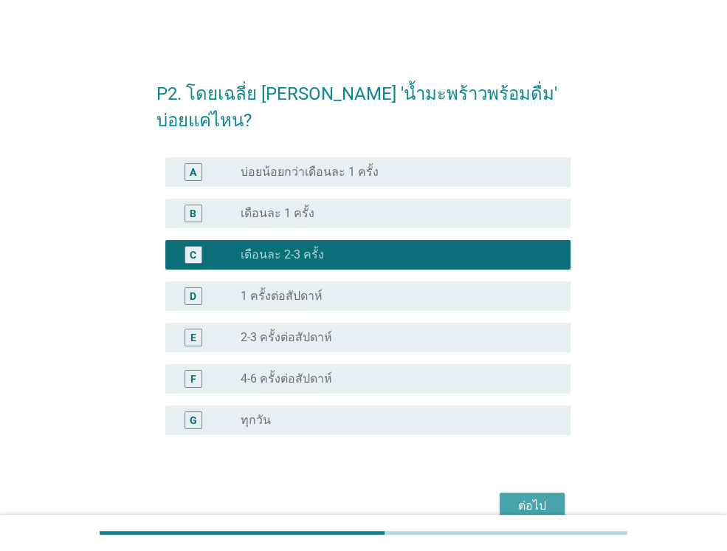
click at [533, 497] on div "ต่อไป" at bounding box center [532, 506] width 41 height 18
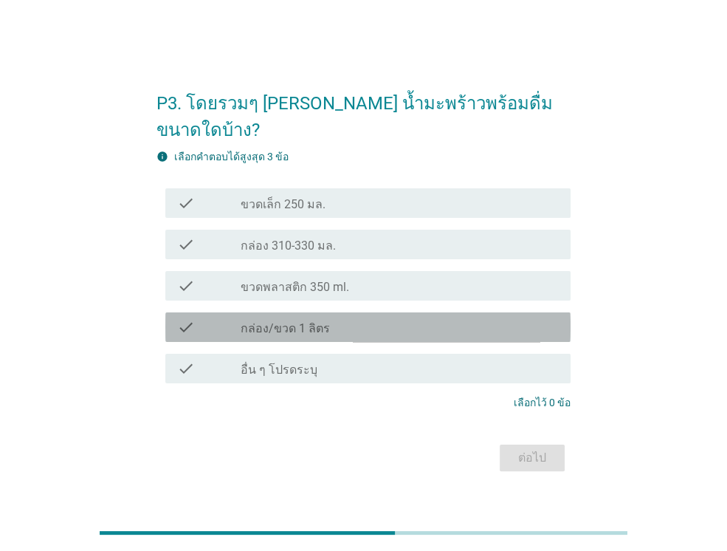
click at [360, 318] on div "check_box_outline_blank กล่อง/ขวด 1 ลิตร" at bounding box center [400, 327] width 318 height 18
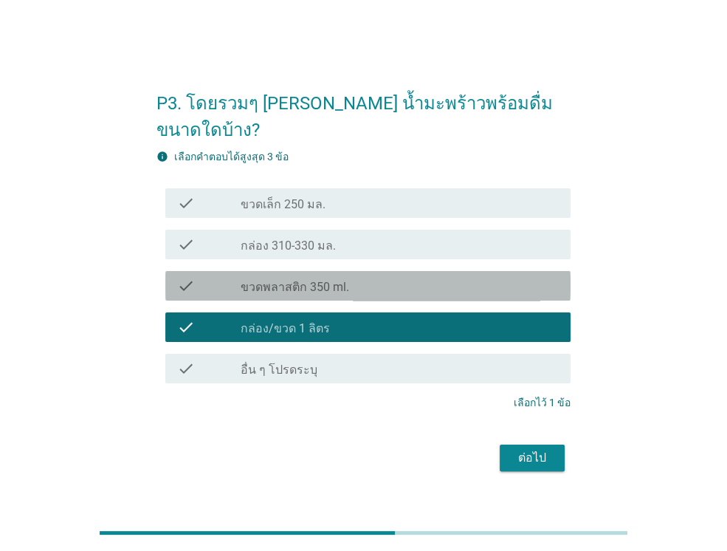
click at [358, 277] on div "check_box_outline_blank ขวดพลาสติก 350 ml." at bounding box center [400, 286] width 318 height 18
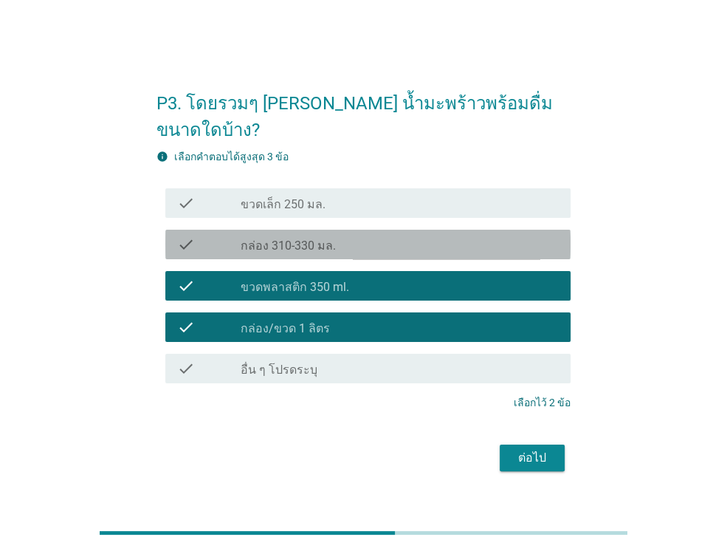
click at [349, 236] on div "check_box_outline_blank กล่อง 310-330 มล." at bounding box center [400, 245] width 318 height 18
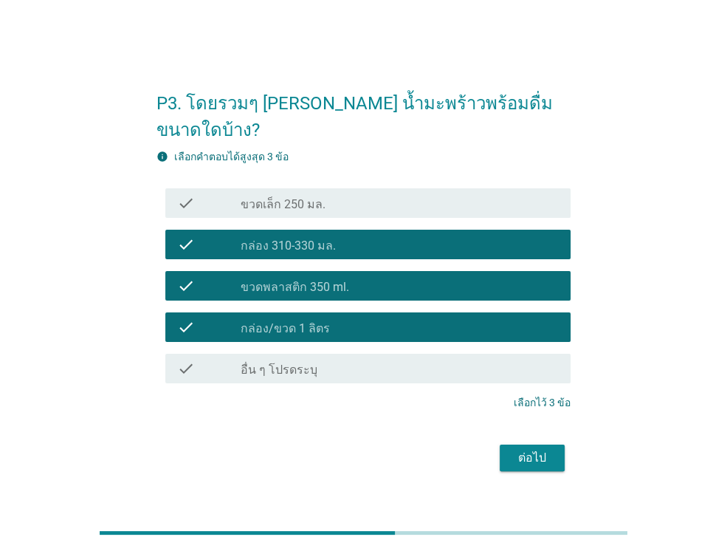
click at [547, 449] on div "ต่อไป" at bounding box center [532, 458] width 41 height 18
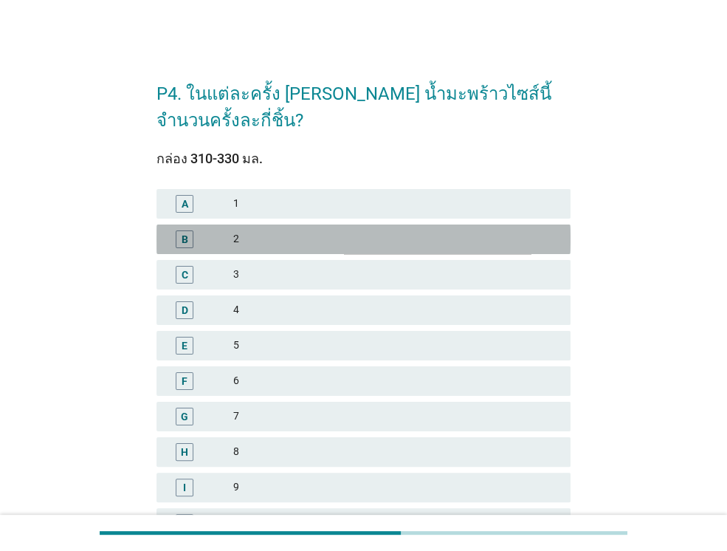
click at [353, 241] on div "2" at bounding box center [396, 239] width 326 height 18
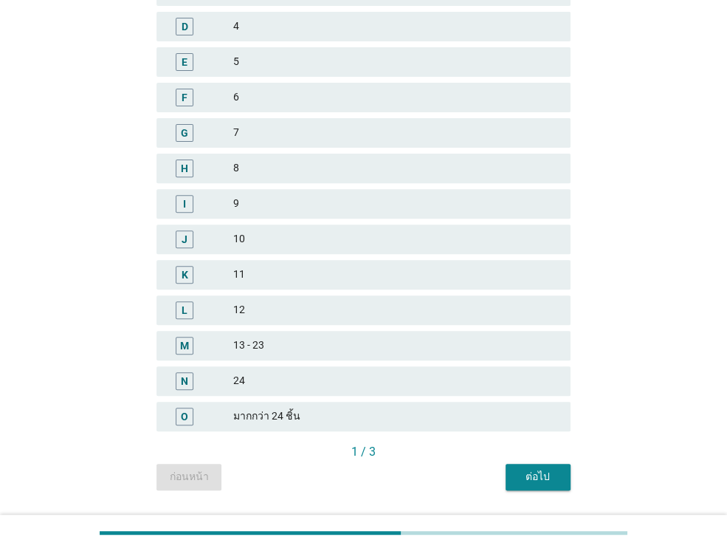
scroll to position [323, 0]
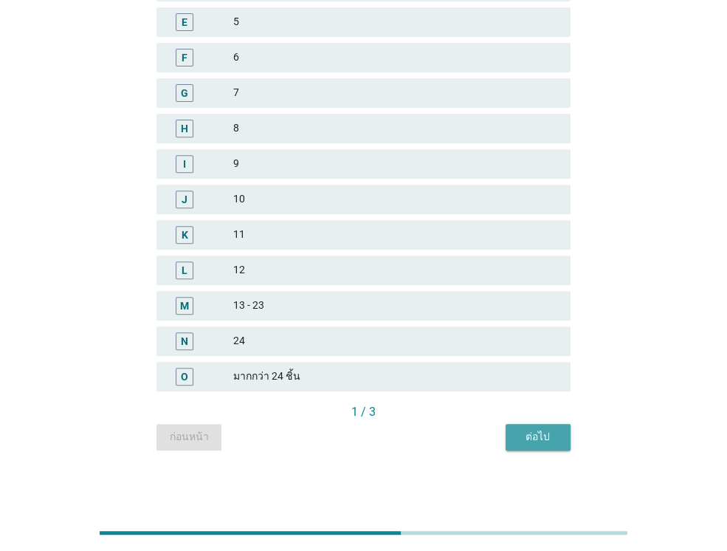
click at [538, 442] on div "ต่อไป" at bounding box center [538, 437] width 41 height 16
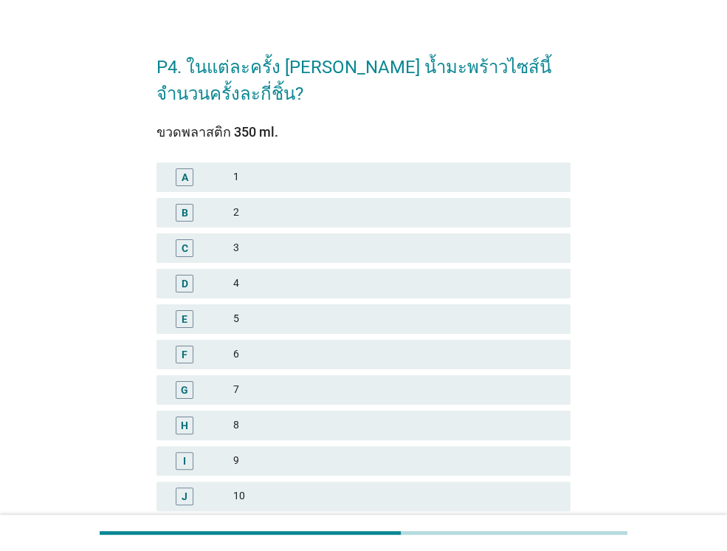
scroll to position [30, 0]
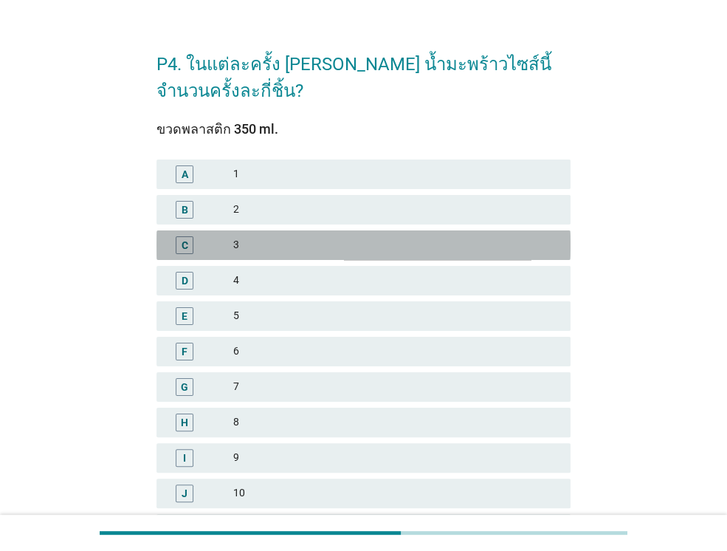
click at [304, 251] on div "3" at bounding box center [396, 245] width 326 height 18
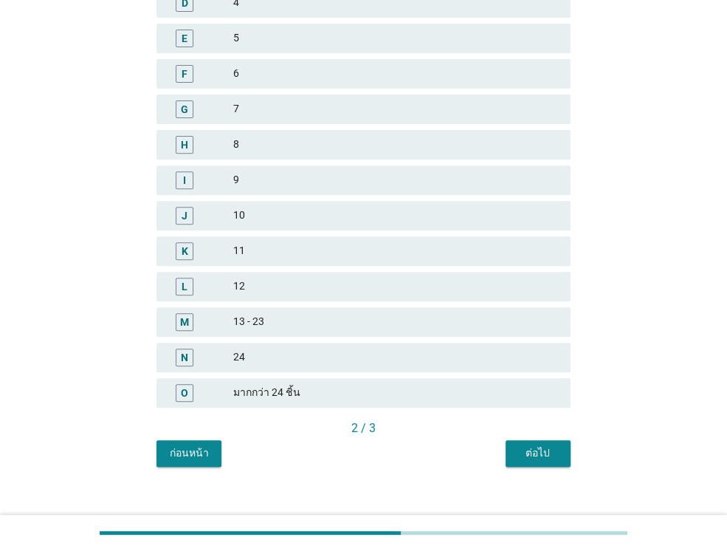
scroll to position [323, 0]
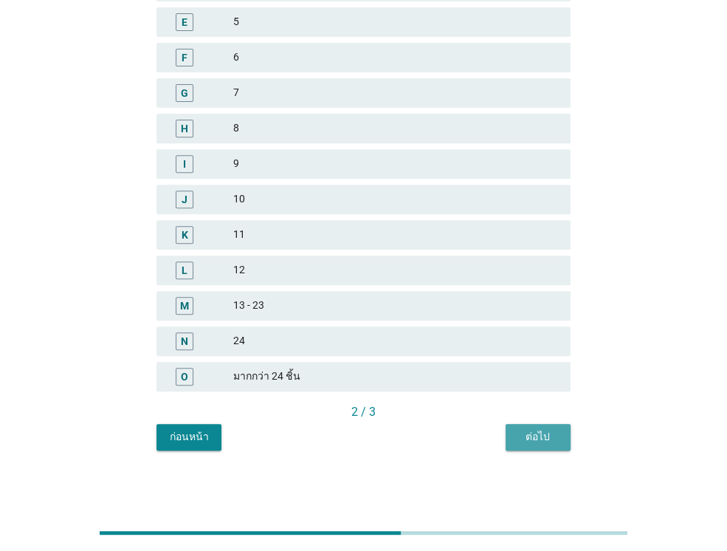
click at [527, 441] on div "ต่อไป" at bounding box center [538, 437] width 41 height 16
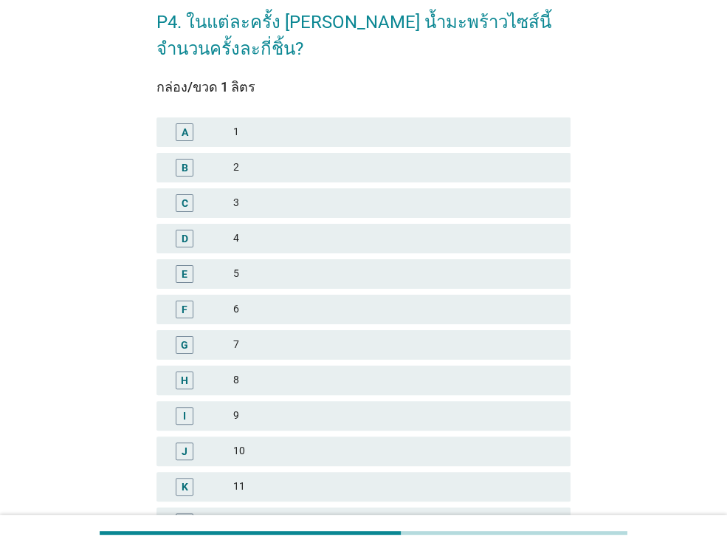
scroll to position [118, 0]
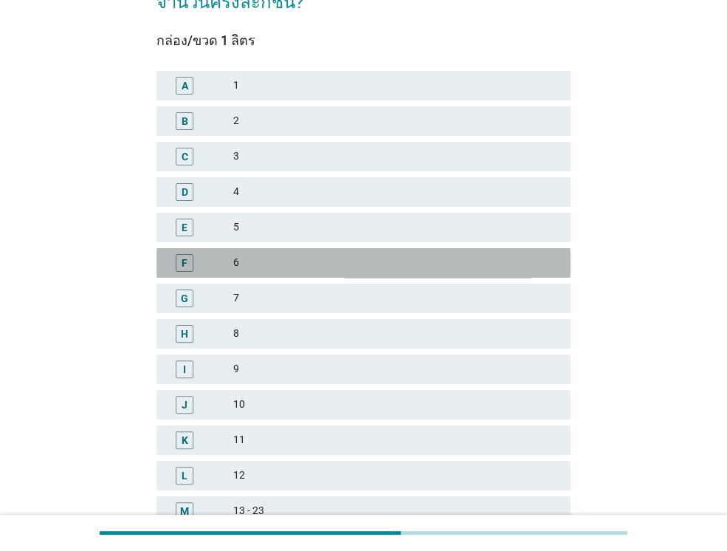
click at [263, 273] on div "F 6" at bounding box center [364, 263] width 414 height 30
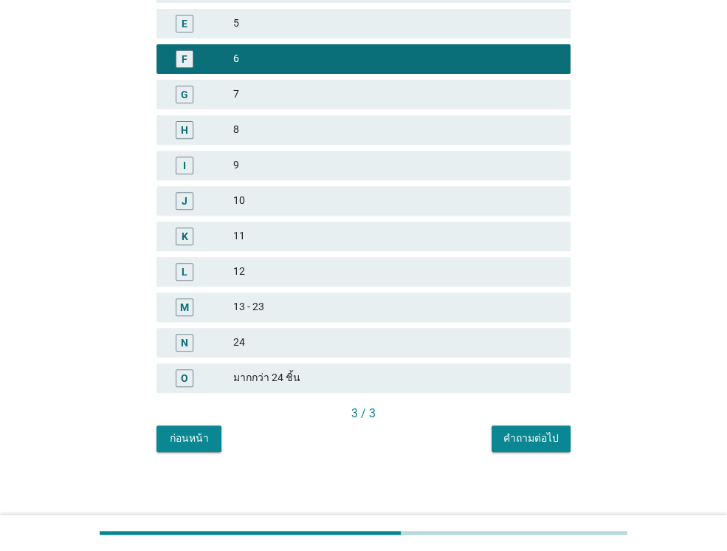
scroll to position [323, 0]
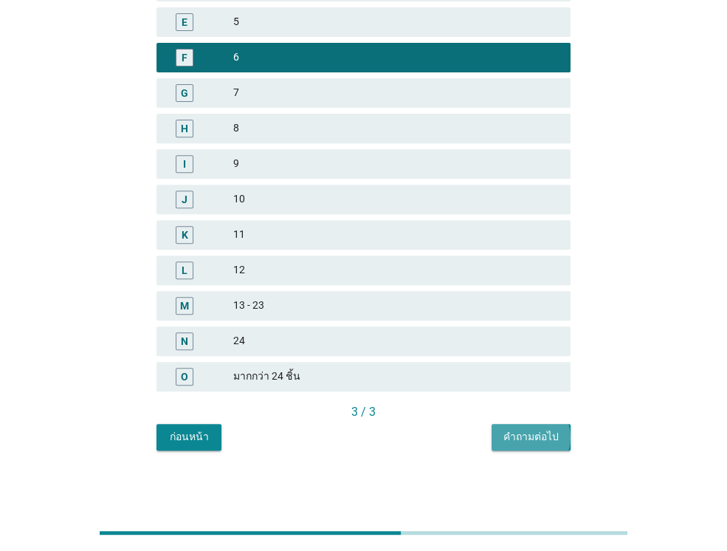
click at [545, 433] on div "คำถามต่อไป" at bounding box center [531, 437] width 55 height 16
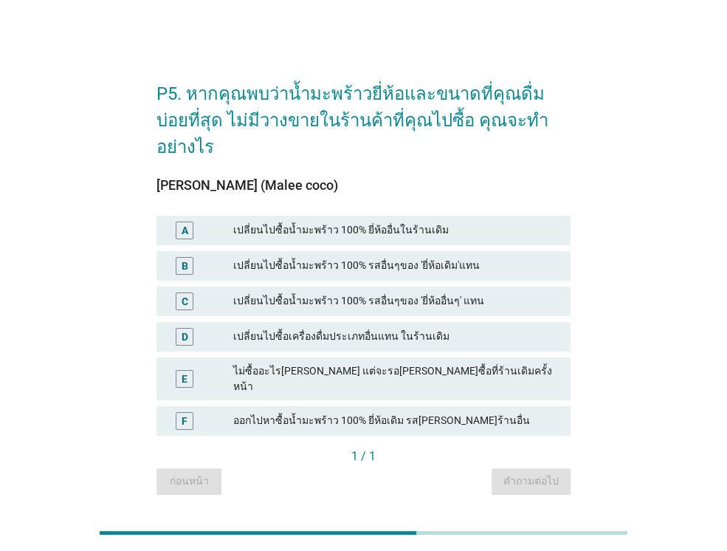
click at [446, 257] on div "เปลี่ยนไปซื้อน้ำมะพร้าว 100% รสอื่นๆของ 'ยี่ห้อเดิม'แทน" at bounding box center [396, 266] width 326 height 18
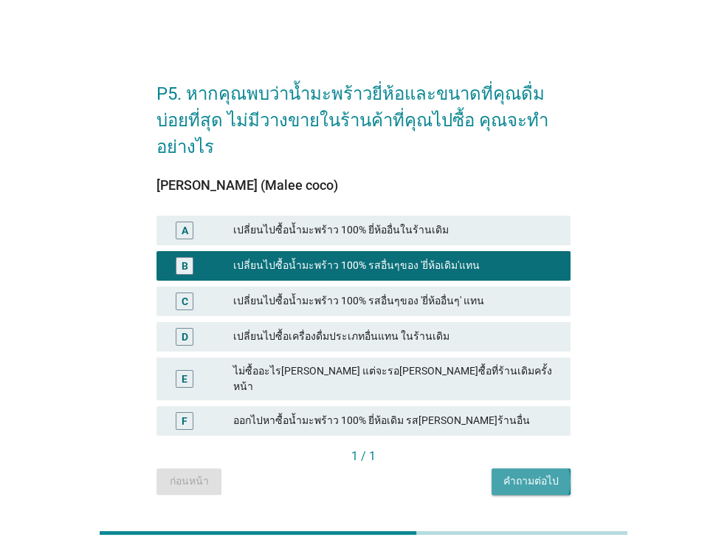
click at [524, 473] on div "คำถามต่อไป" at bounding box center [531, 481] width 55 height 16
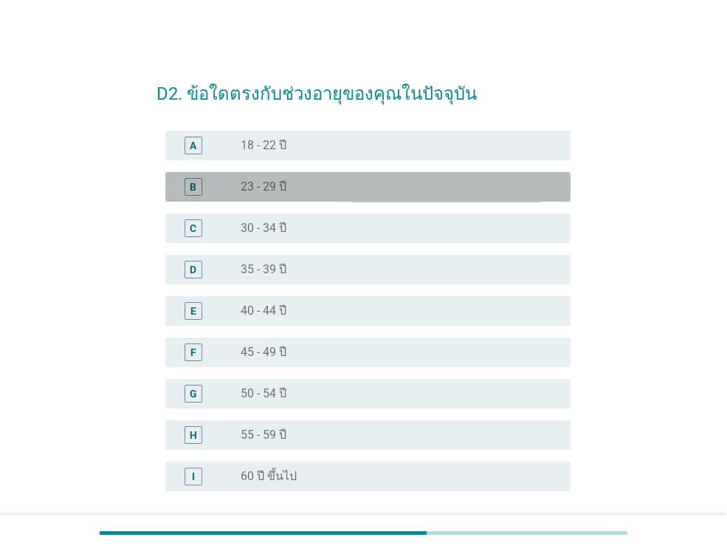
click at [496, 192] on div "radio_button_unchecked 23 - 29 ปี" at bounding box center [394, 186] width 306 height 15
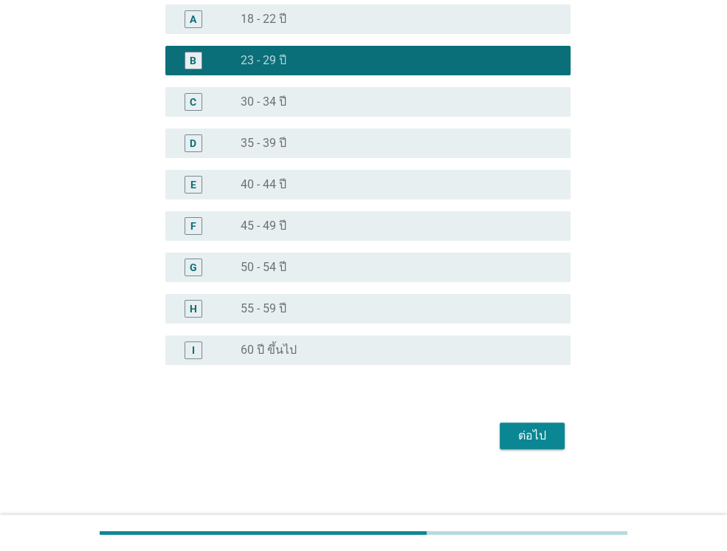
scroll to position [130, 0]
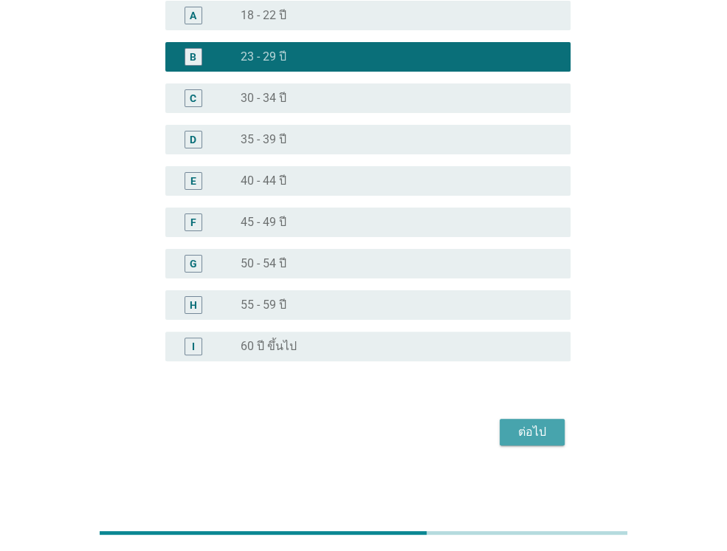
click at [534, 432] on div "ต่อไป" at bounding box center [532, 432] width 41 height 18
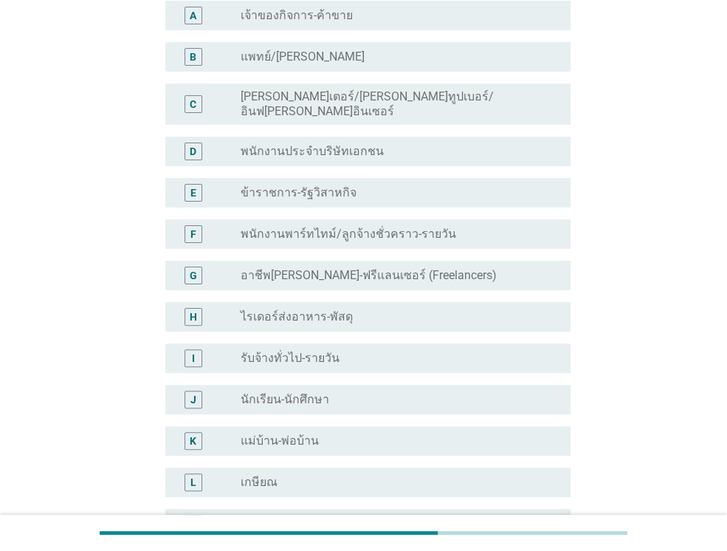
scroll to position [0, 0]
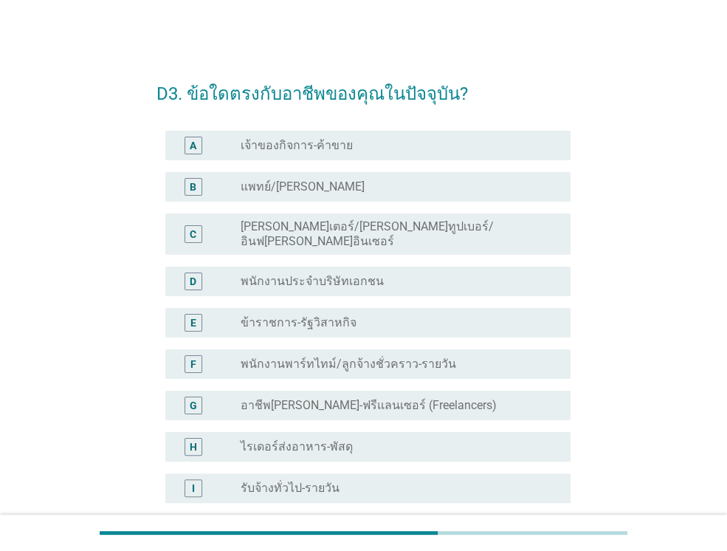
click at [644, 341] on div "D3. ข้อใดตรงกับอาชีพของคุณในปัจจุบัน? A radio_button_unchecked เจ้าของกิจการ-ค้…" at bounding box center [363, 432] width 657 height 756
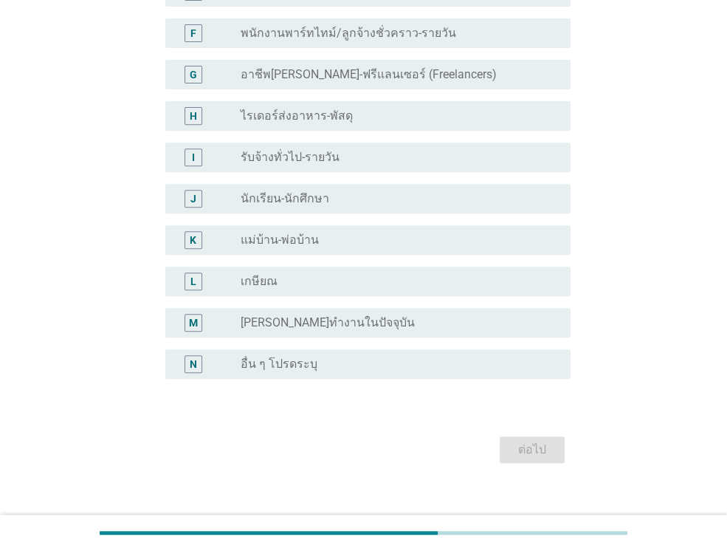
scroll to position [337, 0]
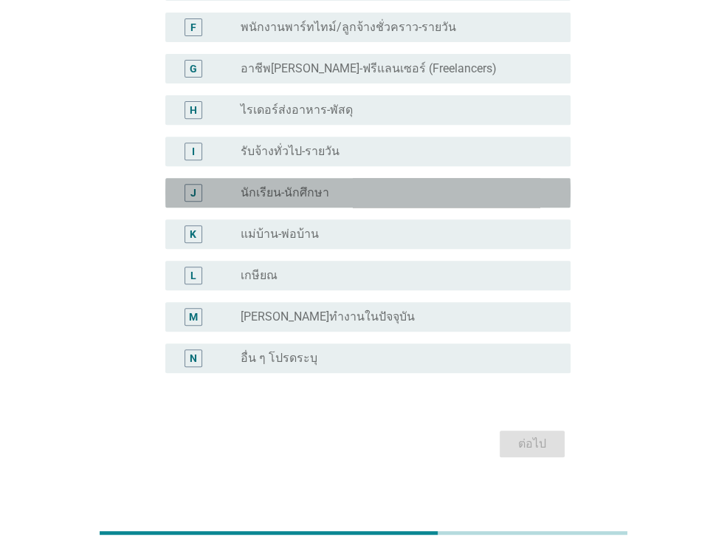
click at [332, 185] on div "radio_button_unchecked นักเรียน-นักศึกษา" at bounding box center [394, 192] width 306 height 15
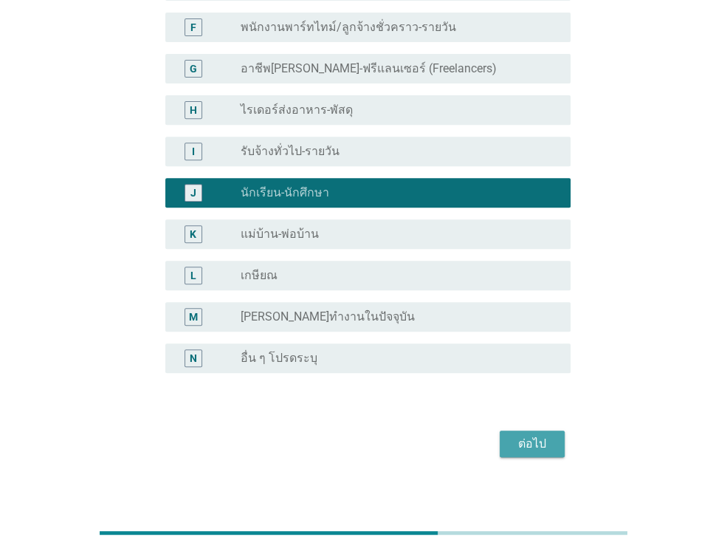
click at [541, 435] on div "ต่อไป" at bounding box center [532, 444] width 41 height 18
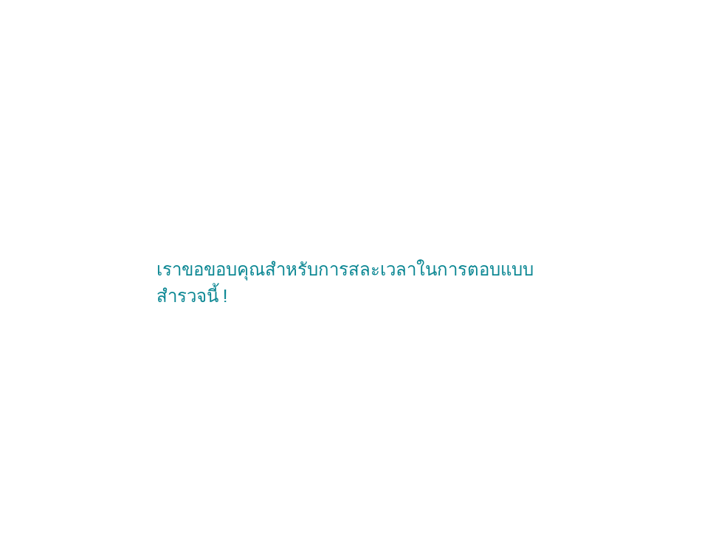
scroll to position [0, 0]
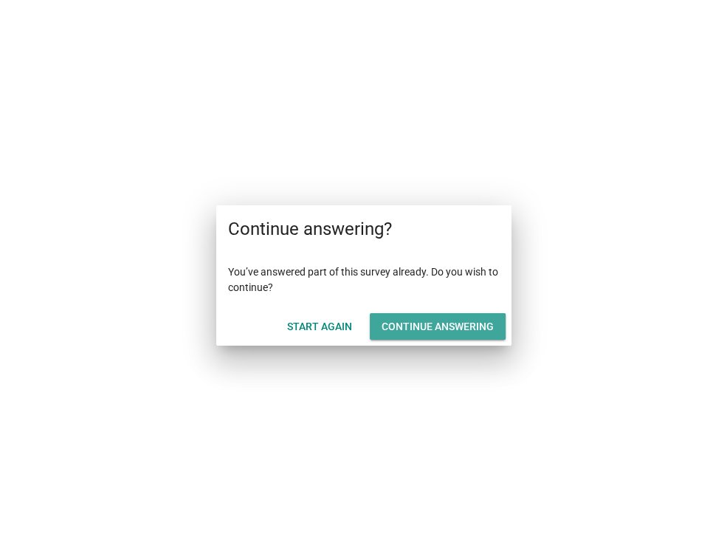
click at [426, 324] on div "Continue answering" at bounding box center [438, 327] width 112 height 16
click at [421, 323] on div "Continue answering" at bounding box center [438, 327] width 112 height 16
